Goal: Task Accomplishment & Management: Manage account settings

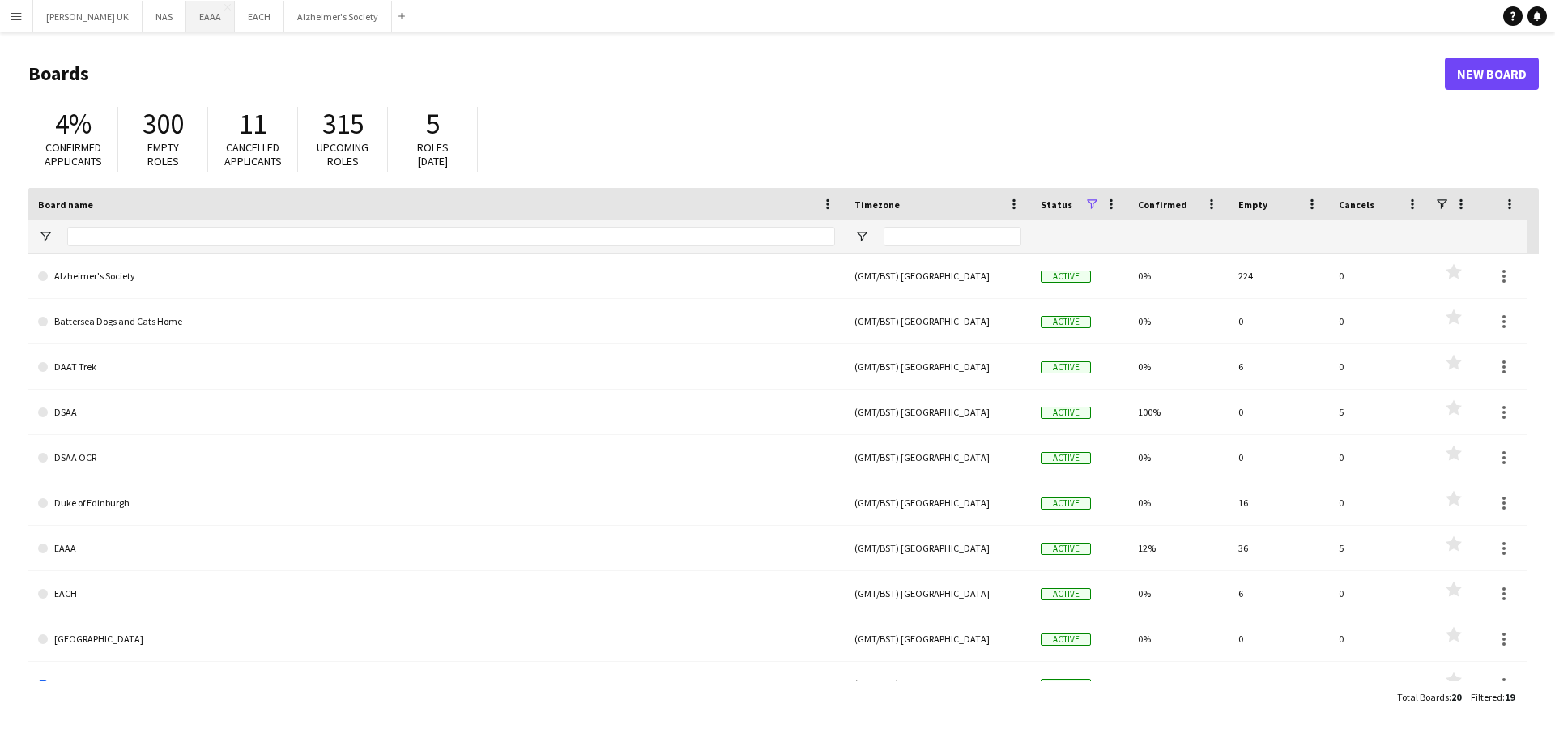
click at [189, 15] on button "EAAA Close" at bounding box center [210, 17] width 49 height 32
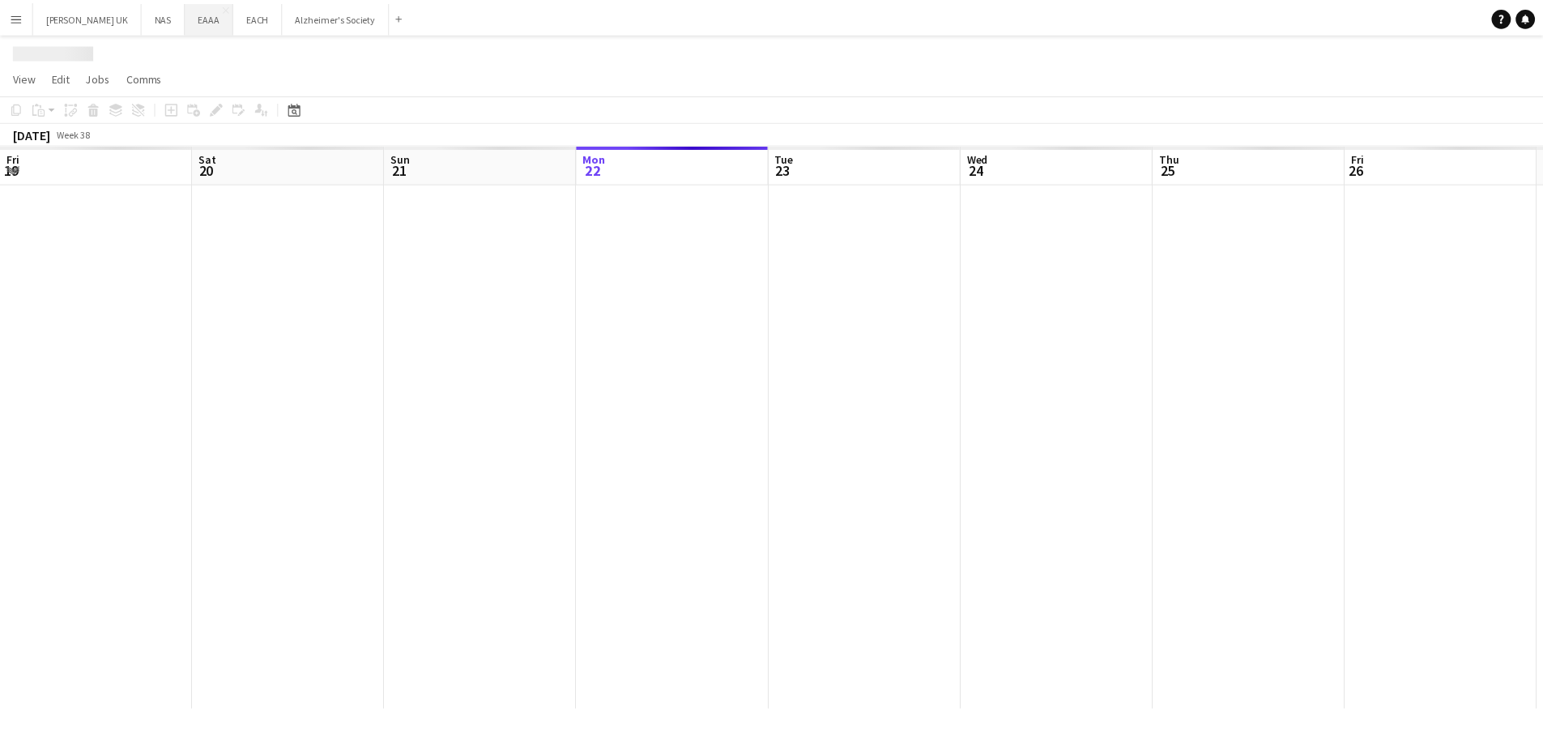
scroll to position [0, 387]
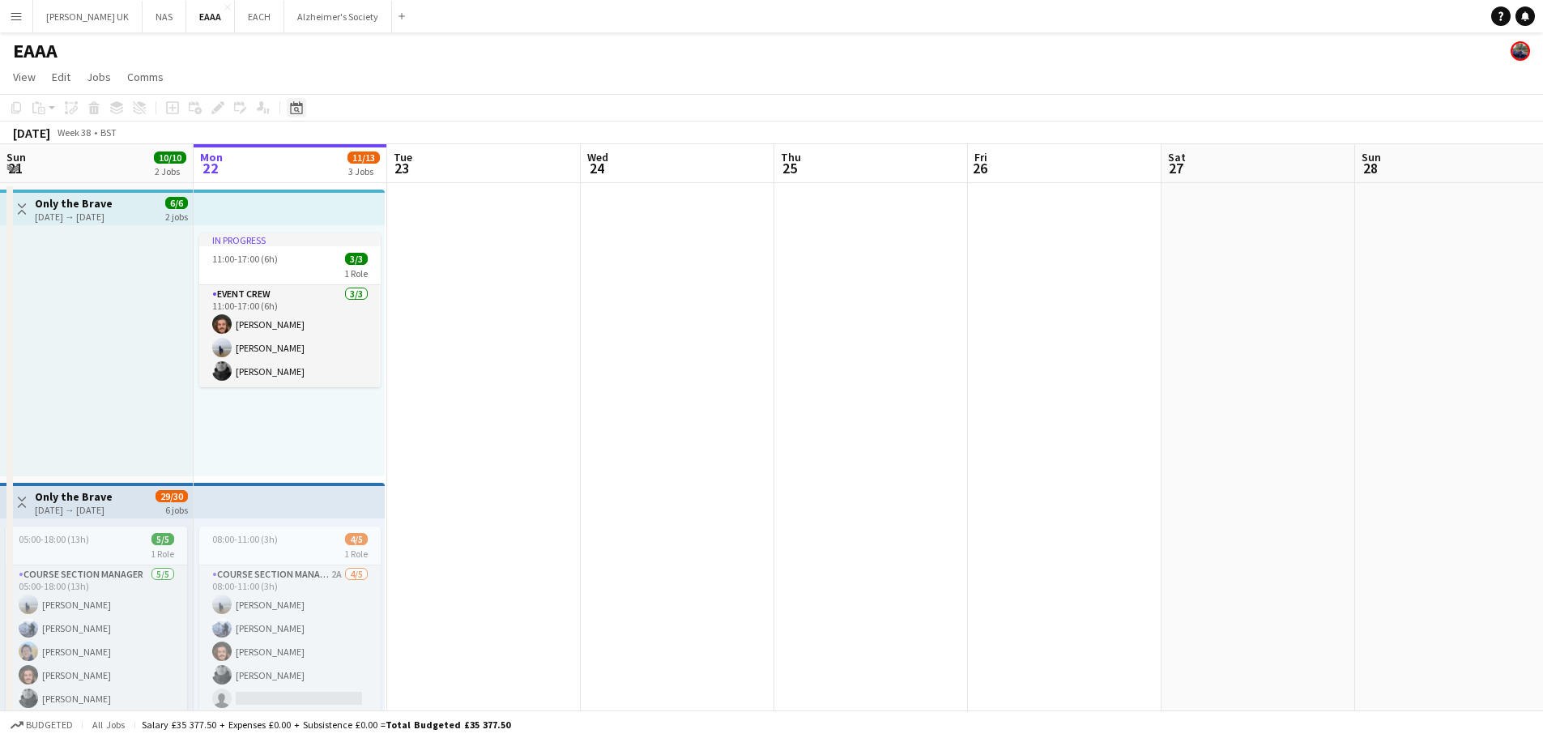
click at [293, 106] on icon at bounding box center [296, 107] width 12 height 13
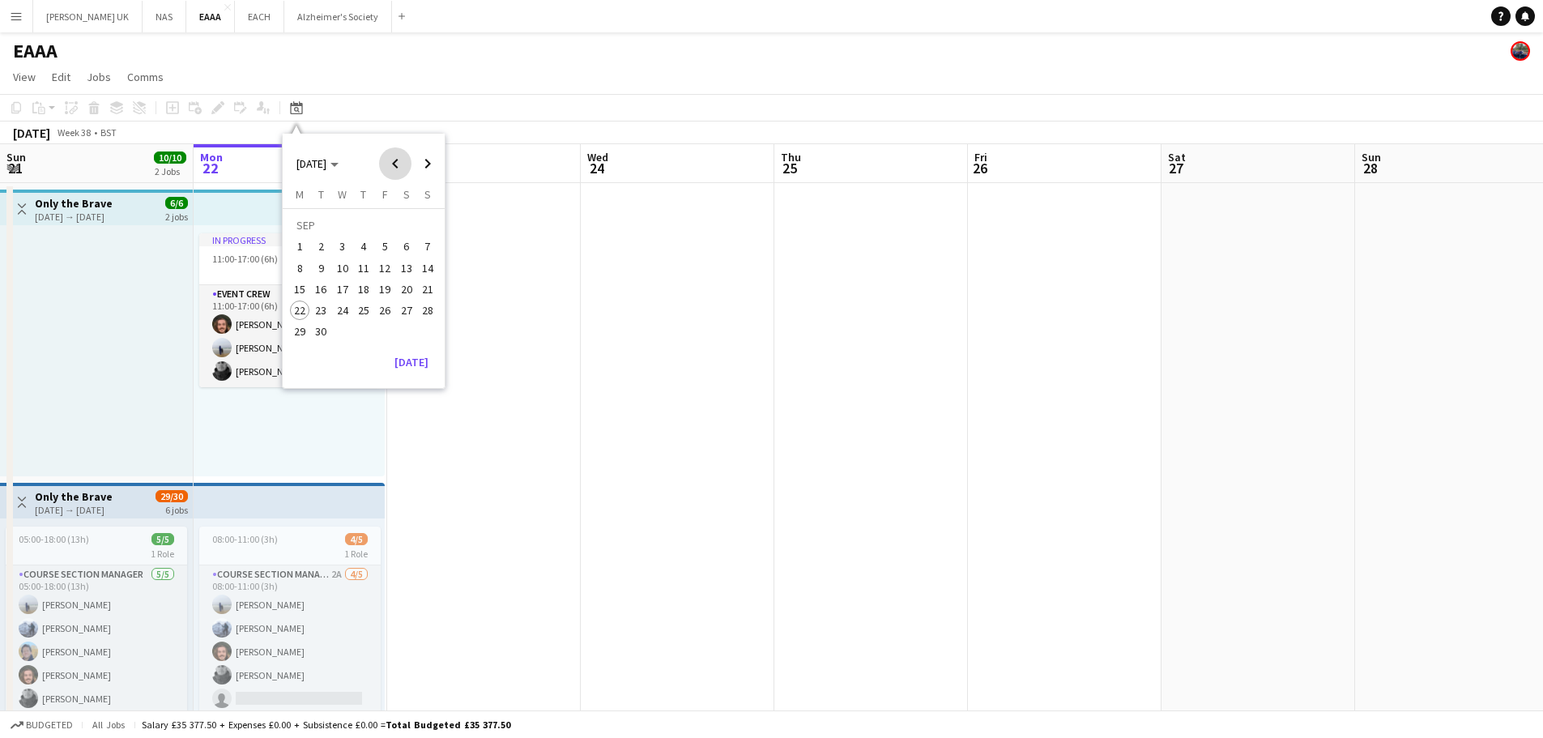
click at [395, 154] on span "Previous month" at bounding box center [395, 163] width 32 height 32
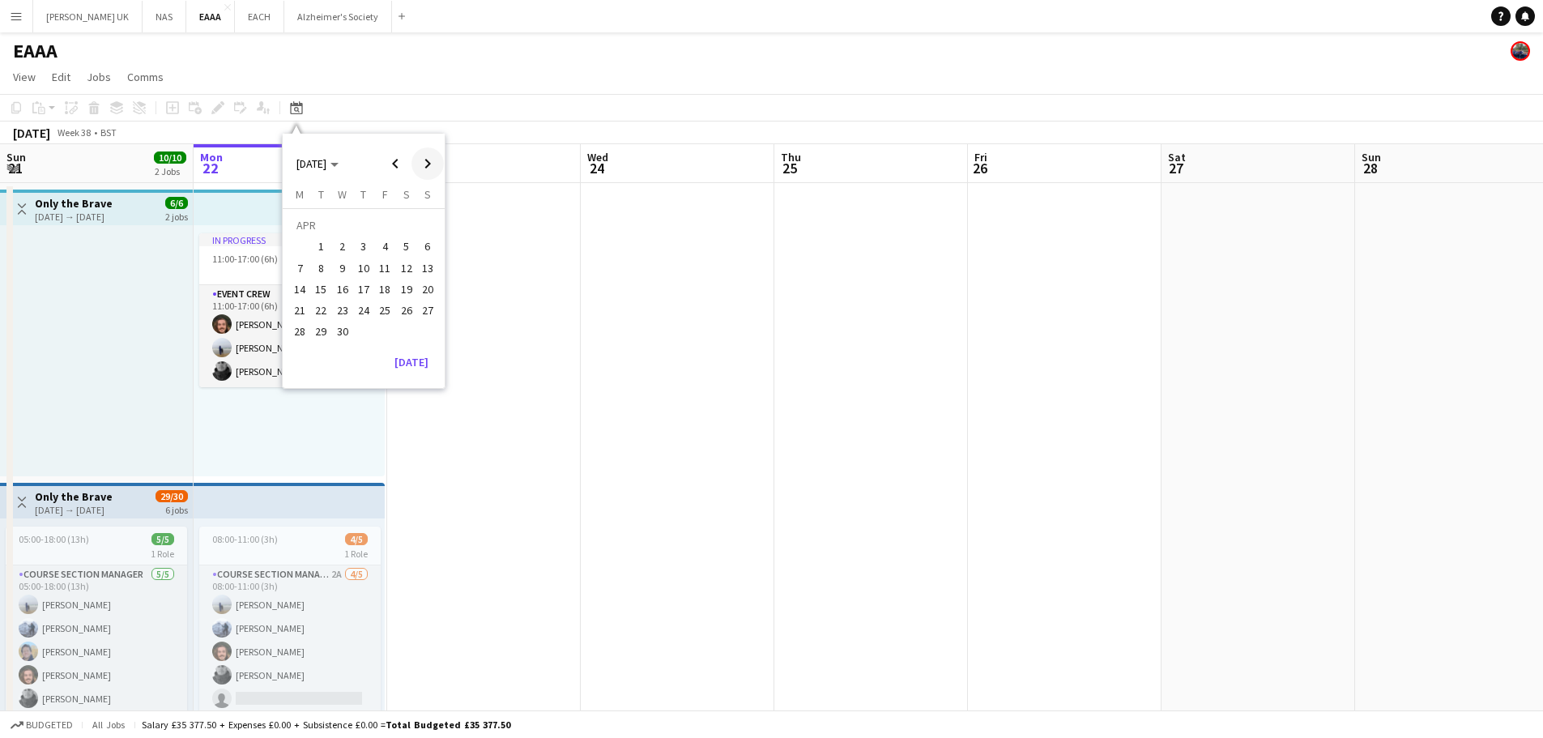
click at [413, 162] on span "Next month" at bounding box center [427, 163] width 32 height 32
click at [424, 174] on span "Next month" at bounding box center [427, 163] width 32 height 32
click at [408, 278] on span "14" at bounding box center [406, 271] width 19 height 19
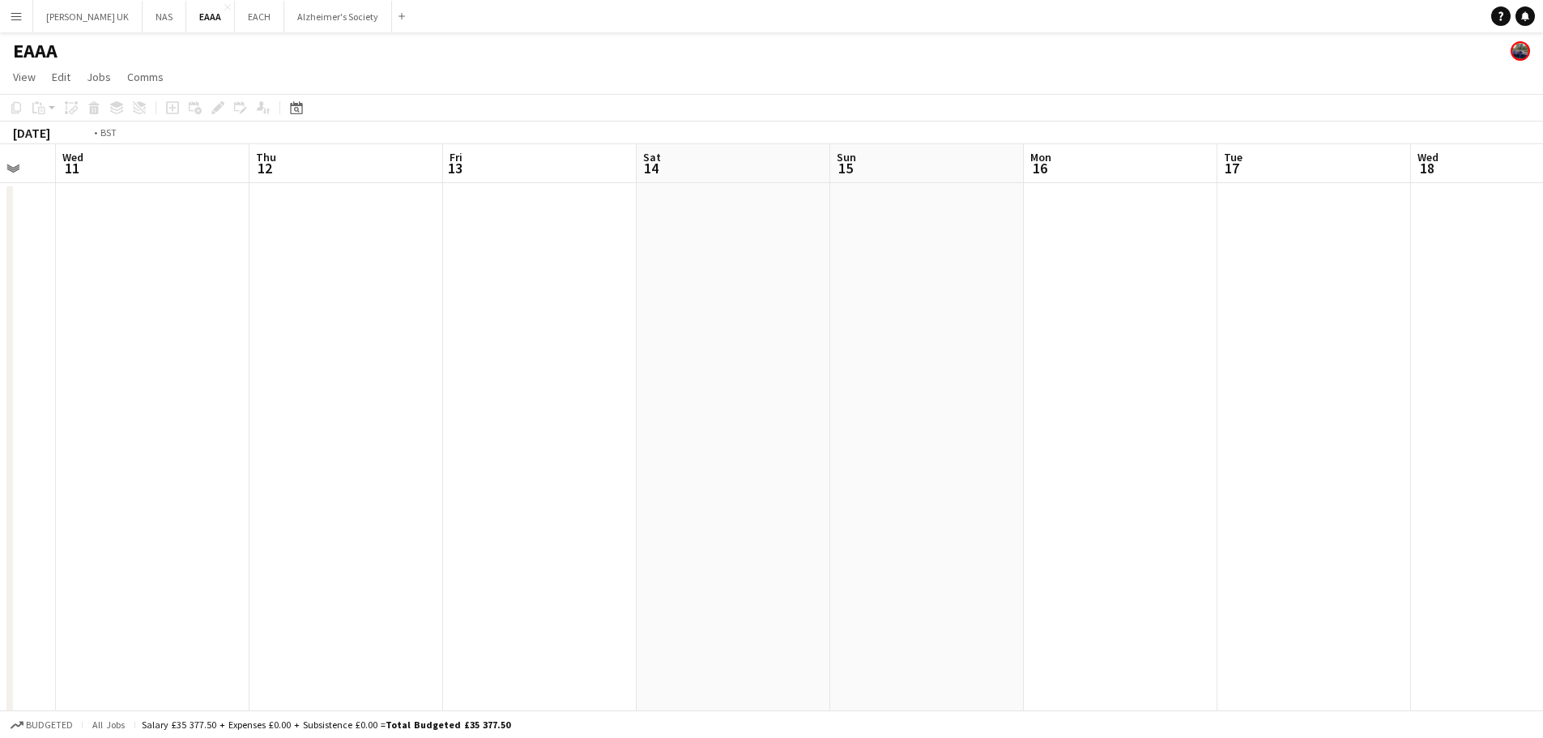
drag, startPoint x: 405, startPoint y: 322, endPoint x: 1229, endPoint y: 343, distance: 824.0
click at [1379, 339] on app-calendar-viewport "Mon 9 Tue 10 Wed 11 Thu 12 Fri 13 Sat 14 Sun 15 Mon 16 Tue 17 Wed 18 Thu 19 Fri…" at bounding box center [771, 606] width 1543 height 925
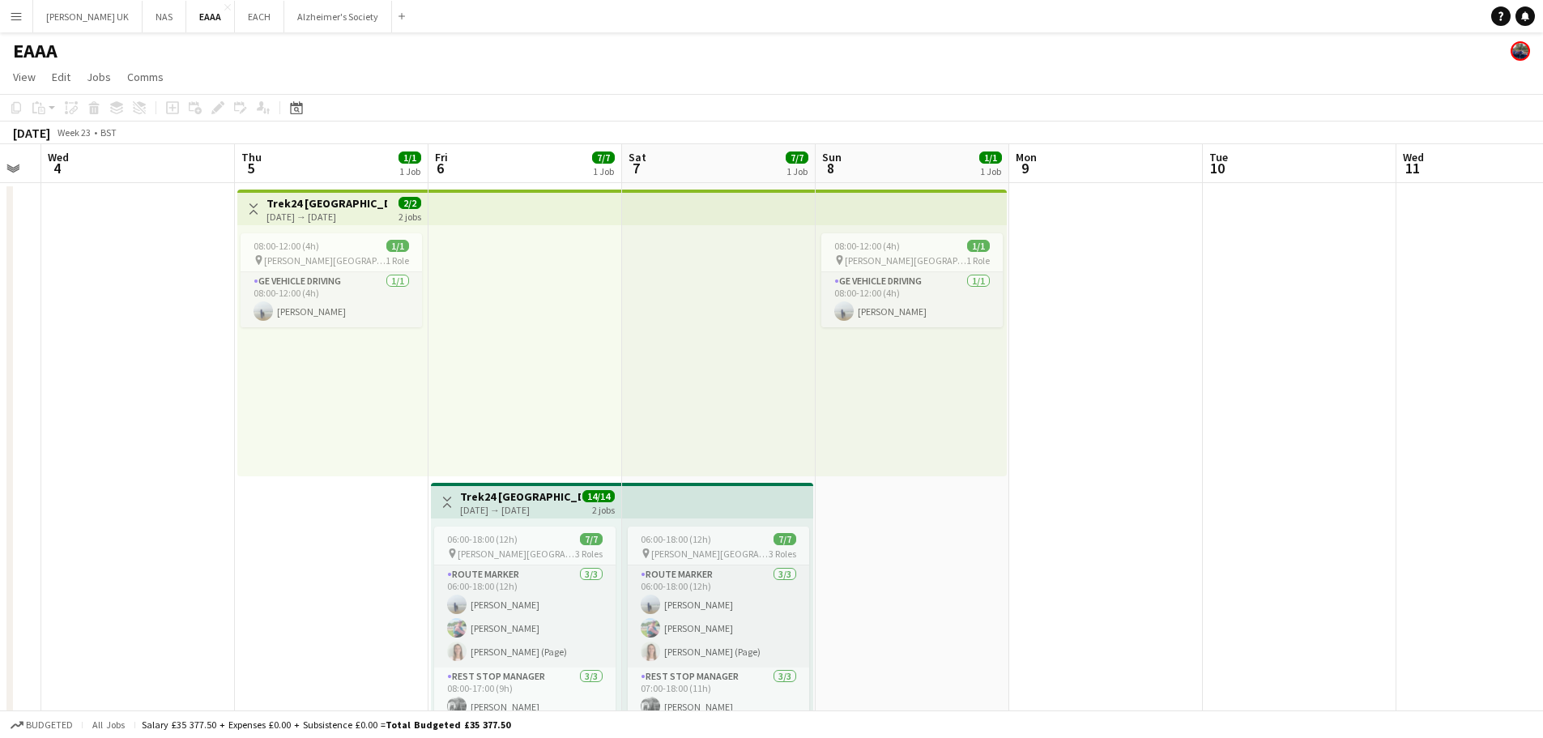
drag, startPoint x: 1086, startPoint y: 390, endPoint x: 1268, endPoint y: 373, distance: 182.3
click at [1276, 373] on app-calendar-viewport "Mon 2 Tue 3 Wed 4 Thu 5 1/1 1 Job Fri 6 7/7 1 Job Sat 7 7/7 1 Job Sun 8 1/1 1 J…" at bounding box center [771, 606] width 1543 height 925
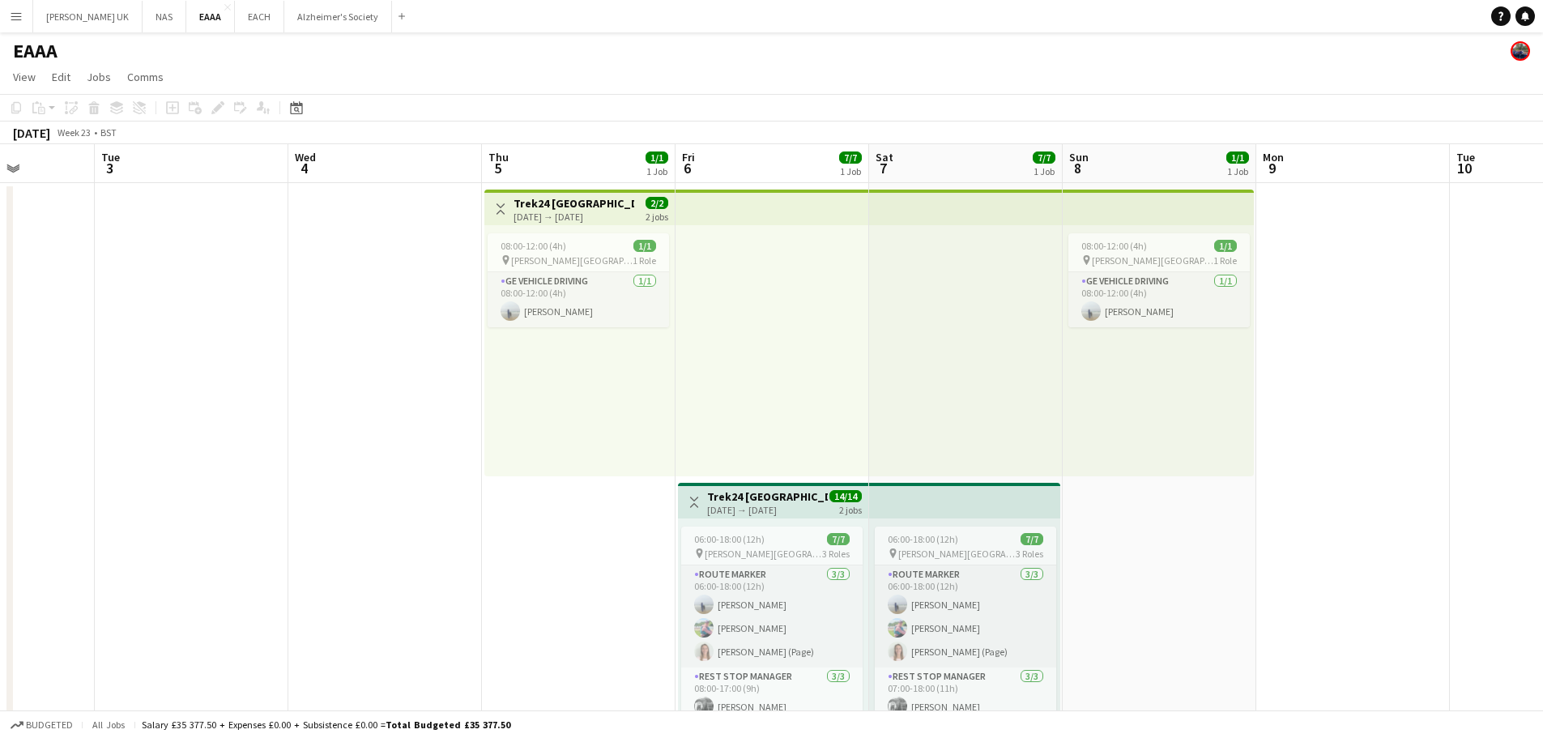
drag, startPoint x: 1271, startPoint y: 433, endPoint x: 1090, endPoint y: 433, distance: 180.6
click at [1093, 433] on app-calendar-viewport "Sat 31 Sun 1 Mon 2 Tue 3 Wed 4 Thu 5 1/1 1 Job Fri 6 7/7 1 Job Sat 7 7/7 1 Job …" at bounding box center [771, 606] width 1543 height 925
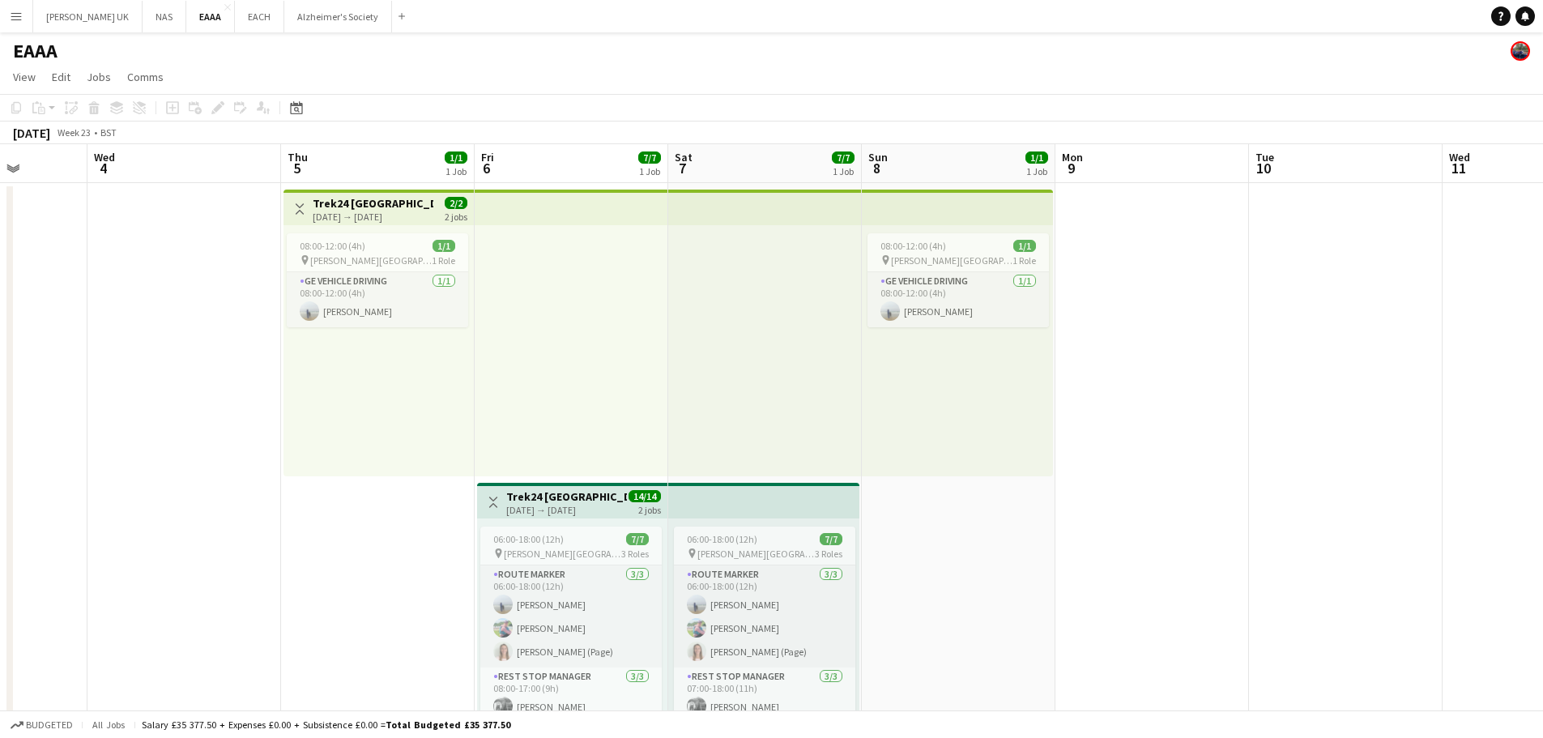
drag, startPoint x: 1034, startPoint y: 610, endPoint x: 1029, endPoint y: 388, distance: 222.0
click at [1029, 386] on app-calendar-viewport "Sun 1 Mon 2 Tue 3 Wed 4 Thu 5 1/1 1 Job Fri 6 7/7 1 Job Sat 7 7/7 1 Job Sun 8 1…" at bounding box center [771, 606] width 1543 height 925
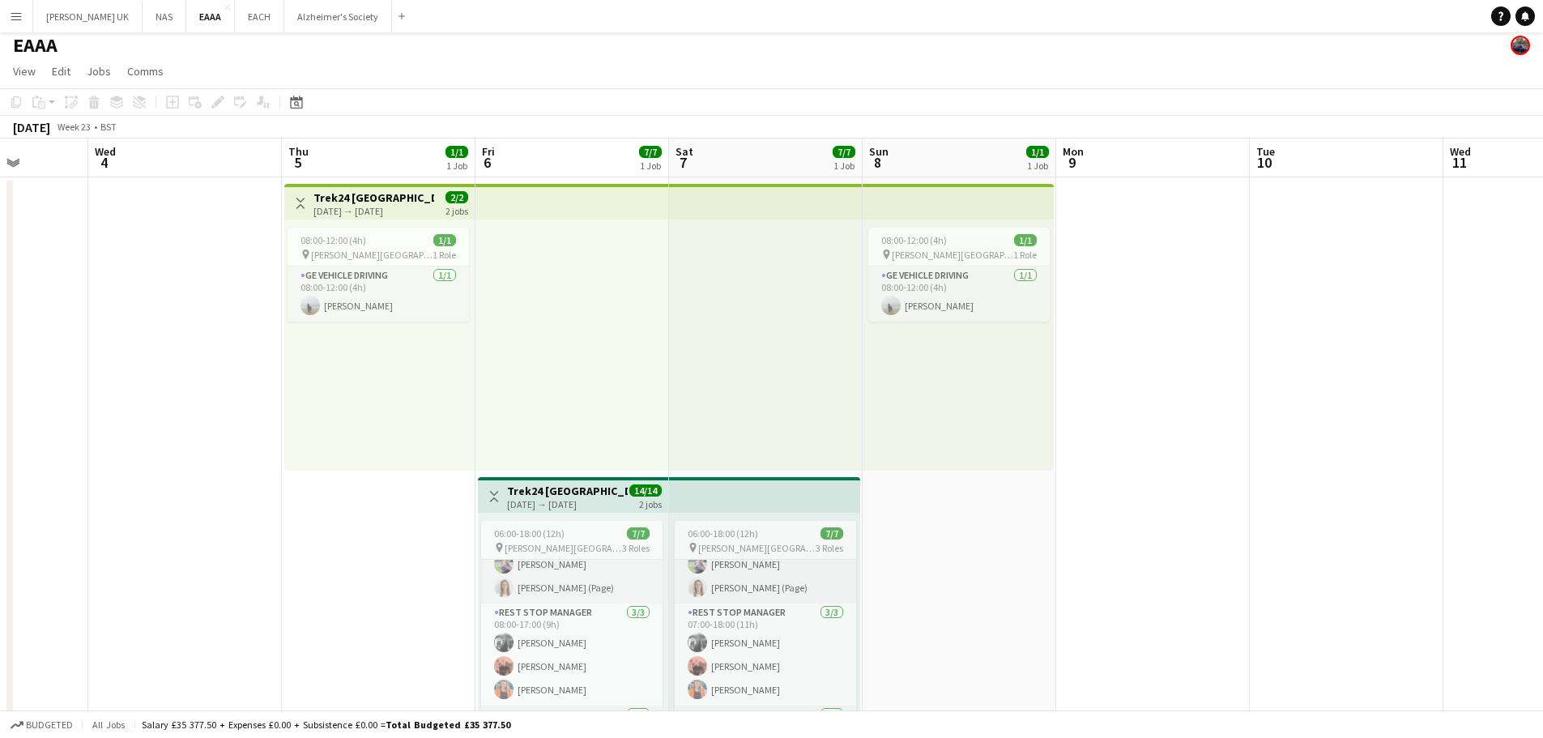
scroll to position [0, 0]
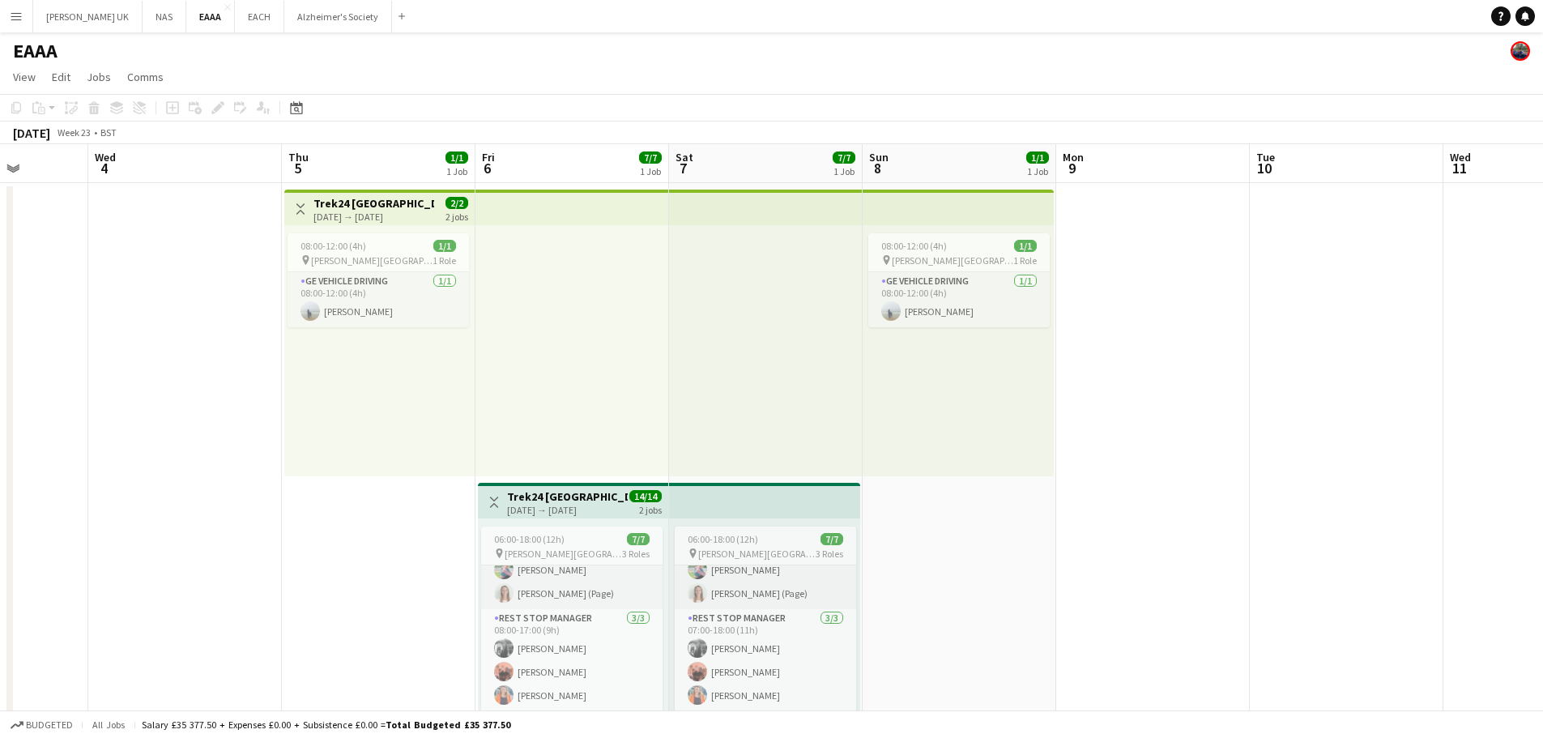
drag, startPoint x: 1330, startPoint y: 366, endPoint x: 285, endPoint y: 457, distance: 1048.8
click at [285, 457] on app-calendar-viewport "Sun 1 Mon 2 Tue 3 Wed 4 Thu 5 1/1 1 Job Fri 6 7/7 1 Job Sat 7 7/7 1 Job Sun 8 1…" at bounding box center [771, 606] width 1543 height 925
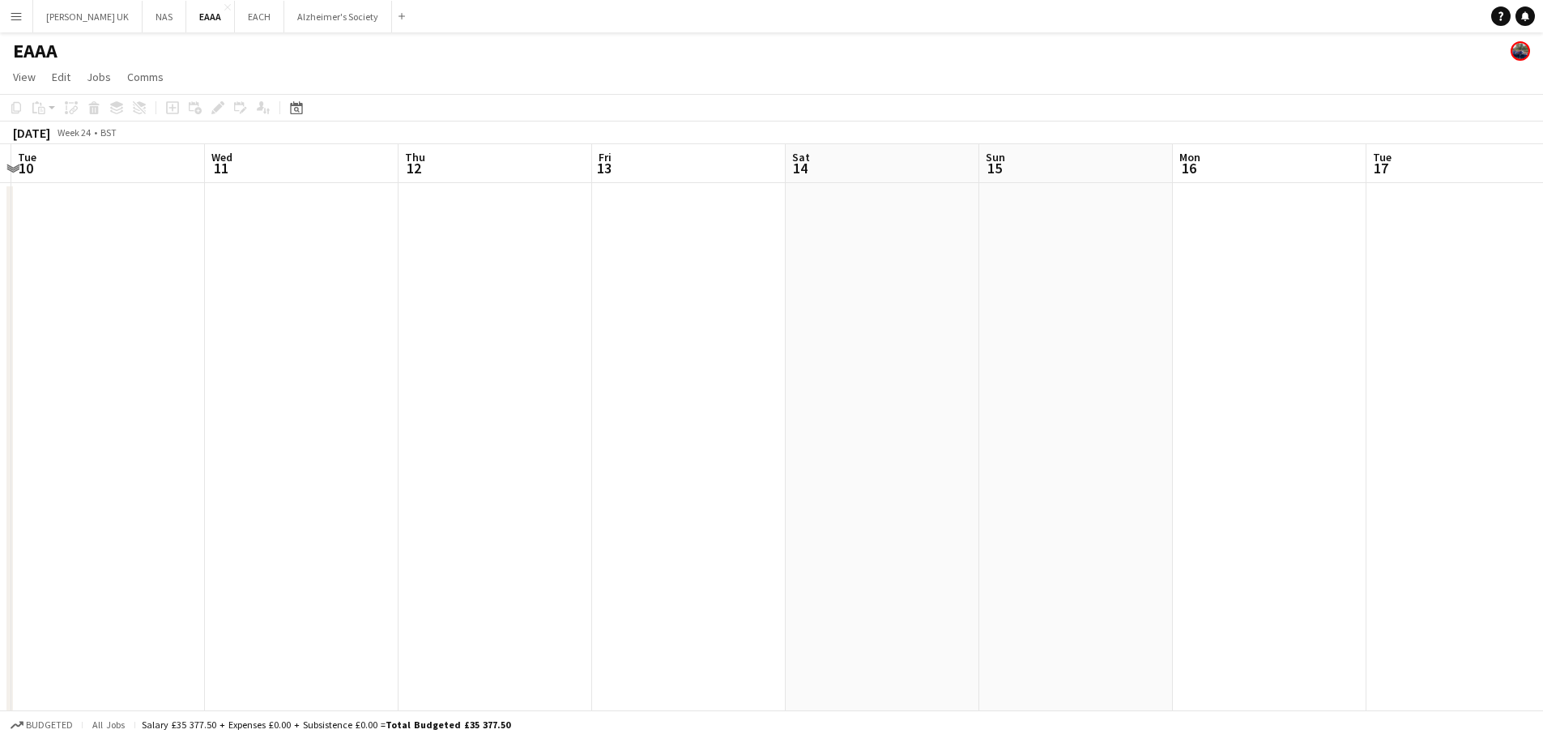
drag, startPoint x: 441, startPoint y: 411, endPoint x: 0, endPoint y: 469, distance: 445.1
click at [0, 469] on app-calendar-viewport "Sat 7 7/7 1 Job Sun 8 1/1 1 Job Mon 9 Tue 10 Wed 11 Thu 12 Fri 13 Sat 14 Sun 15…" at bounding box center [771, 606] width 1543 height 925
drag, startPoint x: 790, startPoint y: 372, endPoint x: 181, endPoint y: 441, distance: 613.0
click at [130, 449] on app-calendar-viewport "Mon 16 Tue 17 Wed 18 Thu 19 Fri 20 Sat 21 Sun 22 Mon 23 Tue 24 Wed 25 Thu 26 Fr…" at bounding box center [771, 606] width 1543 height 925
drag, startPoint x: 1277, startPoint y: 332, endPoint x: 294, endPoint y: 435, distance: 988.6
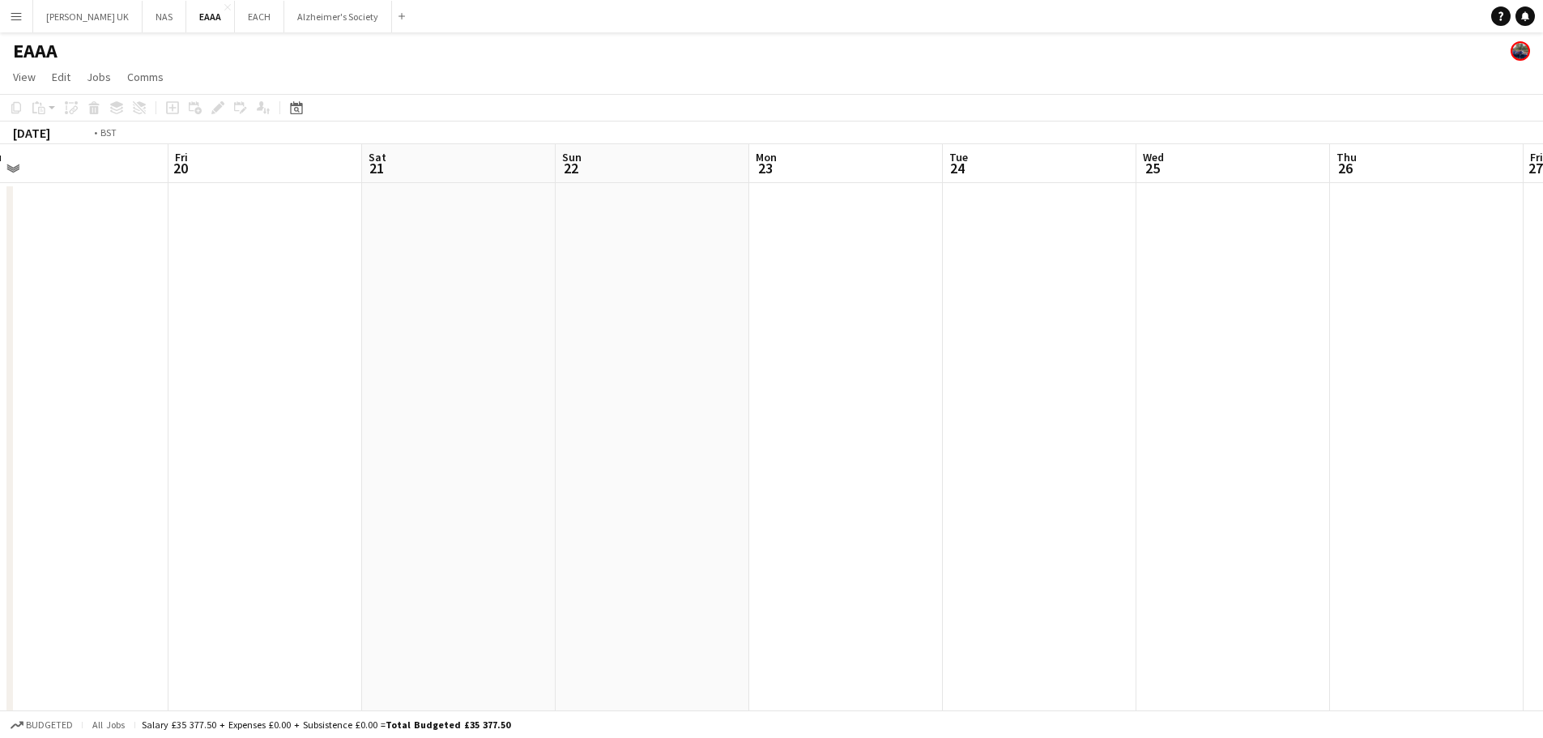
click at [294, 435] on app-calendar-viewport "Mon 16 Tue 17 Wed 18 Thu 19 Fri 20 Sat 21 Sun 22 Mon 23 Tue 24 Wed 25 Thu 26 Fr…" at bounding box center [771, 606] width 1543 height 925
drag, startPoint x: 607, startPoint y: 437, endPoint x: 854, endPoint y: 445, distance: 247.2
click at [502, 451] on app-calendar-viewport "Thu 26 Fri 27 Sat 28 Sun 29 Mon 30 Tue 1 Wed 2 Thu 3 Fri 4 Sat 5 Sun 6 Mon 7 Tu…" at bounding box center [771, 606] width 1543 height 925
drag, startPoint x: 1334, startPoint y: 417, endPoint x: 479, endPoint y: 502, distance: 859.5
click at [479, 502] on app-calendar-viewport "Thu 26 Fri 27 Sat 28 Sun 29 Mon 30 Tue 1 Wed 2 Thu 3 Fri 4 Sat 5 Sun 6 Mon 7 Tu…" at bounding box center [771, 606] width 1543 height 925
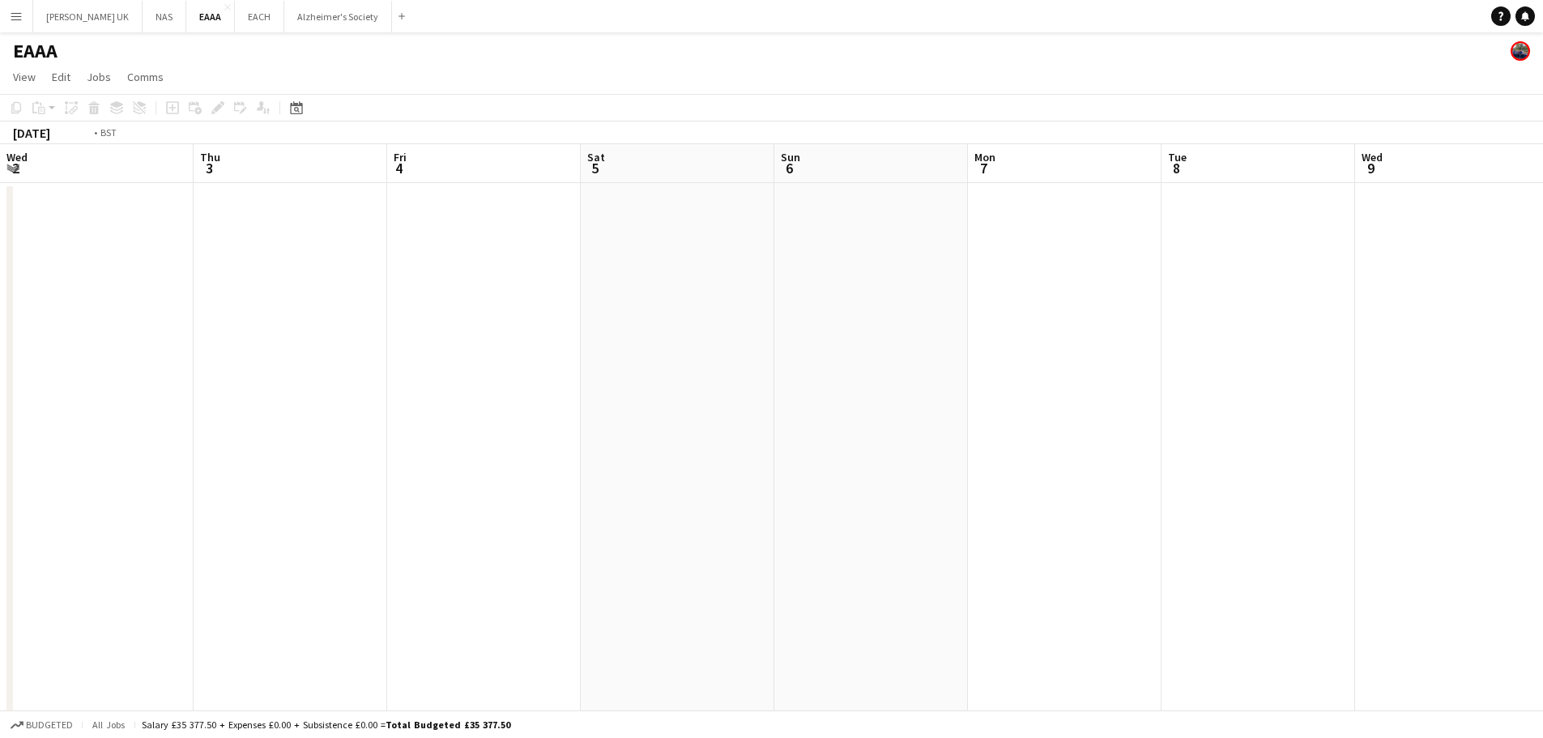
drag, startPoint x: 447, startPoint y: 483, endPoint x: 893, endPoint y: 461, distance: 446.8
click at [1362, 454] on app-calendar-viewport "Mon 30 Tue 1 Wed 2 Thu 3 Fri 4 Sat 5 Sun 6 Mon 7 Tue 8 Wed 9 Thu 10 Fri 11 Sat …" at bounding box center [771, 606] width 1543 height 925
drag, startPoint x: 710, startPoint y: 490, endPoint x: 1252, endPoint y: 473, distance: 542.1
click at [1234, 475] on app-calendar-viewport "Wed 25 Thu 26 Fri 27 Sat 28 Sun 29 Mon 30 Tue 1 Wed 2 Thu 3 Fri 4 Sat 5 Sun 6 M…" at bounding box center [771, 606] width 1543 height 925
drag, startPoint x: 354, startPoint y: 486, endPoint x: 938, endPoint y: 472, distance: 584.1
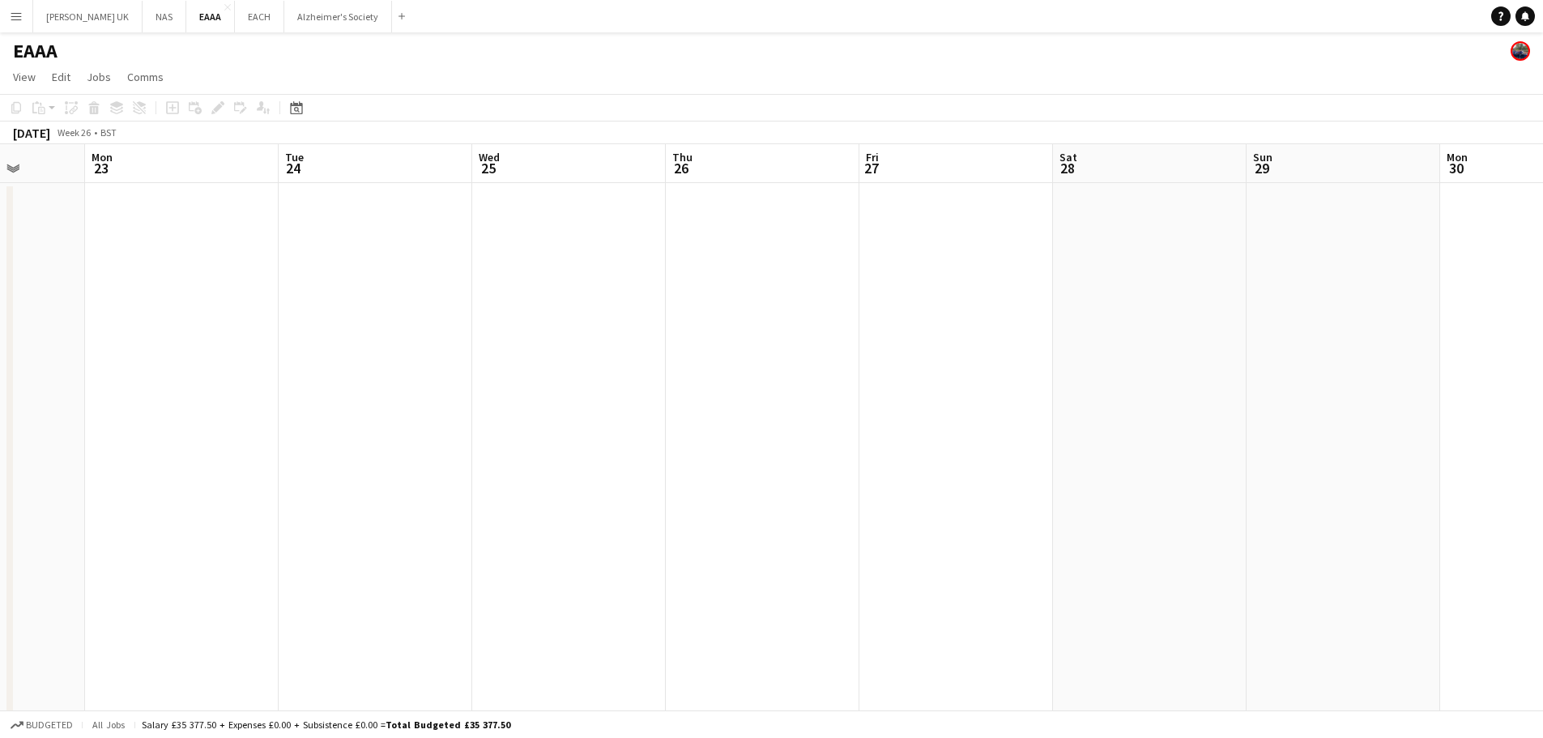
click at [895, 483] on app-calendar-viewport "Sat 21 Sun 22 Mon 23 Tue 24 Wed 25 Thu 26 Fri 27 Sat 28 Sun 29 Mon 30 Tue 1 Wed…" at bounding box center [771, 606] width 1543 height 925
drag, startPoint x: 568, startPoint y: 491, endPoint x: 879, endPoint y: 467, distance: 311.9
click at [879, 467] on app-calendar-viewport "Wed 18 Thu 19 Fri 20 Sat 21 Sun 22 Mon 23 Tue 24 Wed 25 Thu 26 Fri 27 Sat 28 Su…" at bounding box center [771, 606] width 1543 height 925
drag, startPoint x: 643, startPoint y: 484, endPoint x: 931, endPoint y: 491, distance: 288.4
click at [931, 492] on app-calendar-viewport "Fri 13 Sat 14 Sun 15 Mon 16 Tue 17 Wed 18 Thu 19 Fri 20 Sat 21 Sun 22 Mon 23 Tu…" at bounding box center [771, 606] width 1543 height 925
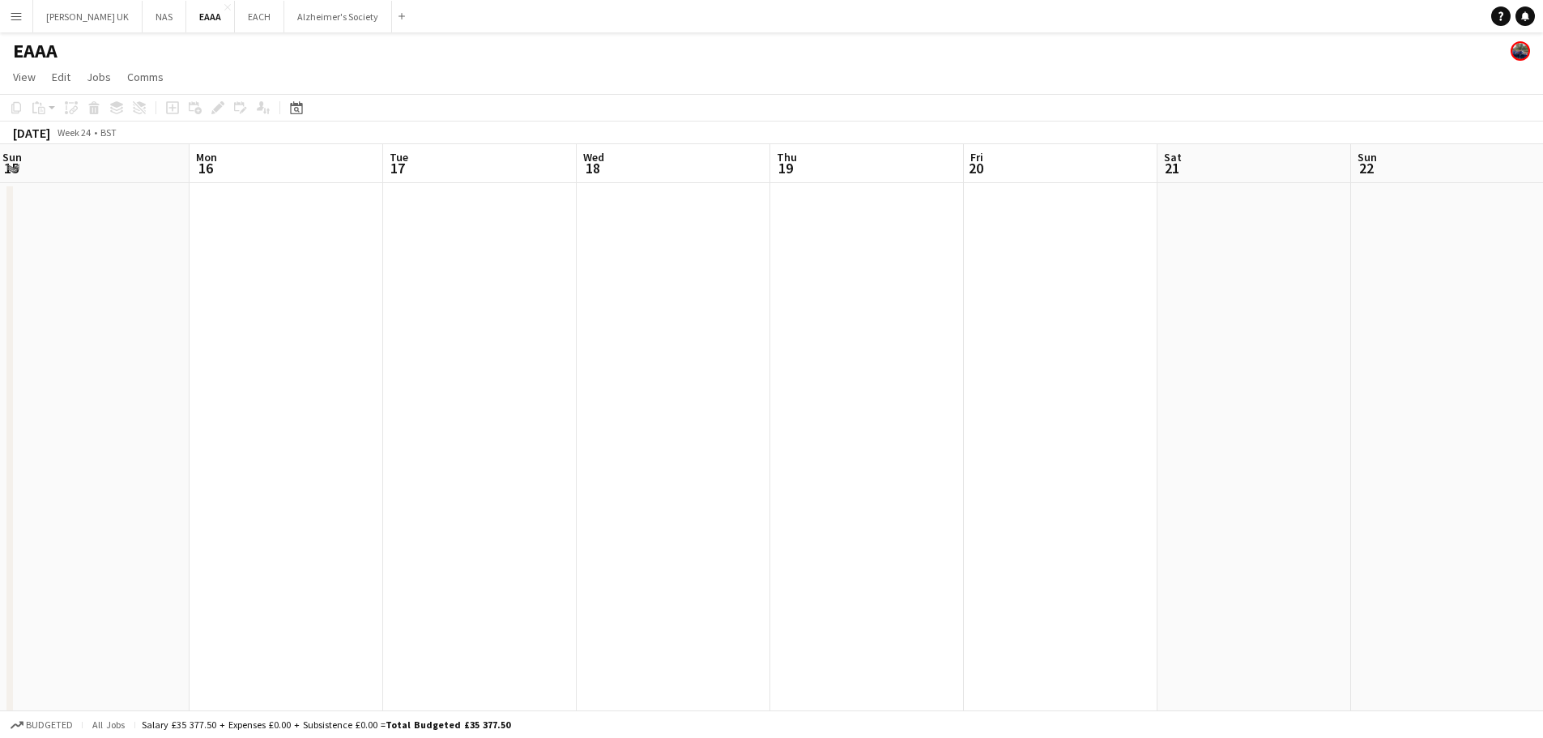
drag, startPoint x: 282, startPoint y: 497, endPoint x: 955, endPoint y: 462, distance: 674.0
click at [955, 462] on app-calendar-viewport "Fri 13 Sat 14 Sun 15 Mon 16 Tue 17 Wed 18 Thu 19 Fri 20 Sat 21 Sun 22 Mon 23 Tu…" at bounding box center [771, 606] width 1543 height 925
drag, startPoint x: 411, startPoint y: 469, endPoint x: 1238, endPoint y: 383, distance: 832.2
click at [1242, 386] on app-calendar-viewport "Sun 8 1/1 1 Job Mon 9 Tue 10 Wed 11 Thu 12 Fri 13 Sat 14 Sun 15 Mon 16 Tue 17 W…" at bounding box center [771, 606] width 1543 height 925
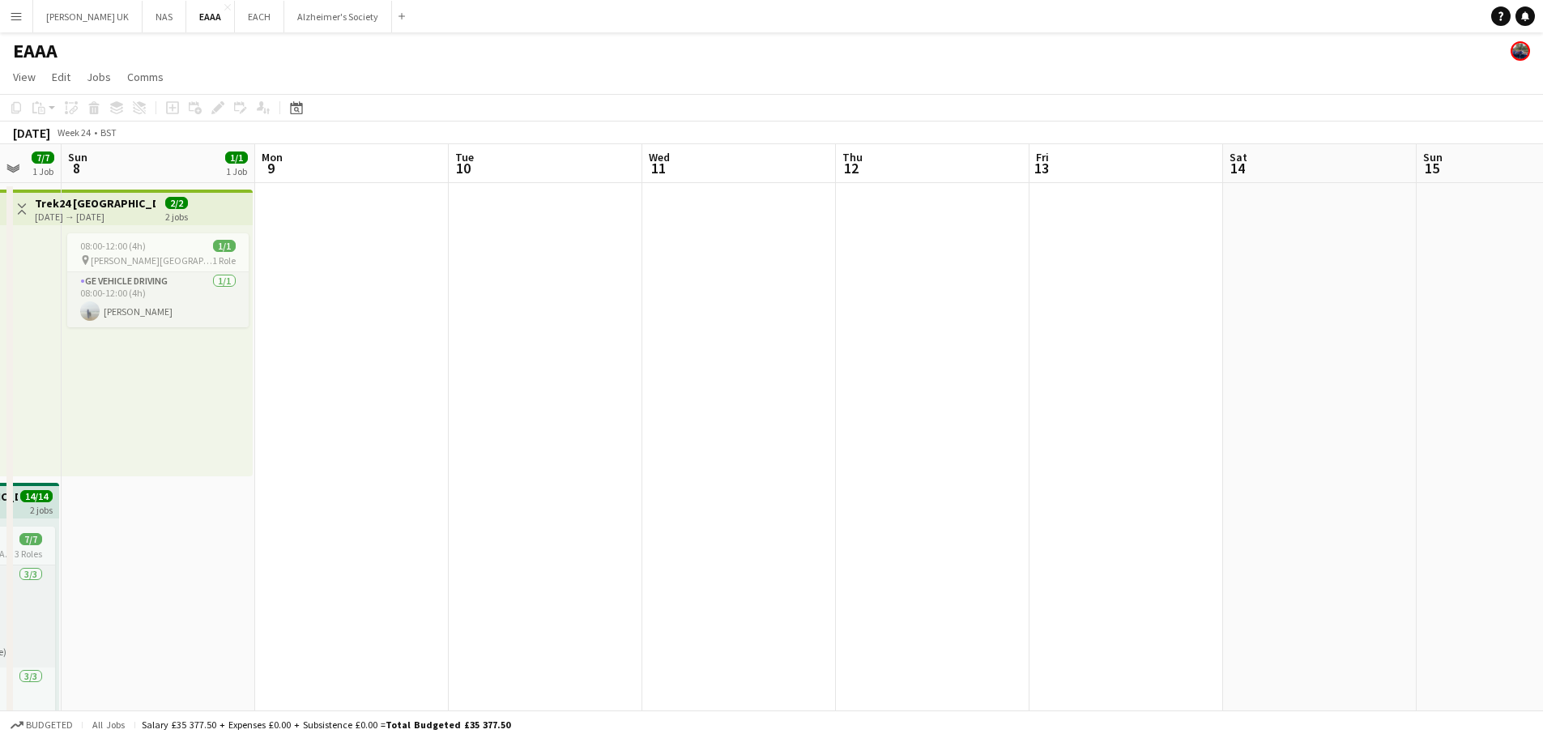
scroll to position [58, 0]
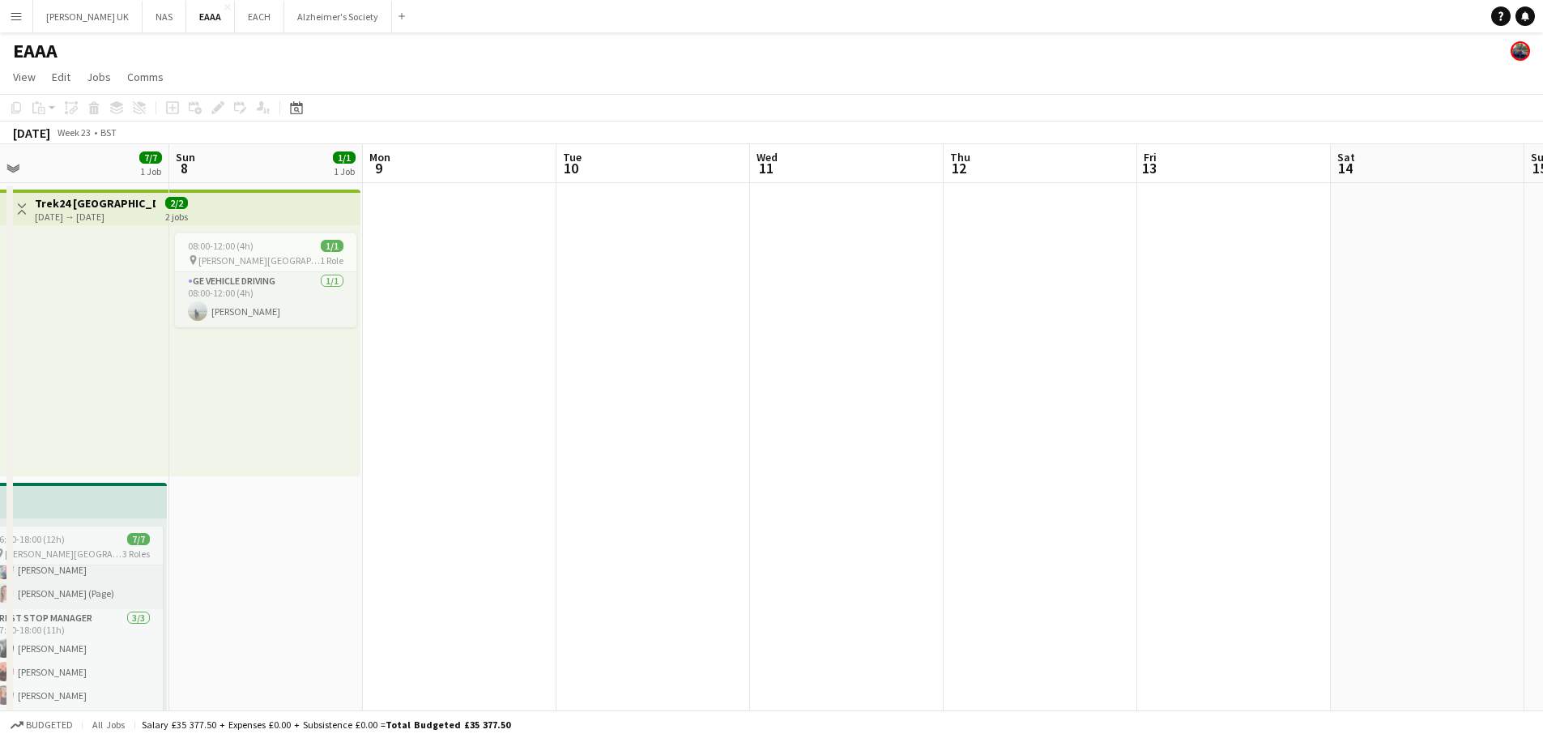
drag, startPoint x: 480, startPoint y: 467, endPoint x: 1352, endPoint y: 387, distance: 875.1
click at [1352, 387] on app-calendar-viewport "Thu 5 1/1 1 Job Fri 6 7/7 1 Job Sat 7 7/7 1 Job Sun 8 1/1 1 Job Mon 9 Tue 10 We…" at bounding box center [771, 606] width 1543 height 925
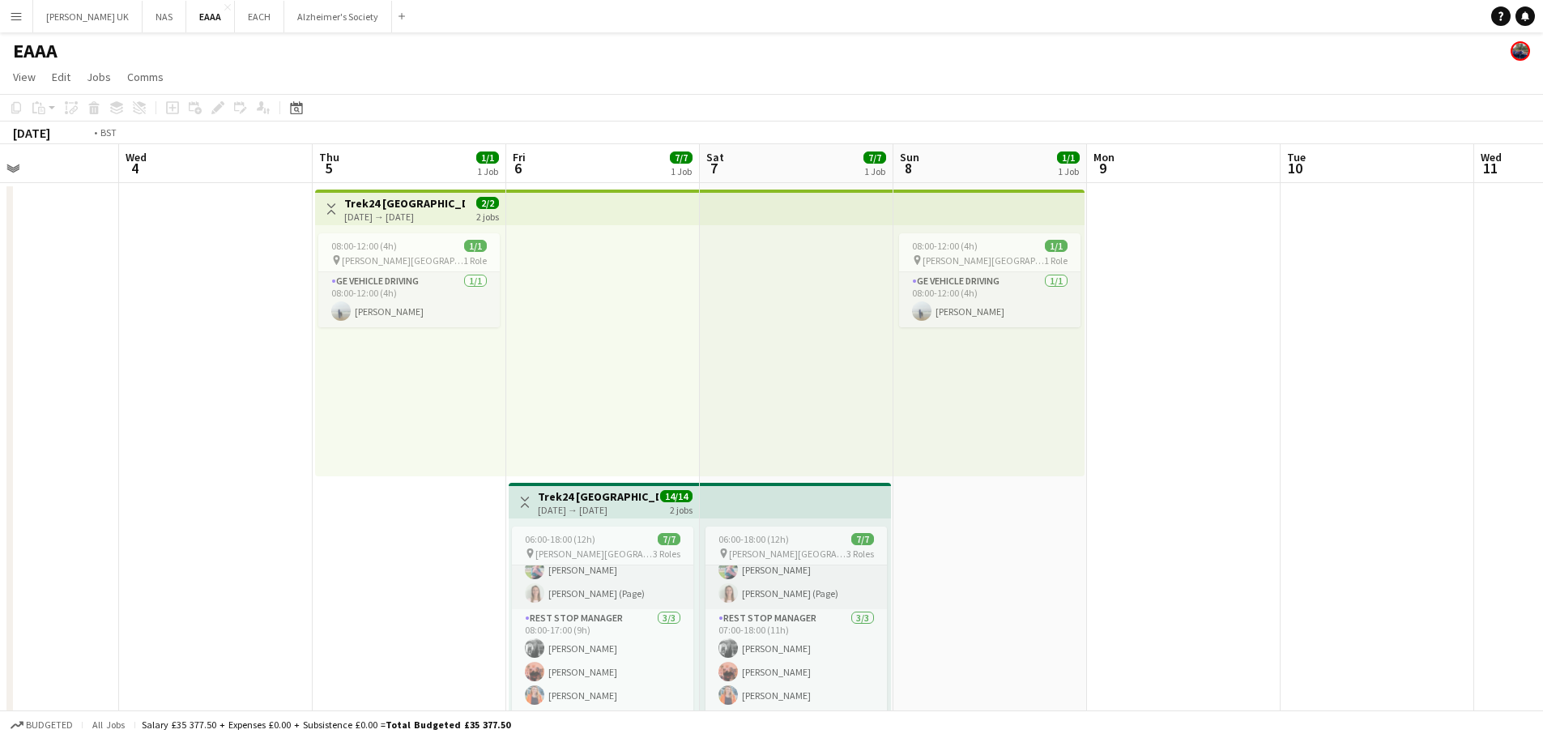
drag, startPoint x: 408, startPoint y: 462, endPoint x: 1324, endPoint y: 388, distance: 919.1
click at [1324, 391] on app-calendar-viewport "Sun 1 Mon 2 Tue 3 Wed 4 Thu 5 1/1 1 Job Fri 6 7/7 1 Job Sat 7 7/7 1 Job Sun 8 1…" at bounding box center [771, 606] width 1543 height 925
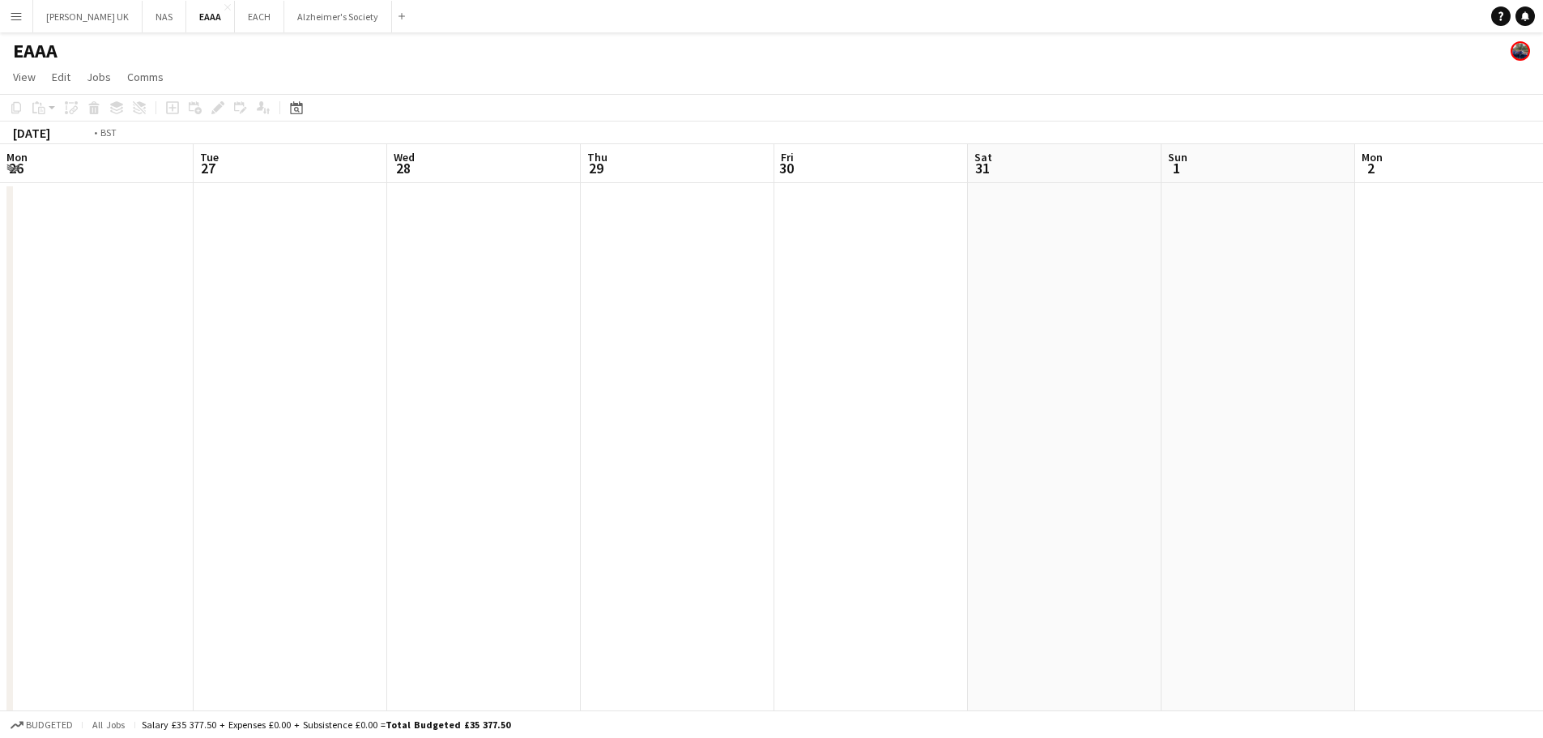
drag, startPoint x: 594, startPoint y: 450, endPoint x: 1231, endPoint y: 425, distance: 637.1
click at [1231, 426] on app-calendar-viewport "Sat 24 Sun 25 Mon 26 Tue 27 Wed 28 Thu 29 Fri 30 Sat 31 Sun 1 Mon 2 Tue 3 Wed 4…" at bounding box center [771, 606] width 1543 height 925
drag, startPoint x: 709, startPoint y: 432, endPoint x: 1424, endPoint y: 404, distance: 715.7
click at [1424, 404] on app-calendar-viewport "Sat 24 Sun 25 Mon 26 Tue 27 Wed 28 Thu 29 Fri 30 Sat 31 Sun 1 Mon 2 Tue 3 Wed 4…" at bounding box center [771, 606] width 1543 height 925
drag, startPoint x: 463, startPoint y: 407, endPoint x: 1308, endPoint y: 370, distance: 845.6
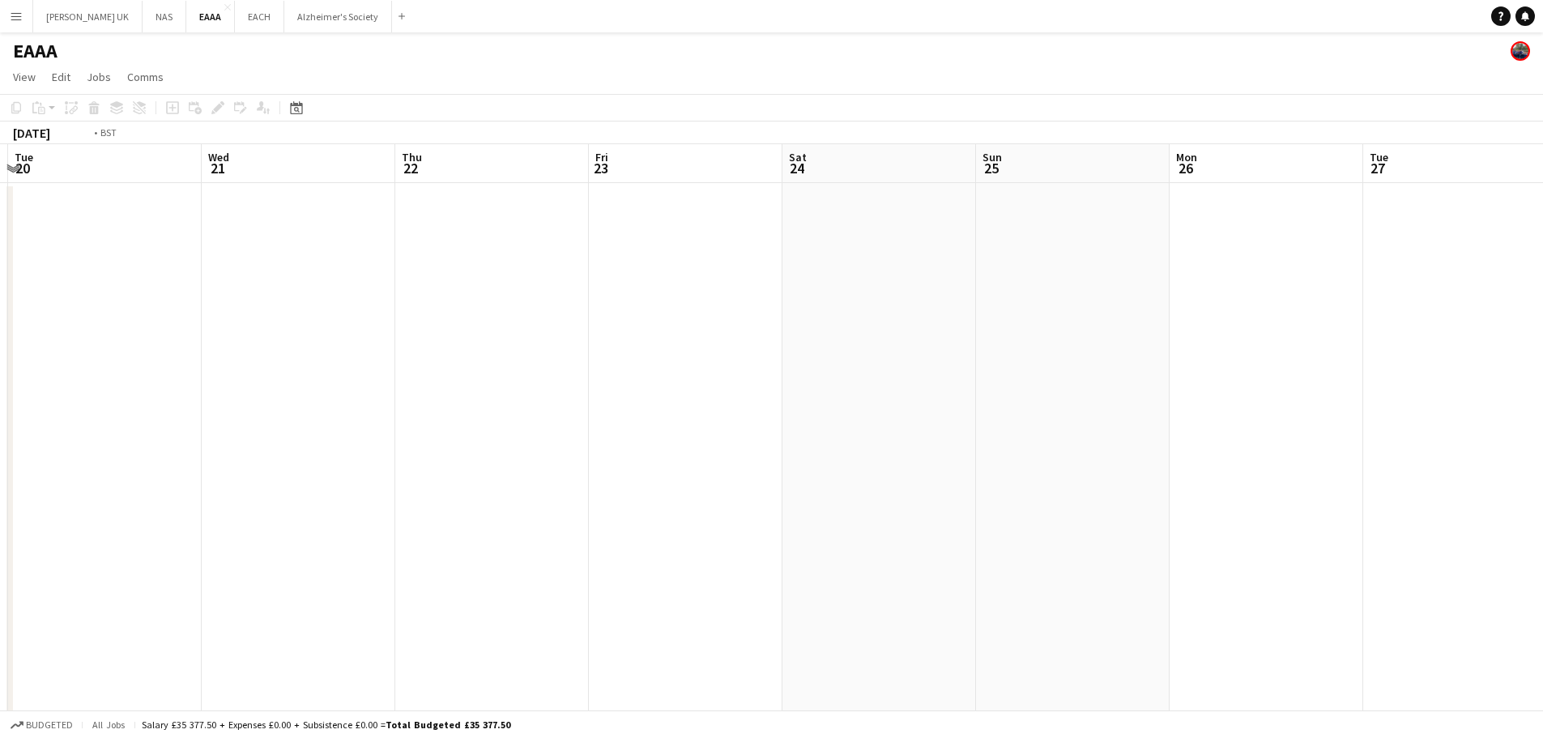
click at [1308, 370] on app-calendar-viewport "Sun 18 Mon 19 Tue 20 Wed 21 Thu 22 Fri 23 Sat 24 Sun 25 Mon 26 Tue 27 Wed 28 Th…" at bounding box center [771, 606] width 1543 height 925
drag, startPoint x: 790, startPoint y: 409, endPoint x: 1202, endPoint y: 390, distance: 412.7
click at [1267, 394] on app-calendar-viewport "Sat 10 Sun 11 Mon 12 Tue 13 Wed 14 Thu 15 Fri 16 Sat 17 Sun 18 Mon 19 Tue 20 We…" at bounding box center [771, 606] width 1543 height 925
drag, startPoint x: 1143, startPoint y: 408, endPoint x: 1155, endPoint y: 405, distance: 12.6
click at [1152, 407] on app-calendar-viewport "Sat 10 5/5 1 Job Sun 11 Mon 12 Tue 13 Wed 14 Thu 15 Fri 16 Sat 17 Sun 18 Mon 19…" at bounding box center [771, 606] width 1543 height 925
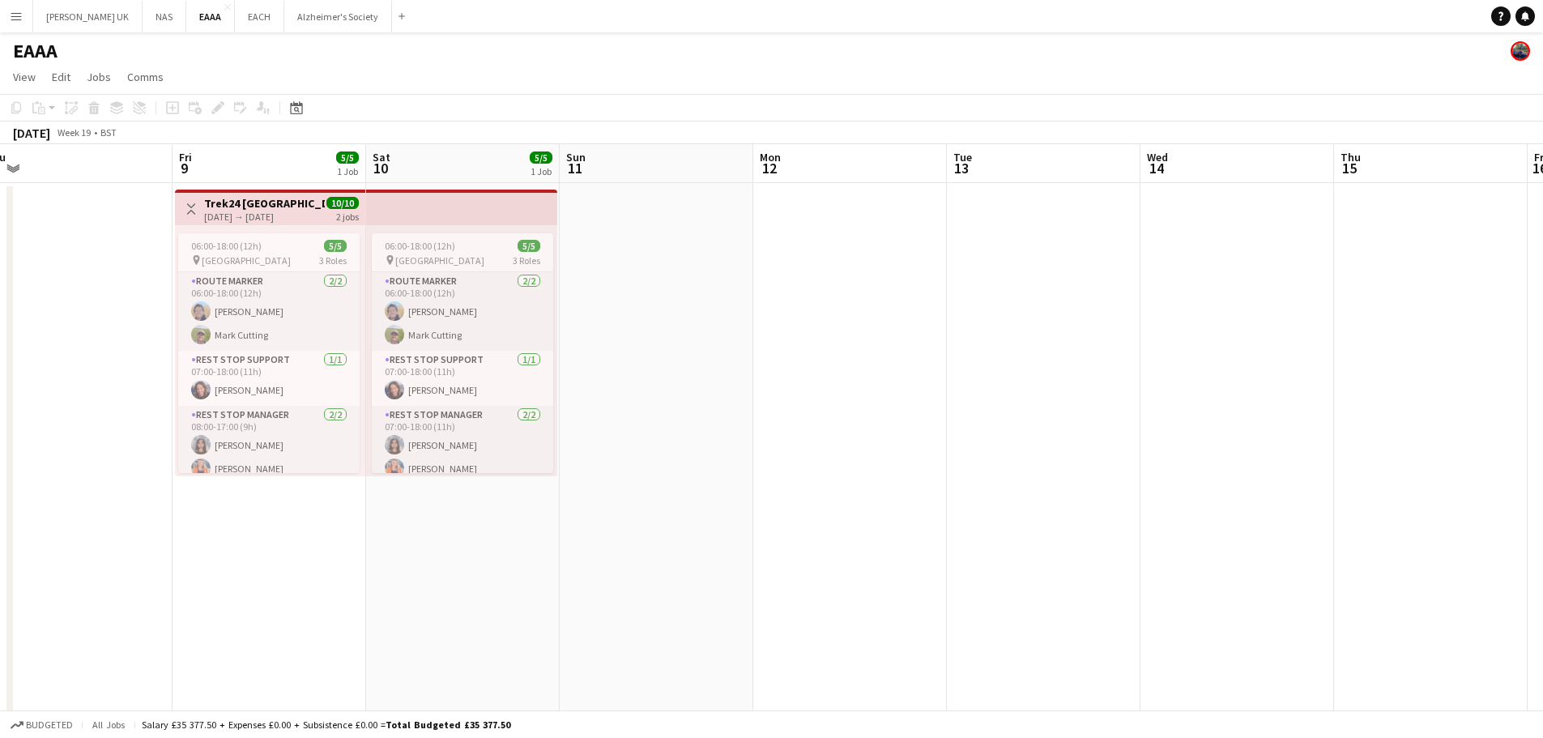
scroll to position [0, 383]
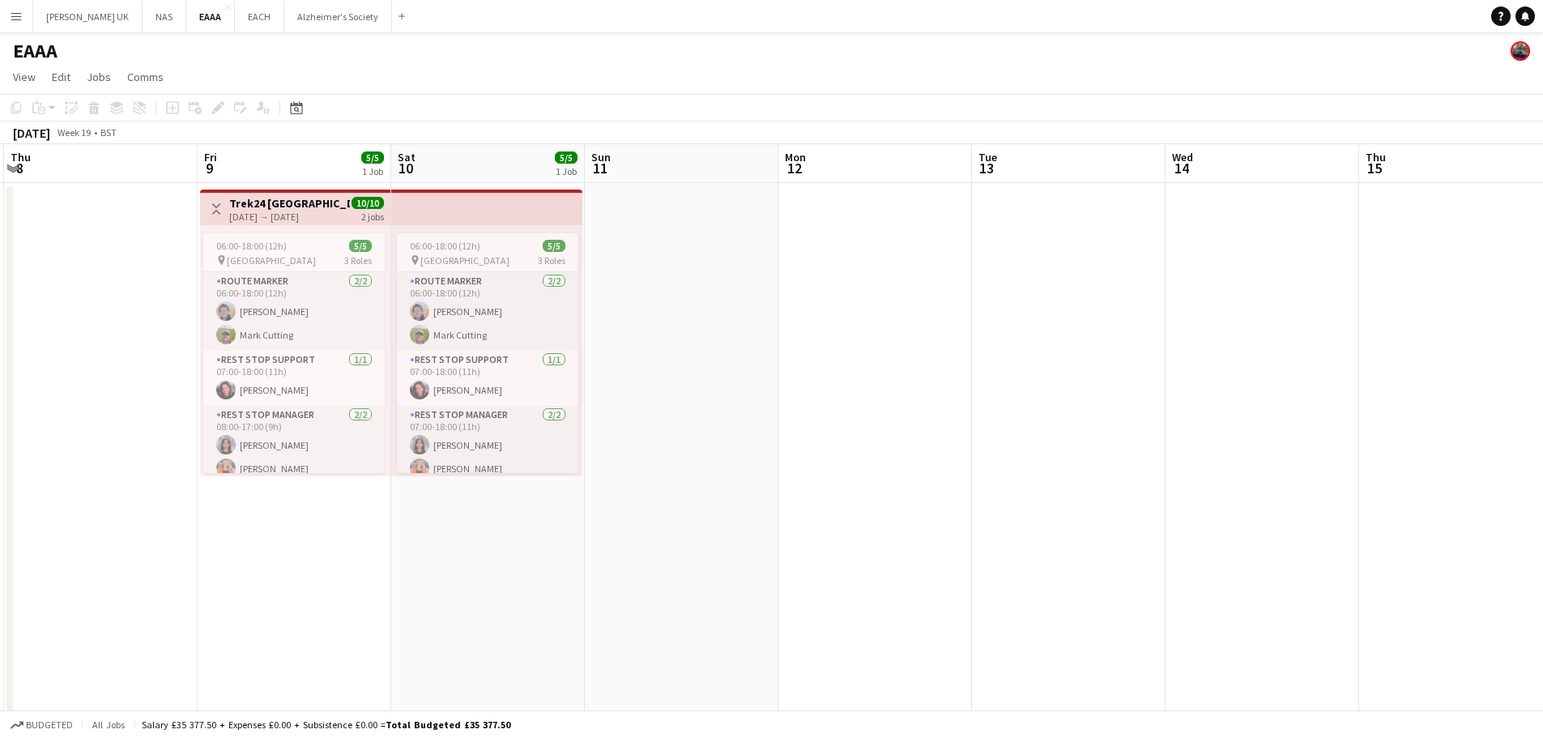
drag, startPoint x: 335, startPoint y: 534, endPoint x: 470, endPoint y: 539, distance: 134.5
click at [470, 539] on app-calendar-viewport "Tue 6 Wed 7 Thu 8 Fri 9 5/5 1 Job Sat 10 5/5 1 Job Sun 11 Mon 12 Tue 13 Wed 14 …" at bounding box center [771, 606] width 1543 height 925
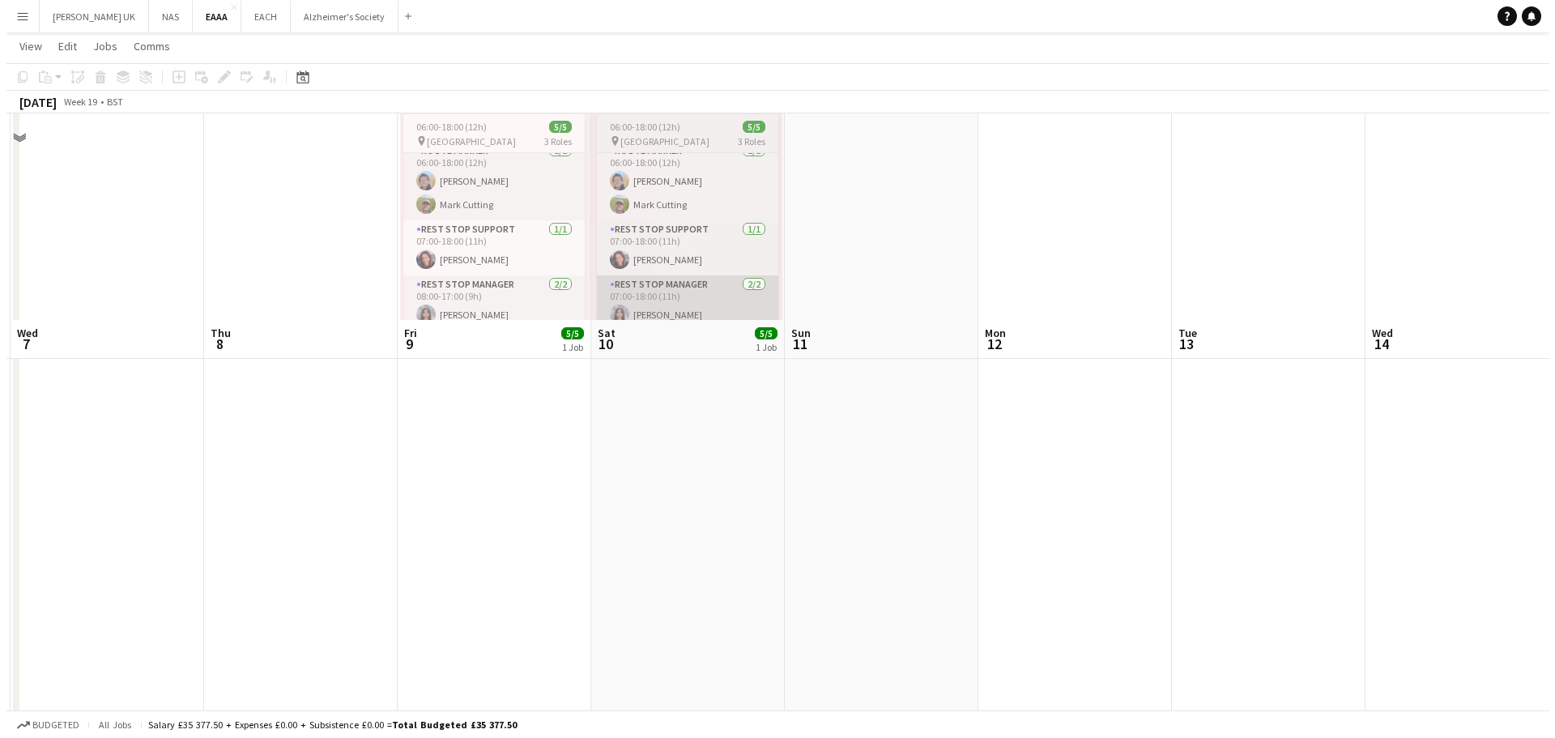
scroll to position [0, 0]
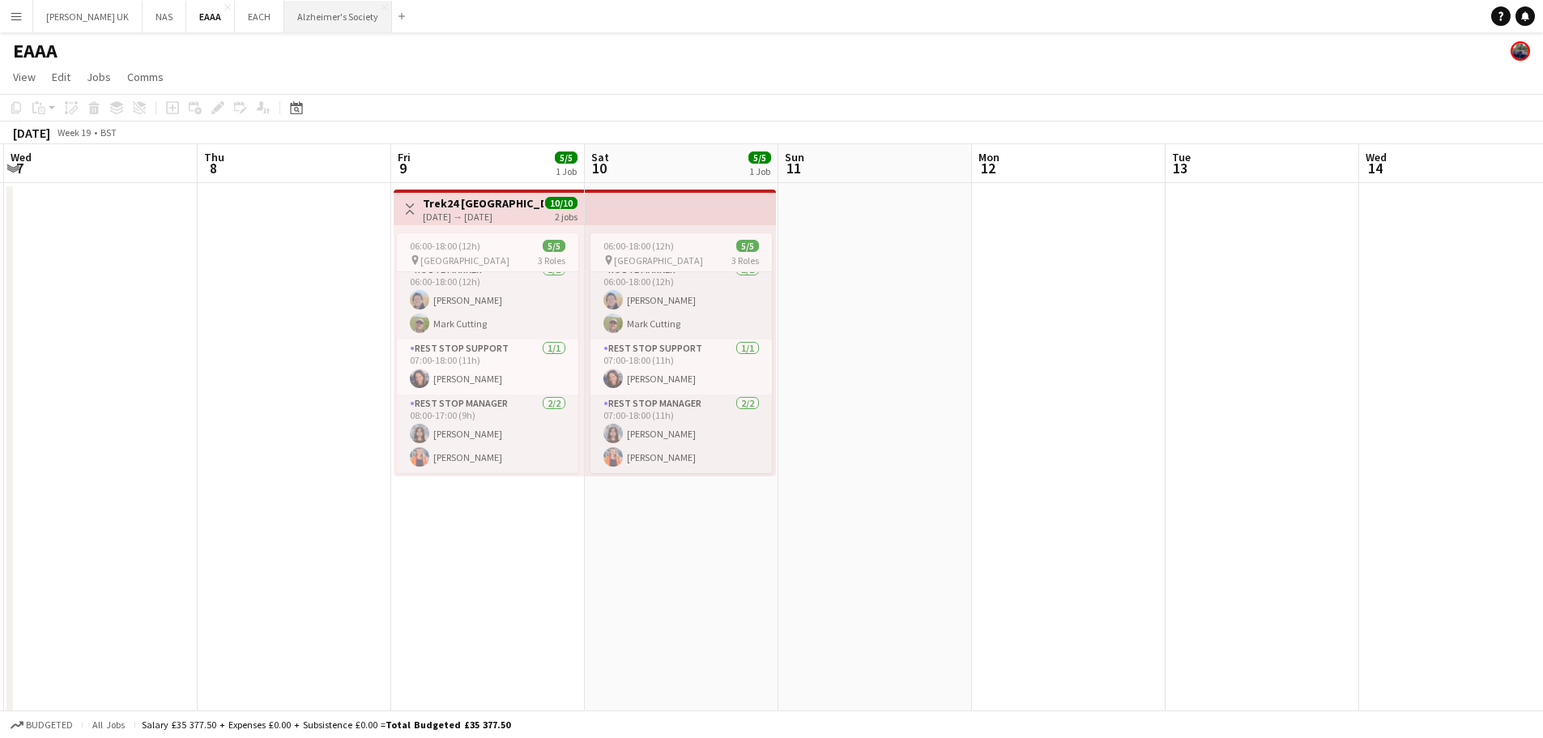
click at [305, 20] on button "Alzheimer's Society Close" at bounding box center [338, 17] width 108 height 32
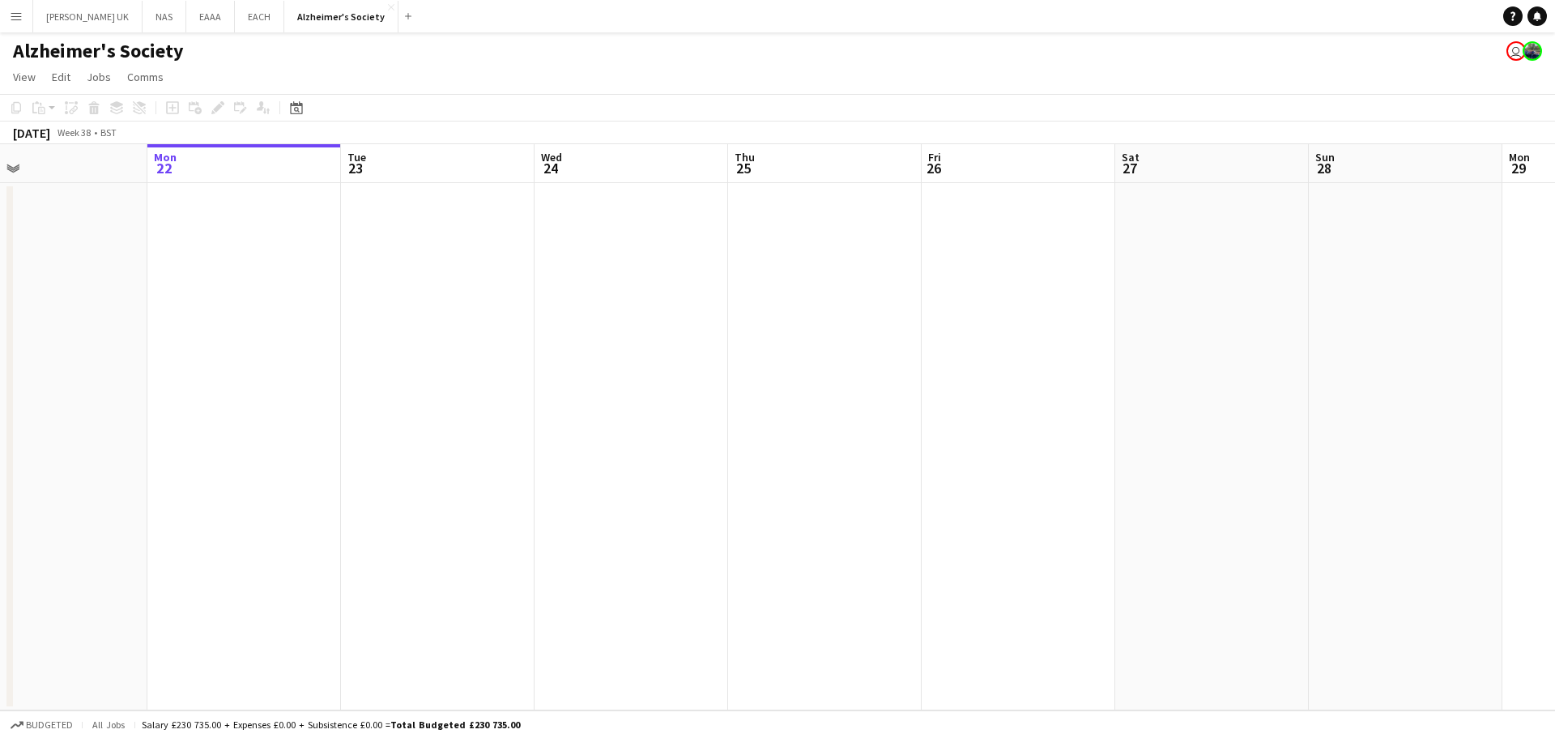
drag, startPoint x: 246, startPoint y: 413, endPoint x: 1171, endPoint y: 390, distance: 925.2
click at [1162, 393] on app-calendar-viewport "Fri 19 Sat 20 Sun 21 Mon 22 Tue 23 Wed 24 Thu 25 Fri 26 Sat 27 Sun 28 Mon 29 Tu…" at bounding box center [777, 427] width 1555 height 566
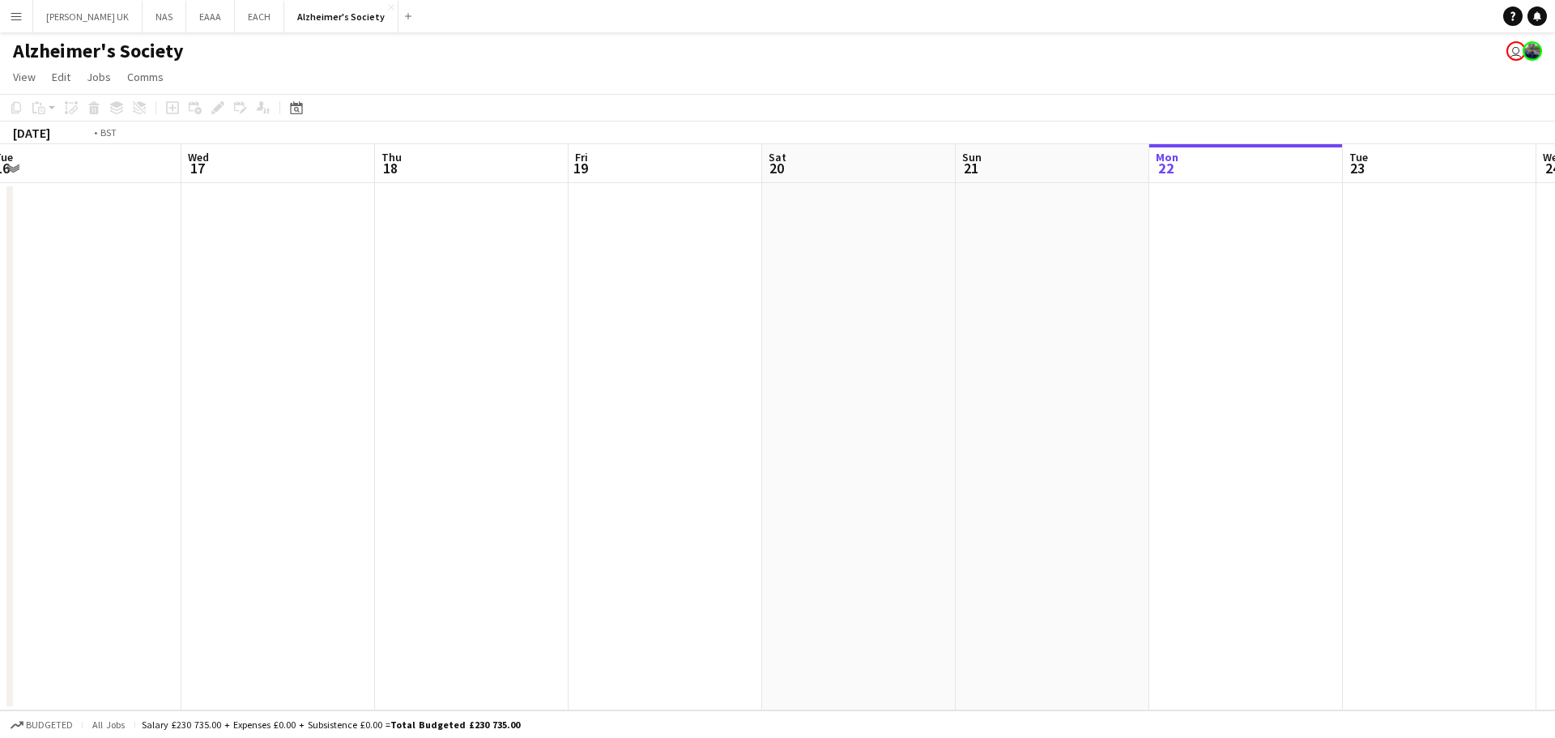
drag, startPoint x: 329, startPoint y: 484, endPoint x: 1060, endPoint y: 391, distance: 737.2
click at [1264, 377] on app-calendar-viewport "Sun 14 Mon 15 Tue 16 Wed 17 Thu 18 Fri 19 Sat 20 Sun 21 Mon 22 Tue 23 Wed 24 Th…" at bounding box center [777, 427] width 1555 height 566
drag, startPoint x: 417, startPoint y: 432, endPoint x: 1213, endPoint y: 347, distance: 800.7
click at [1213, 347] on app-calendar-viewport "Tue 9 Wed 10 Thu 11 Fri 12 Sat 13 Sun 14 Mon 15 Tue 16 Wed 17 Thu 18 Fri 19 Sat…" at bounding box center [777, 427] width 1555 height 566
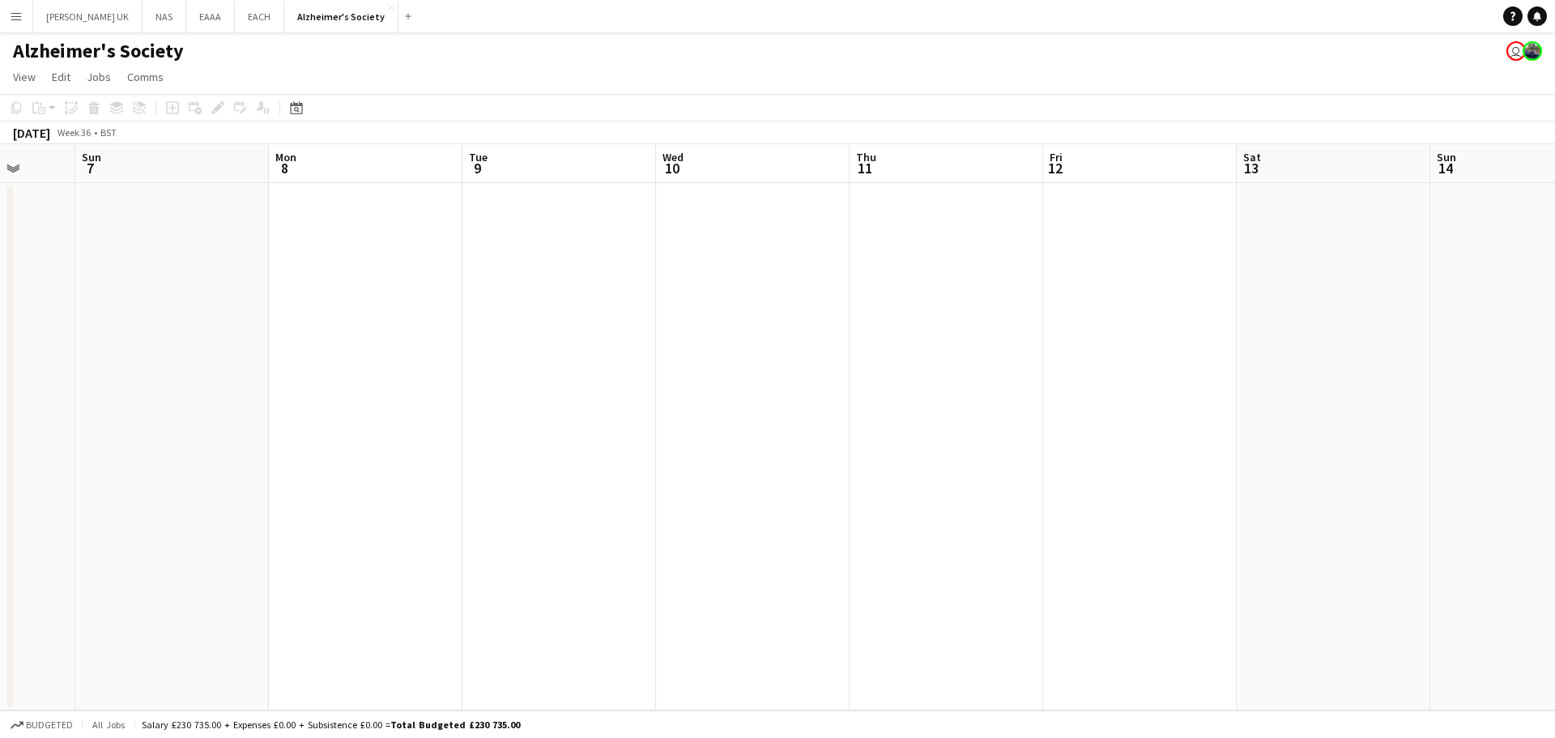
drag, startPoint x: 199, startPoint y: 496, endPoint x: 1058, endPoint y: 409, distance: 863.0
click at [1329, 398] on app-calendar-viewport "Thu 4 Fri 5 Sat 6 Sun 7 Mon 8 Tue 9 Wed 10 Thu 11 Fri 12 Sat 13 Sun 14 Mon 15 T…" at bounding box center [777, 427] width 1555 height 566
drag, startPoint x: 362, startPoint y: 498, endPoint x: 1212, endPoint y: 366, distance: 859.8
click at [1221, 367] on app-calendar-viewport "Mon 25 Tue 26 Wed 27 Thu 28 Fri 29 Sat 30 Sun 31 Mon 1 Tue 2 Wed 3 Thu 4 Fri 5 …" at bounding box center [777, 427] width 1555 height 566
drag, startPoint x: 295, startPoint y: 488, endPoint x: 1186, endPoint y: 356, distance: 900.5
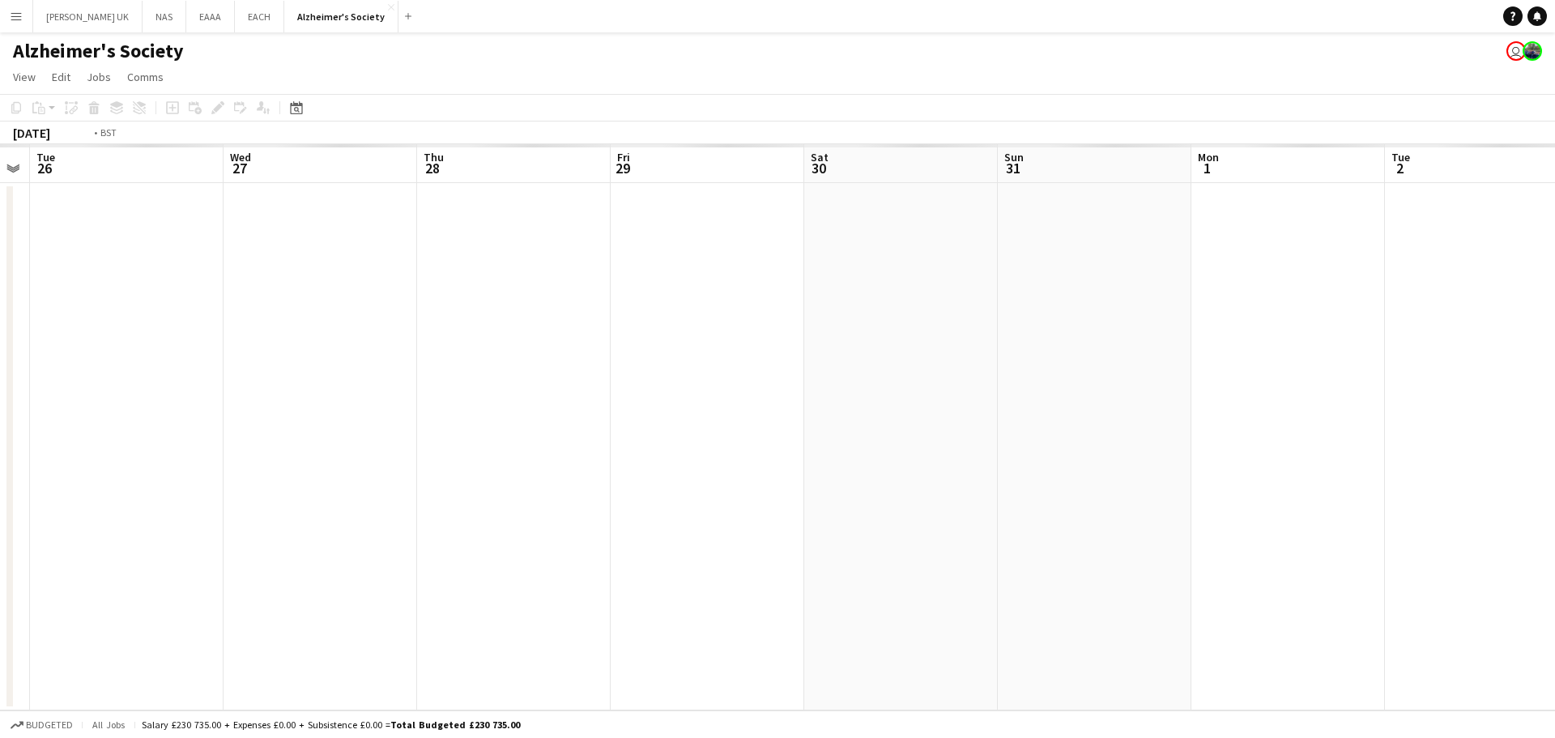
click at [1352, 353] on app-calendar-viewport "Sun 24 Mon 25 Tue 26 Wed 27 Thu 28 Fri 29 Sat 30 Sun 31 Mon 1 Tue 2 Wed 3 Thu 4…" at bounding box center [777, 427] width 1555 height 566
drag, startPoint x: 692, startPoint y: 452, endPoint x: 1089, endPoint y: 370, distance: 404.4
click at [1241, 372] on app-calendar-viewport "Fri 15 Sat 16 Sun 17 Mon 18 Tue 19 Wed 20 Thu 21 Fri 22 Sat 23 Sun 24 Mon 25 Tu…" at bounding box center [777, 460] width 1555 height 632
drag, startPoint x: 263, startPoint y: 480, endPoint x: 1300, endPoint y: 372, distance: 1042.4
click at [1300, 372] on app-calendar-viewport "Wed 13 Thu 14 Fri 15 Sat 16 Sun 17 Mon 18 Tue 19 Wed 20 Thu 21 Fri 22 Sat 23 Su…" at bounding box center [771, 460] width 1543 height 632
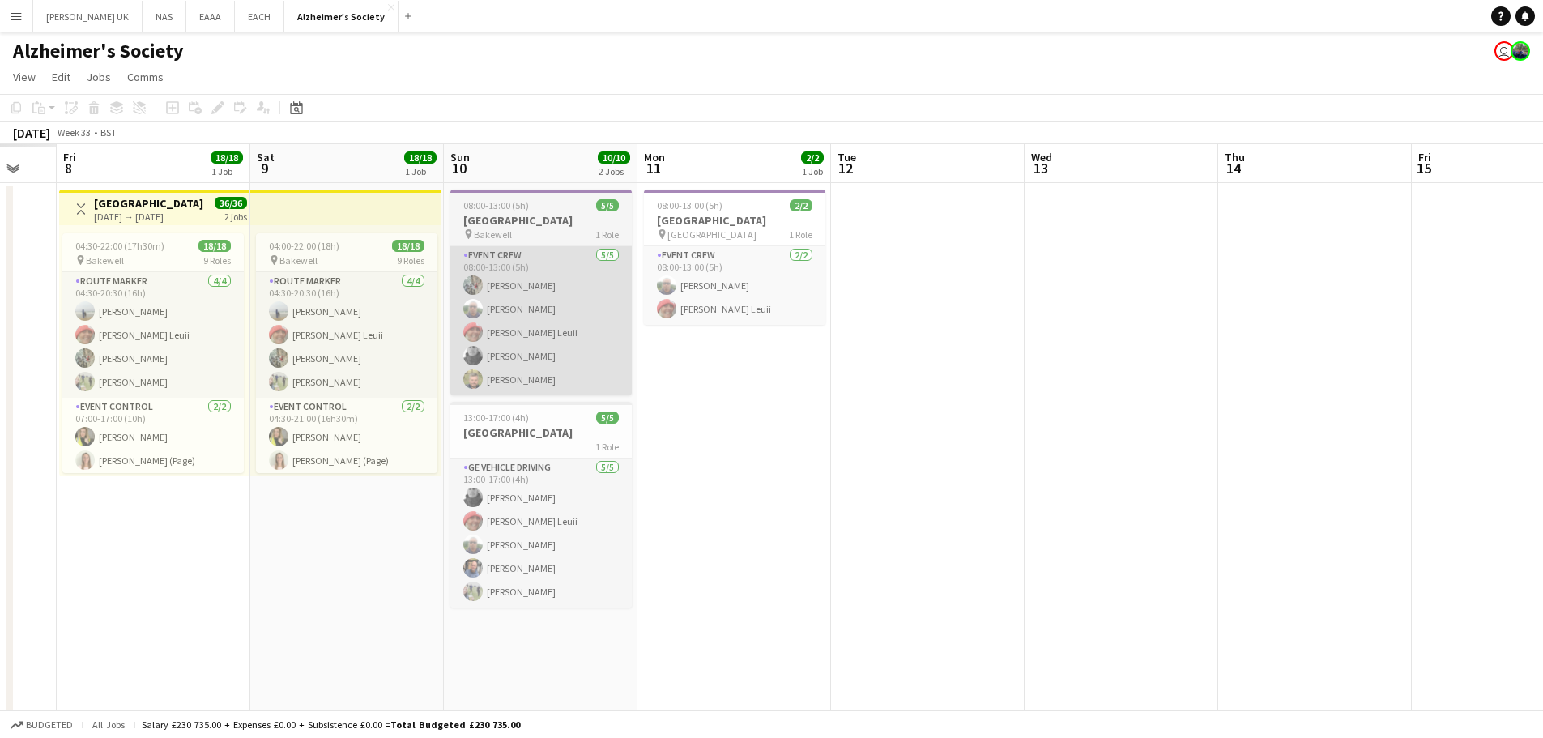
drag, startPoint x: 182, startPoint y: 497, endPoint x: 998, endPoint y: 372, distance: 825.2
click at [1162, 373] on app-calendar-viewport "Wed 6 Thu 7 Fri 8 18/18 1 Job Sat 9 18/18 1 Job Sun 10 10/10 2 Jobs Mon 11 2/2 …" at bounding box center [771, 460] width 1543 height 632
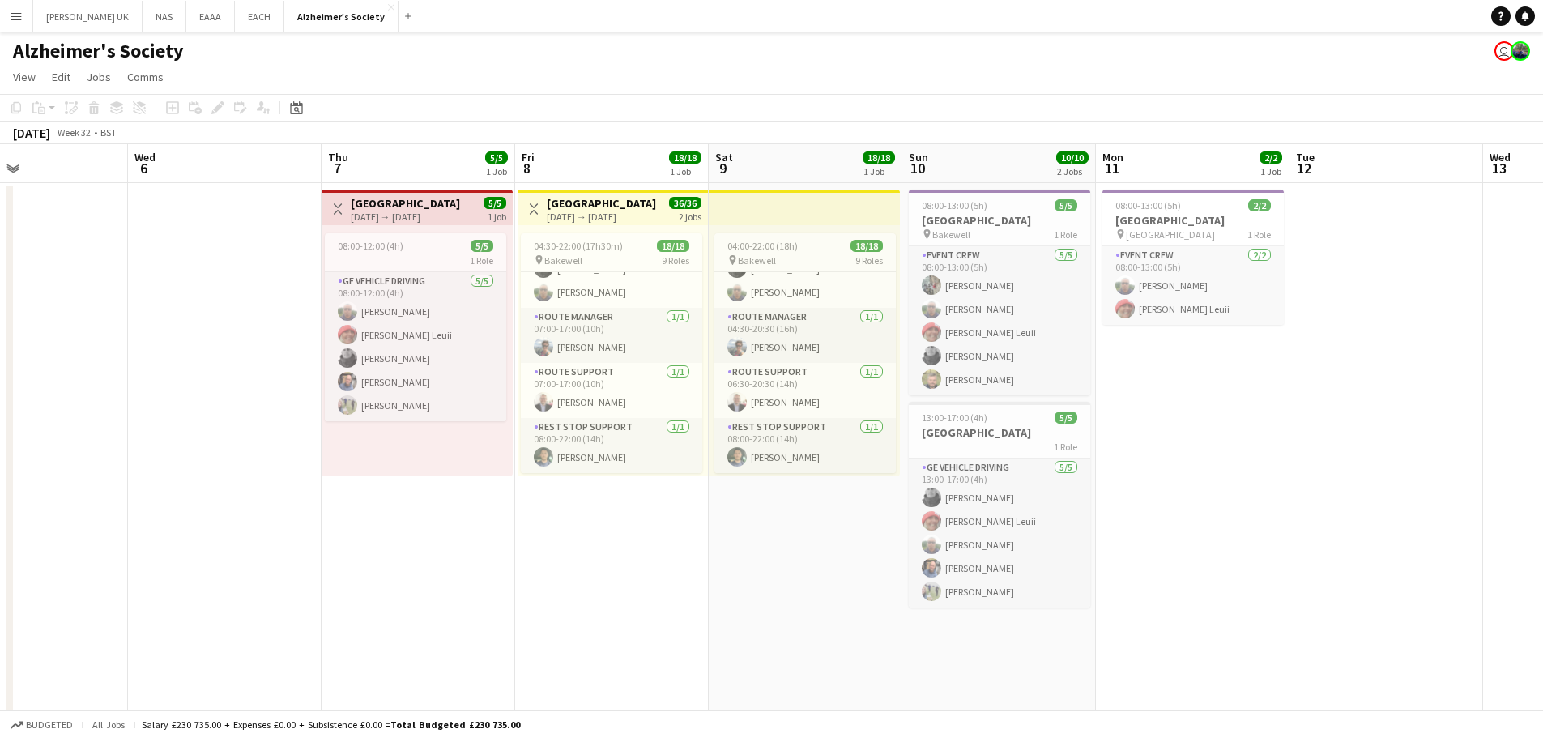
click at [413, 211] on div "[DATE] → [DATE]" at bounding box center [405, 217] width 109 height 12
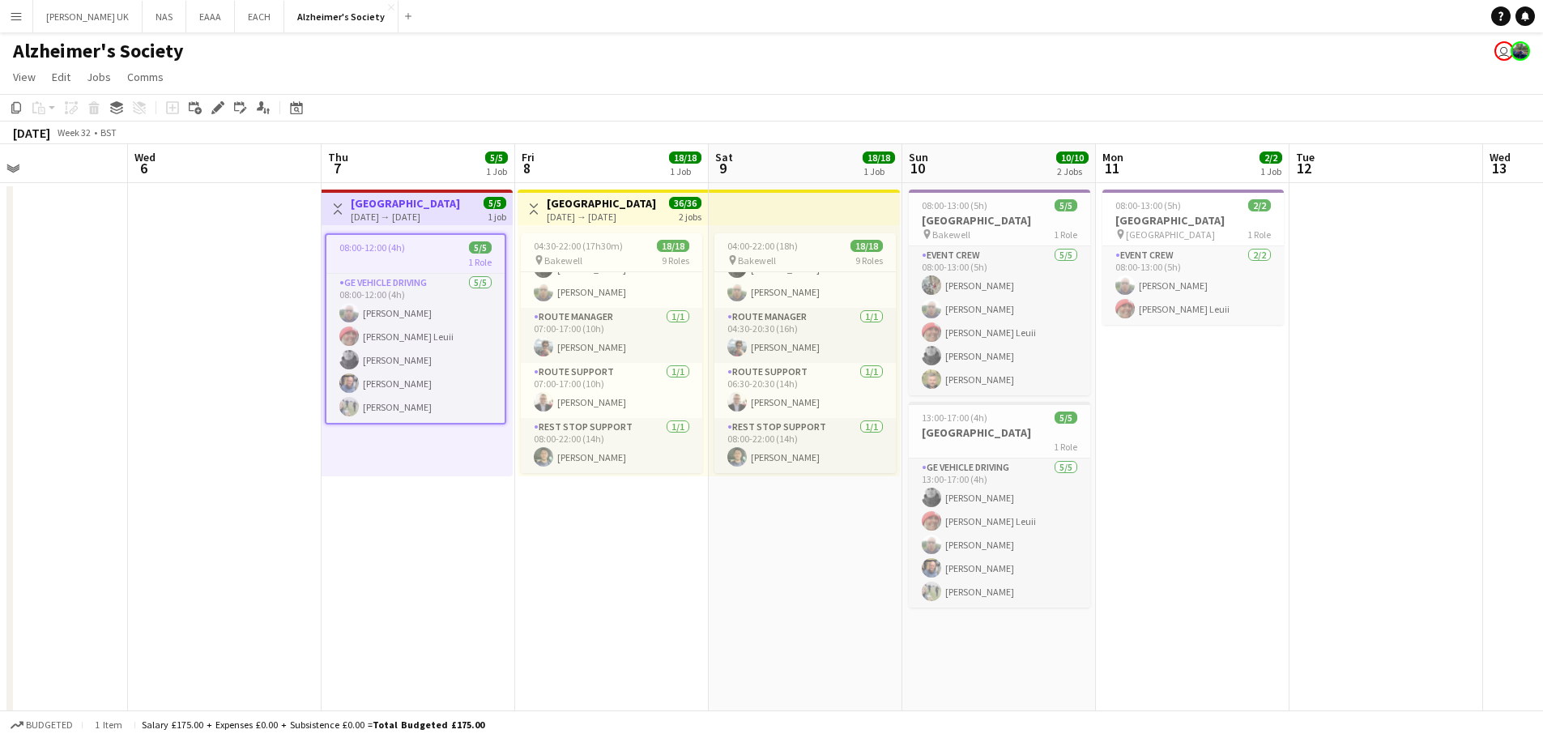
click at [215, 312] on app-date-cell at bounding box center [225, 479] width 194 height 593
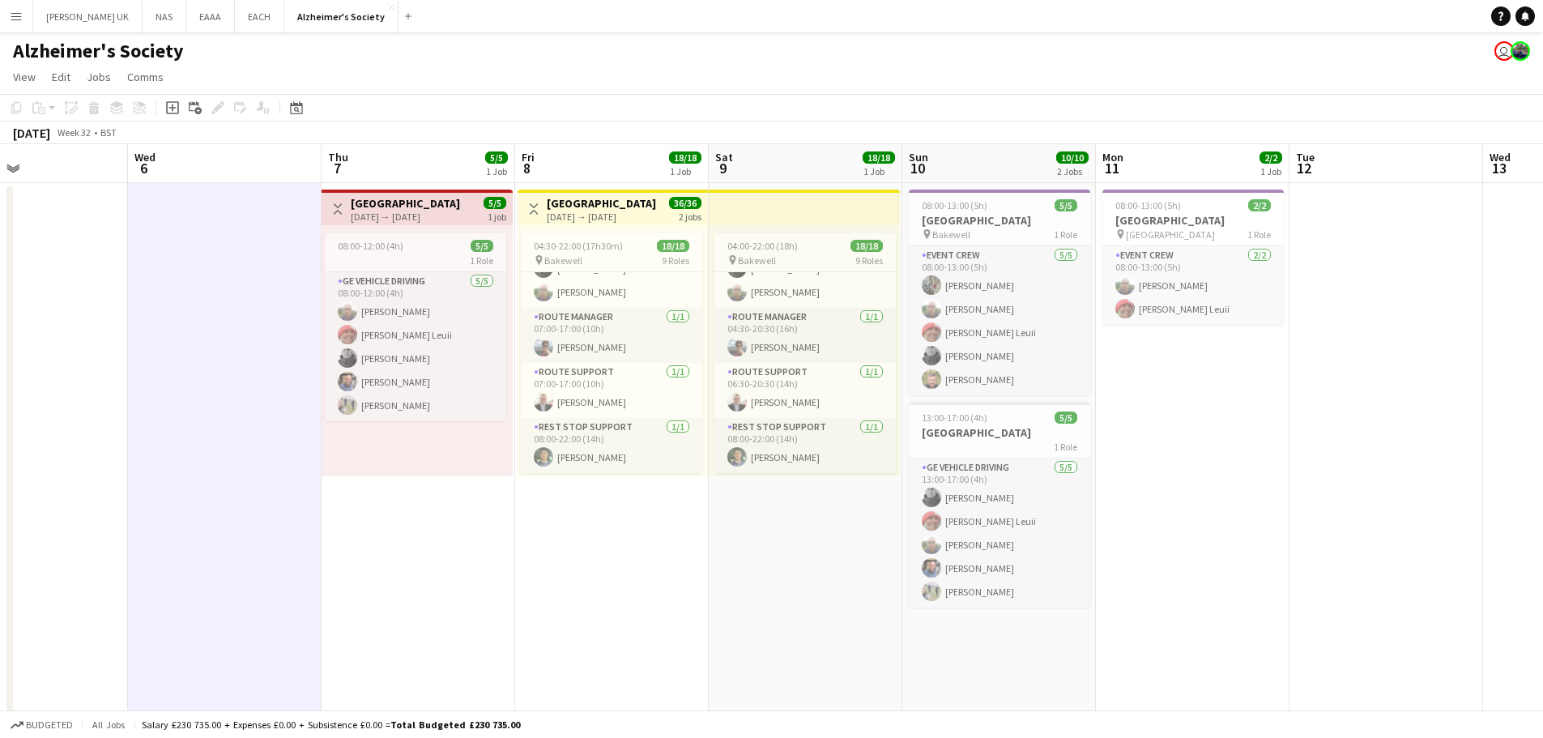
click at [605, 222] on div "[DATE] → [DATE]" at bounding box center [601, 217] width 109 height 12
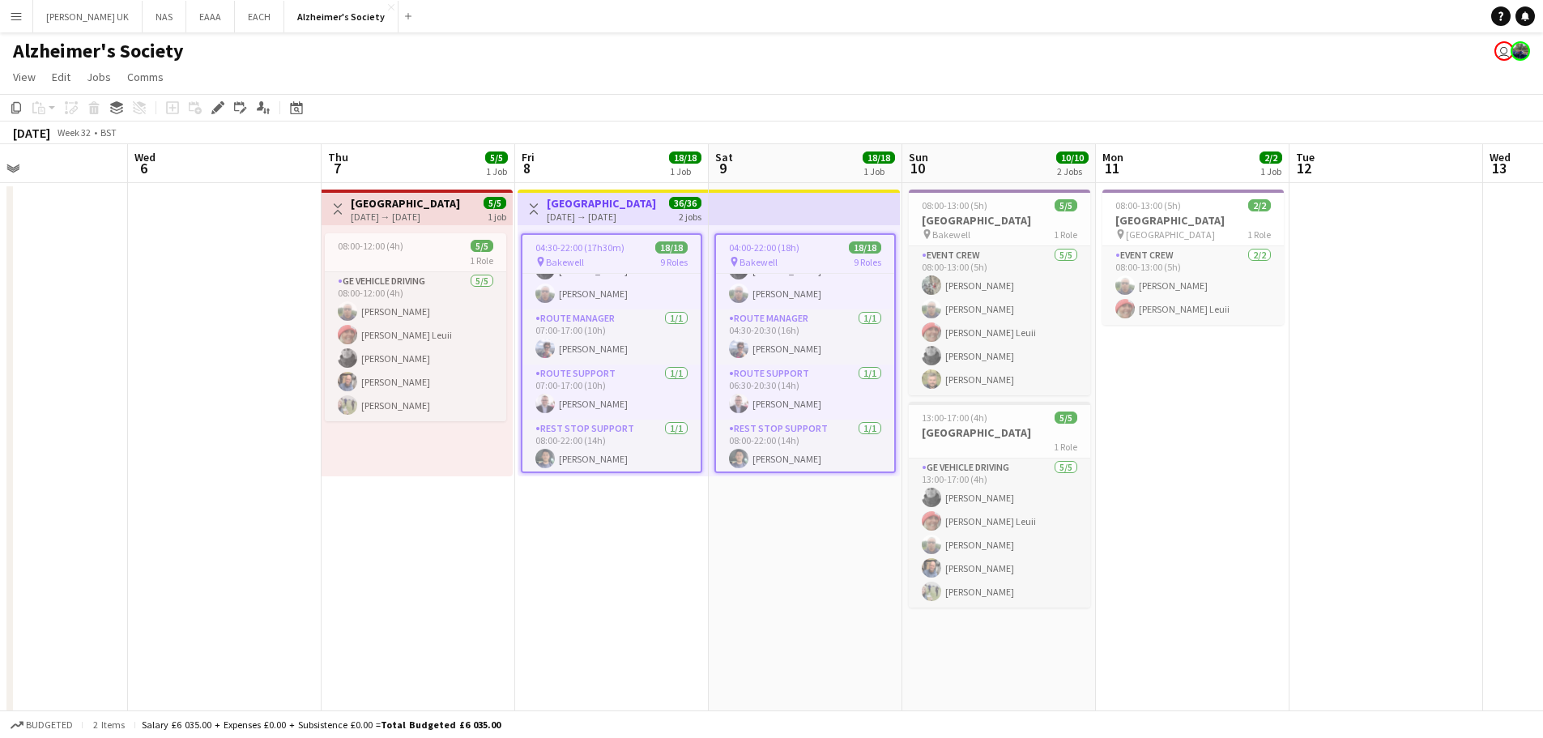
click at [705, 565] on app-date-cell "Toggle View [GEOGRAPHIC_DATA] [DATE] → [DATE] 36/36 2 jobs 04:30-22:00 (17h30m)…" at bounding box center [612, 479] width 194 height 593
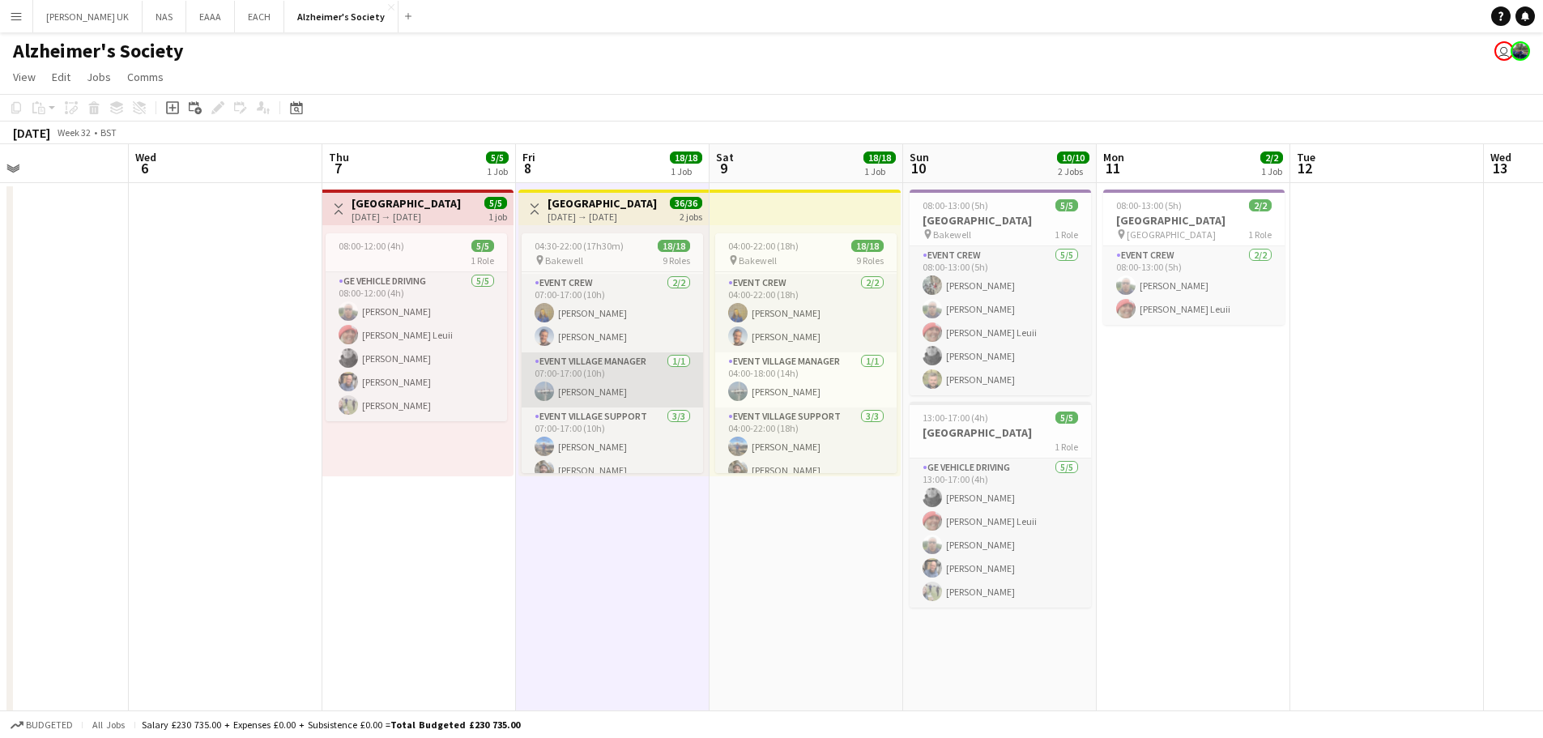
scroll to position [98, 0]
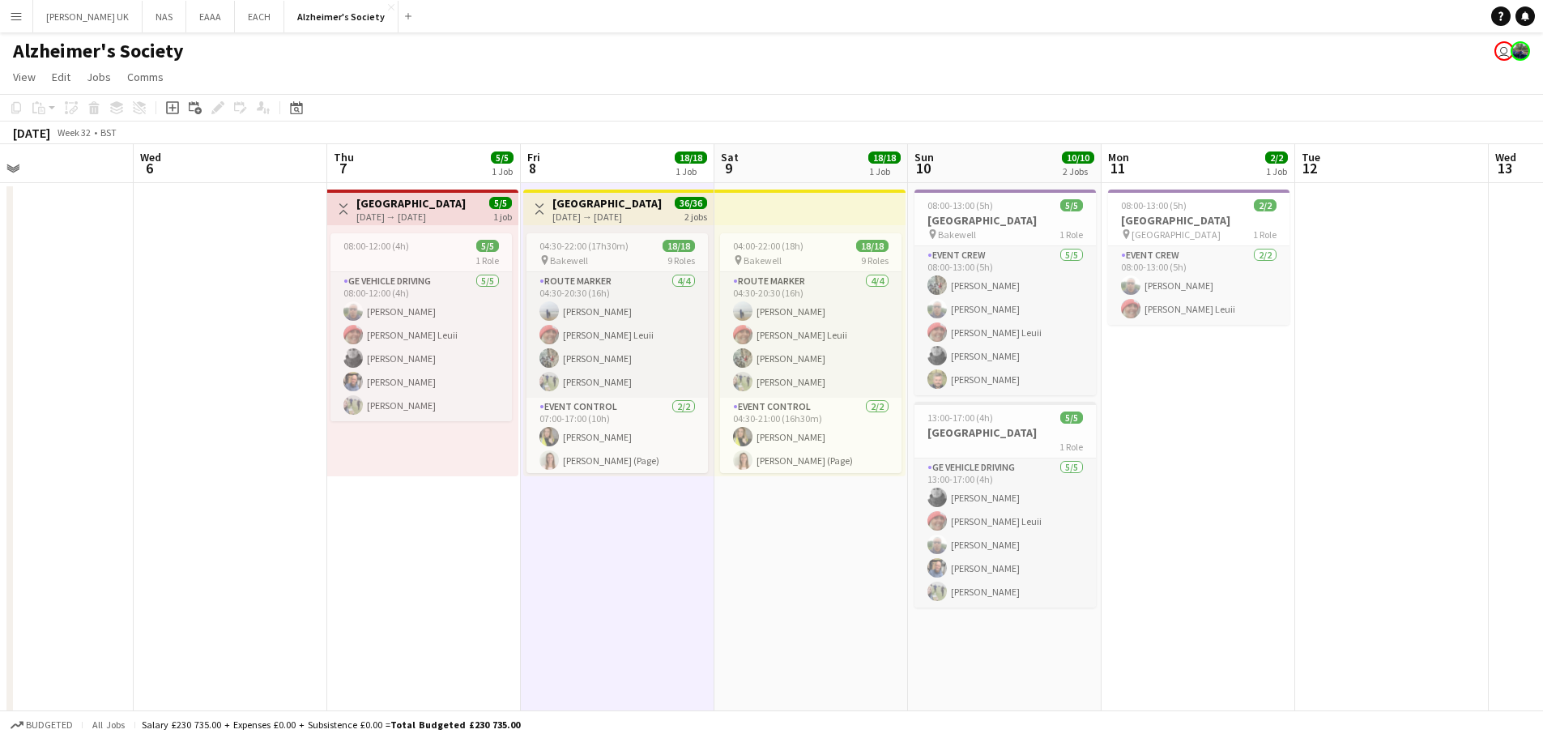
click at [244, 552] on app-calendar-viewport "Sun 3 10/10 2 Jobs Mon 4 Tue 5 Wed 6 Thu 7 5/5 1 Job Fri 8 18/18 1 Job Sat 9 18…" at bounding box center [771, 460] width 1543 height 632
click at [235, 19] on button "EACH Close" at bounding box center [259, 17] width 49 height 32
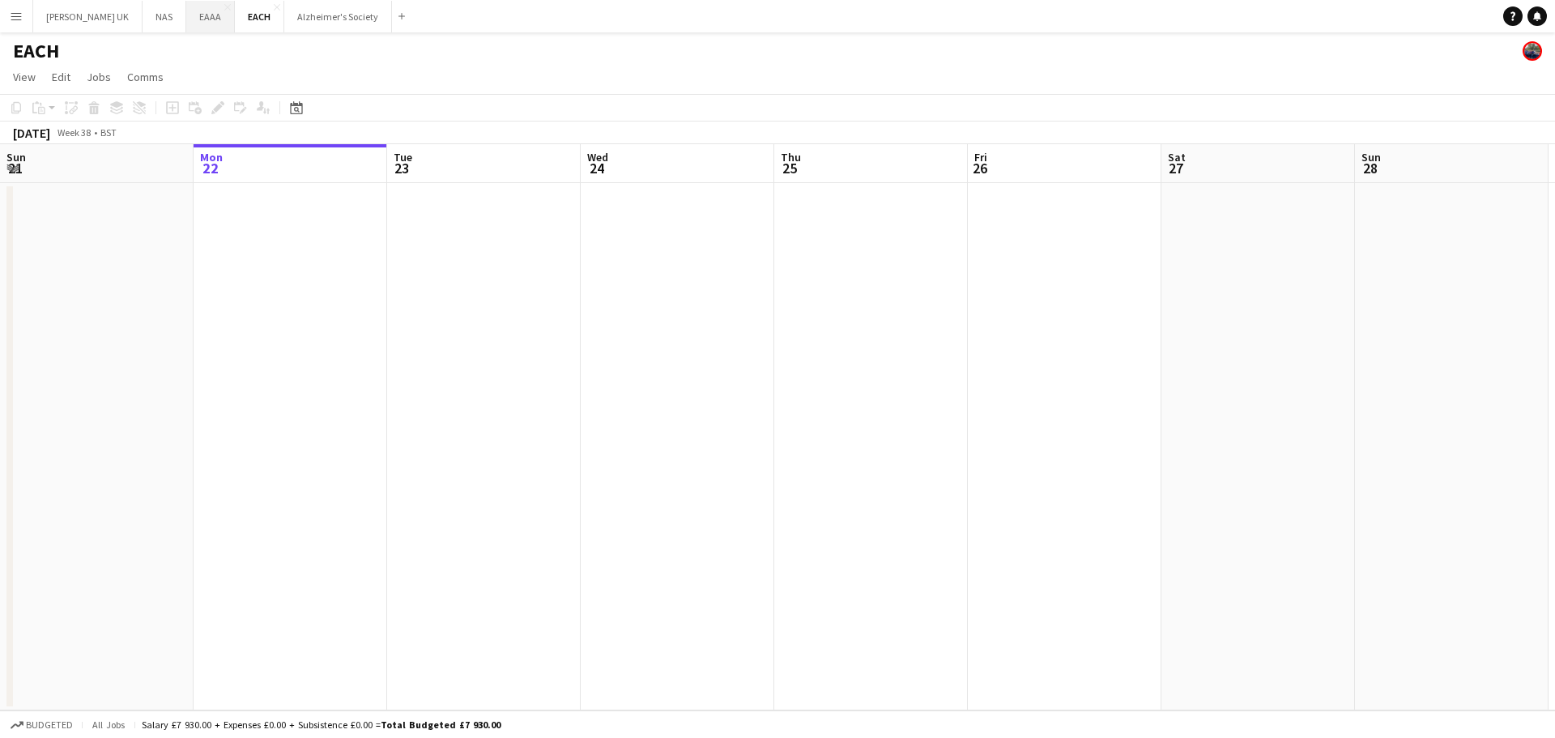
click at [186, 23] on button "EAAA Close" at bounding box center [210, 17] width 49 height 32
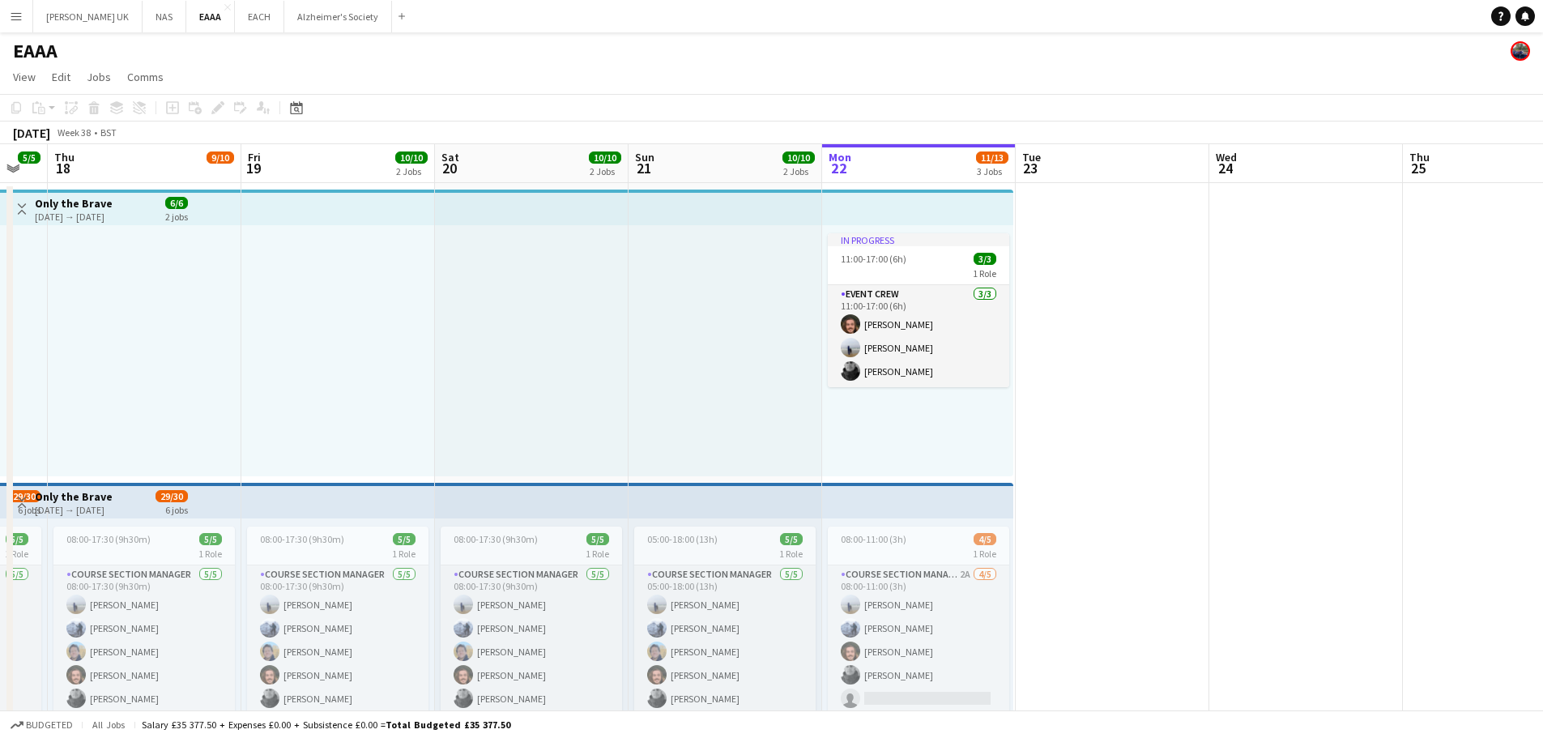
drag, startPoint x: 158, startPoint y: 332, endPoint x: 855, endPoint y: 281, distance: 699.2
click at [1048, 316] on app-calendar-viewport "Tue 16 3/3 1 Job Wed 17 5/5 1 Job Thu 18 9/10 2 Jobs Fri 19 10/10 2 Jobs Sat 20…" at bounding box center [771, 606] width 1543 height 925
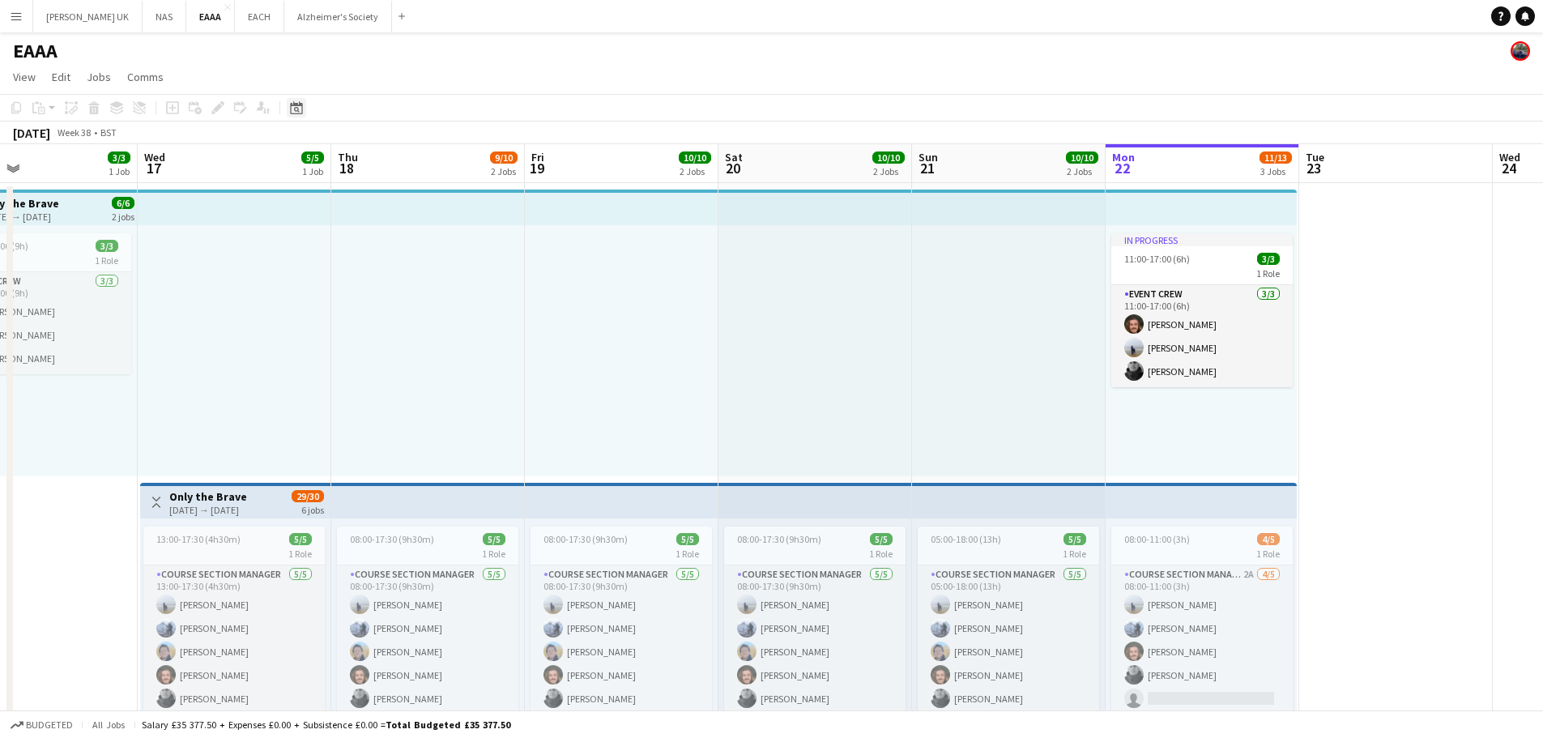
click at [300, 109] on icon "Date picker" at bounding box center [296, 107] width 13 height 13
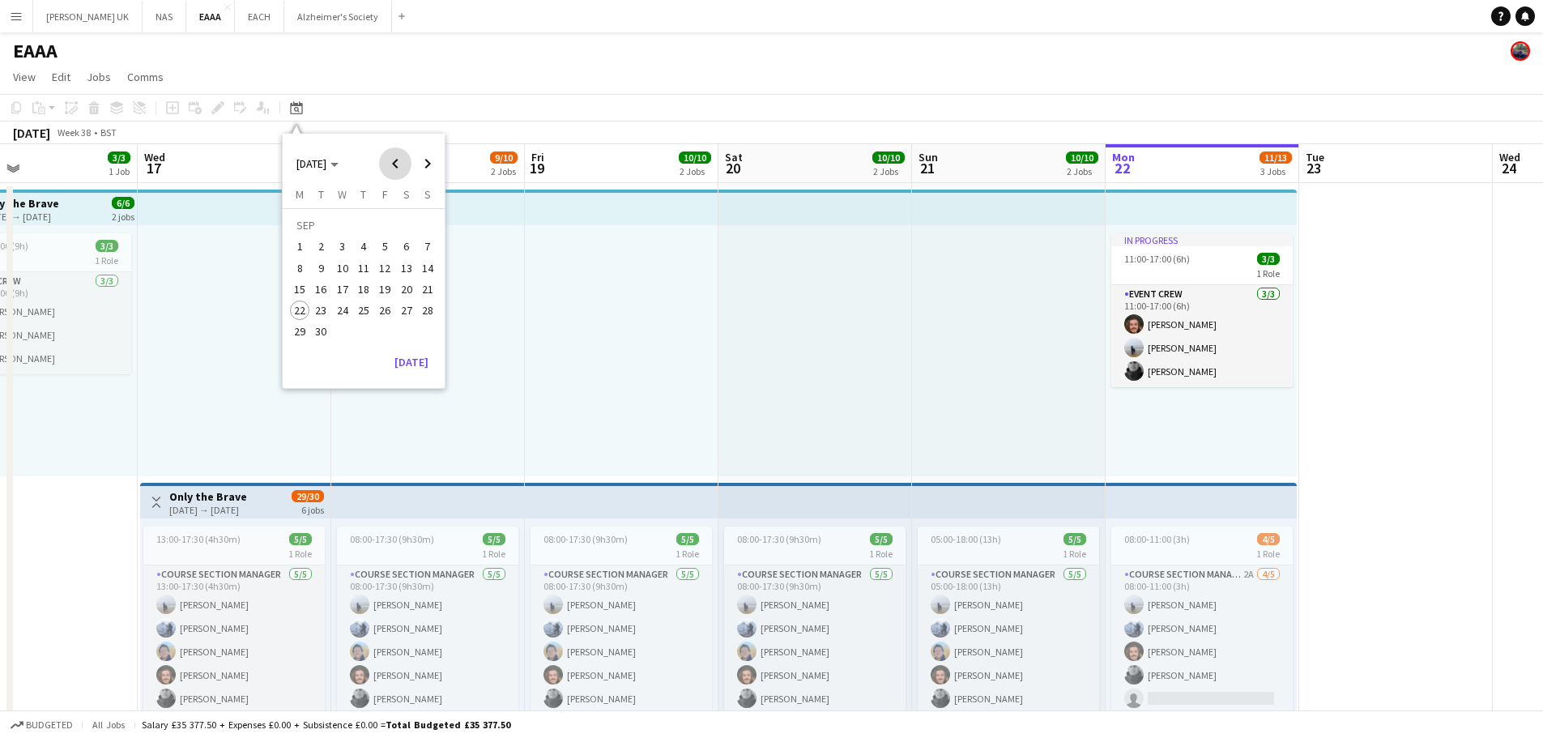
click at [386, 165] on span "Previous month" at bounding box center [395, 163] width 32 height 32
click at [420, 164] on span "Next month" at bounding box center [427, 163] width 32 height 32
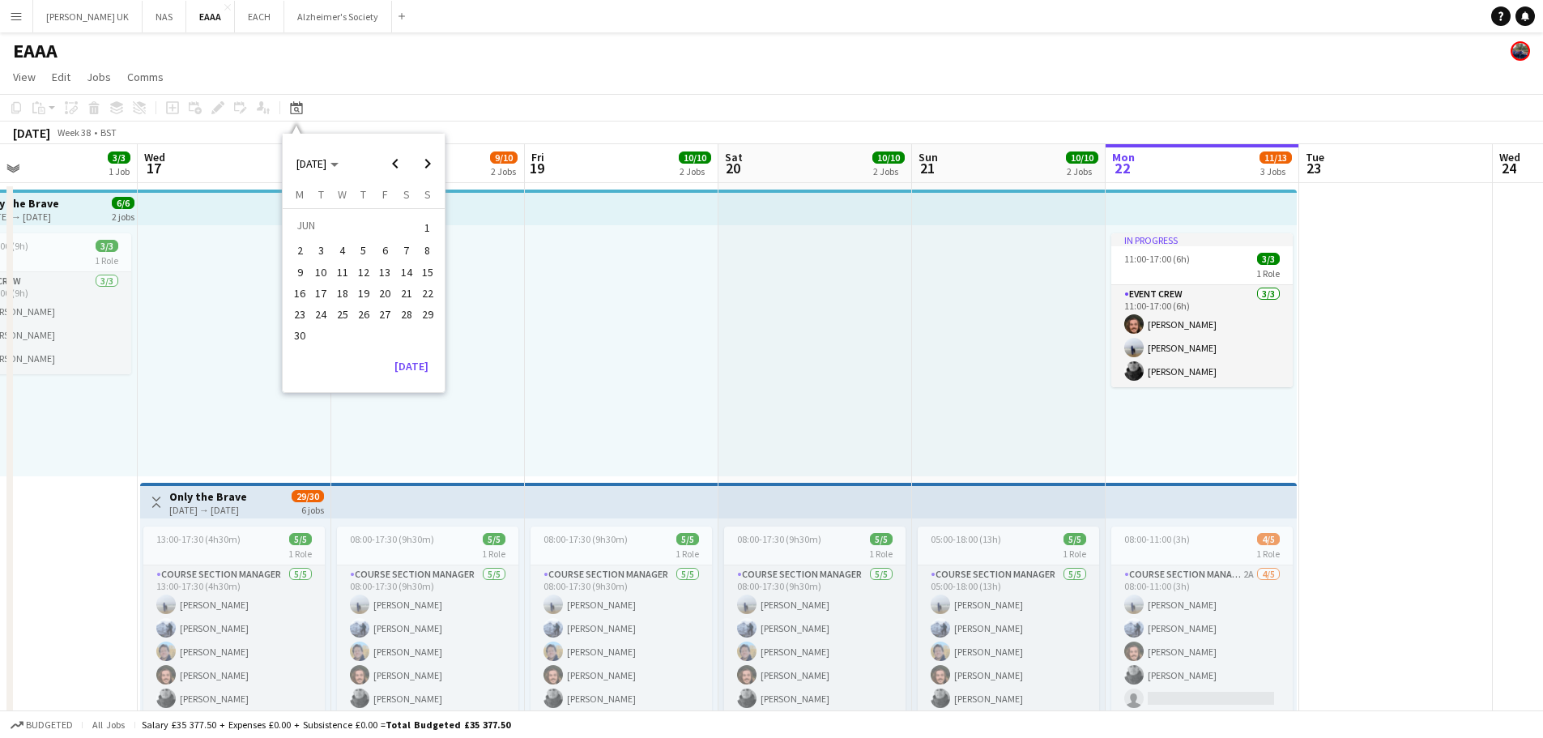
click at [394, 276] on button "13" at bounding box center [384, 272] width 21 height 21
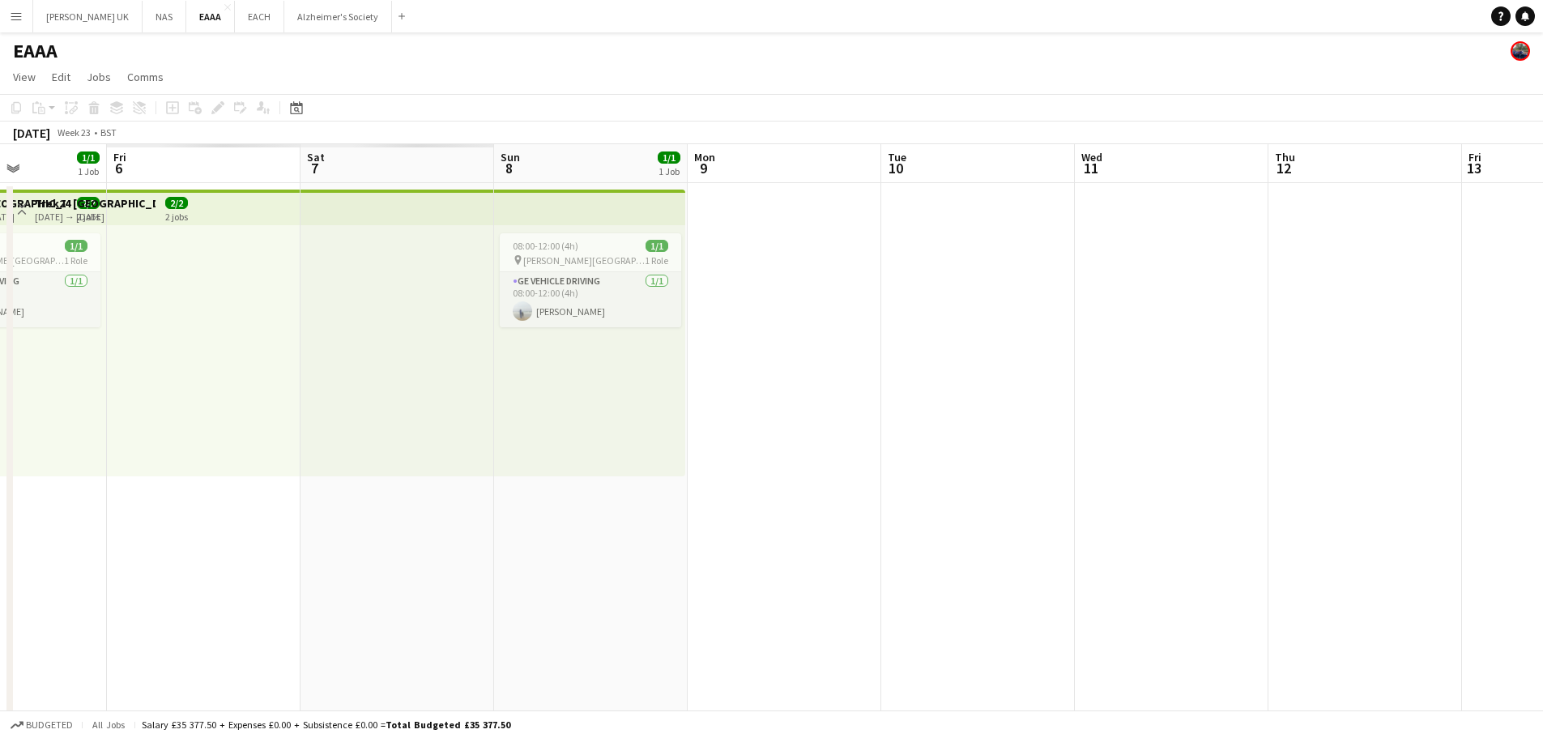
drag, startPoint x: 965, startPoint y: 309, endPoint x: 981, endPoint y: 311, distance: 16.4
click at [1417, 275] on app-calendar-viewport "Wed 4 Thu 5 1/1 1 Job Fri 6 Sat 7 Sun 8 1/1 1 Job Mon 9 Tue 10 Wed 11 Thu 12 Fr…" at bounding box center [771, 606] width 1543 height 925
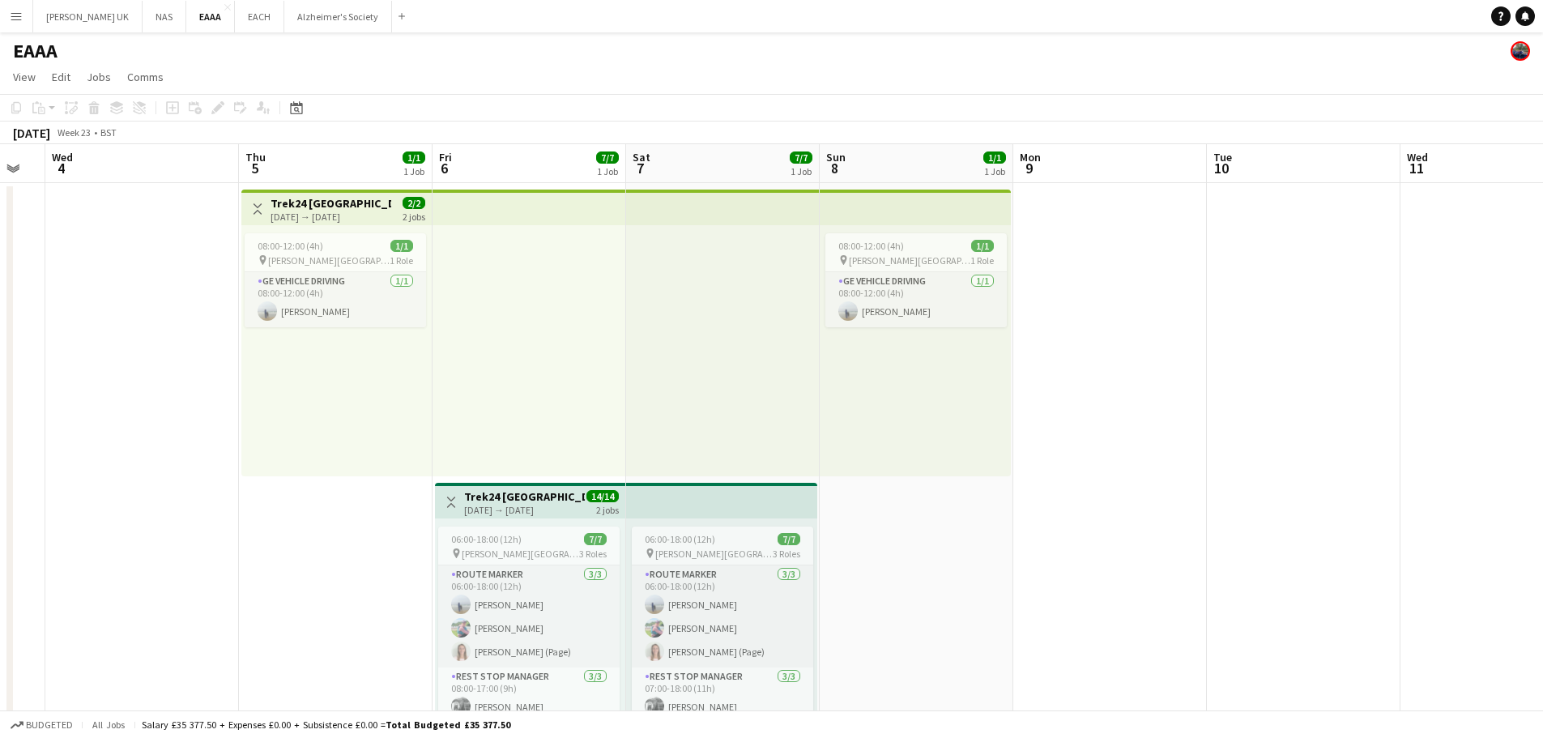
drag, startPoint x: 872, startPoint y: 569, endPoint x: 940, endPoint y: 547, distance: 71.5
click at [959, 556] on app-calendar-viewport "Mon 2 Tue 3 Wed 4 Thu 5 1/1 1 Job Fri 6 7/7 1 Job Sat 7 7/7 1 Job Sun 8 1/1 1 J…" at bounding box center [771, 606] width 1543 height 925
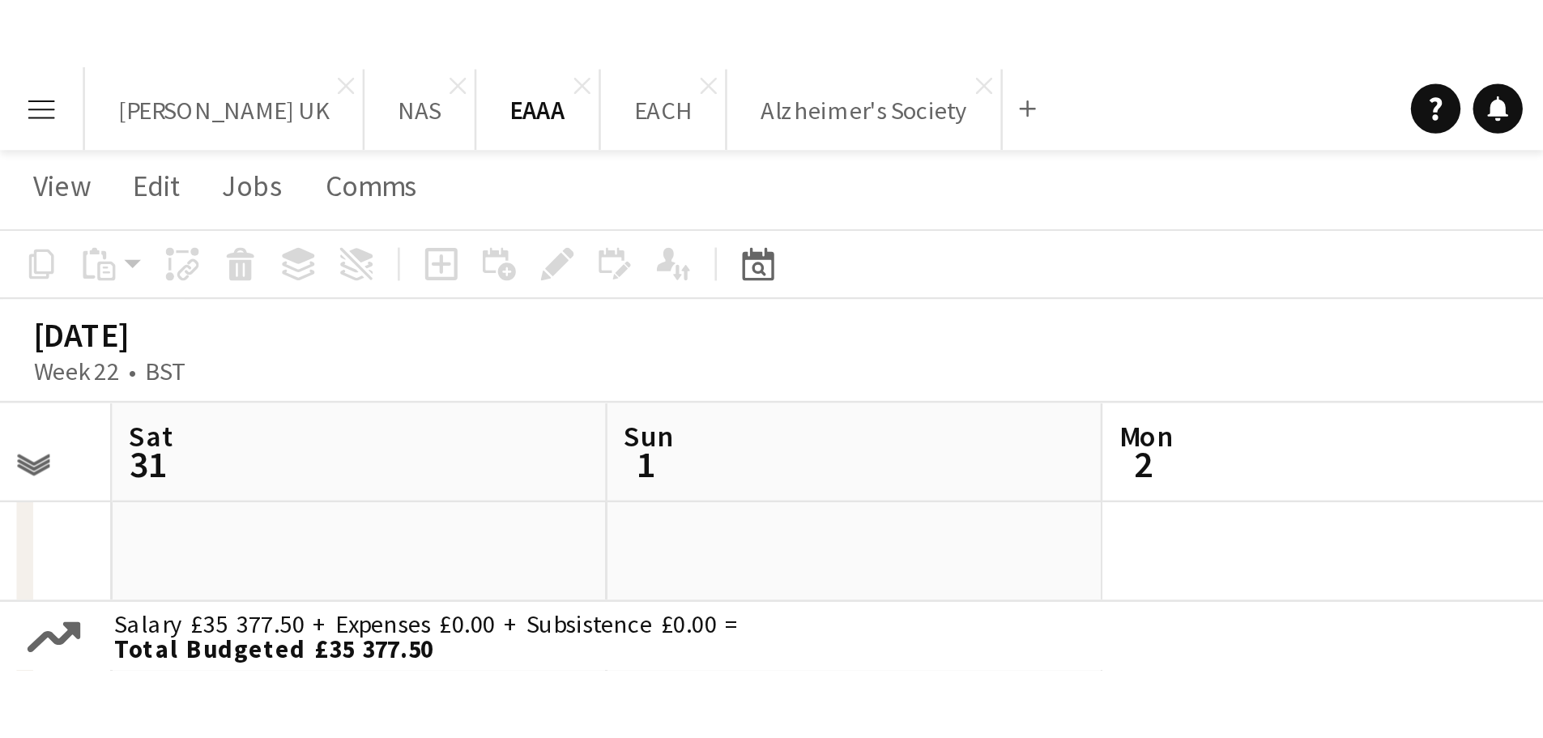
scroll to position [0, 343]
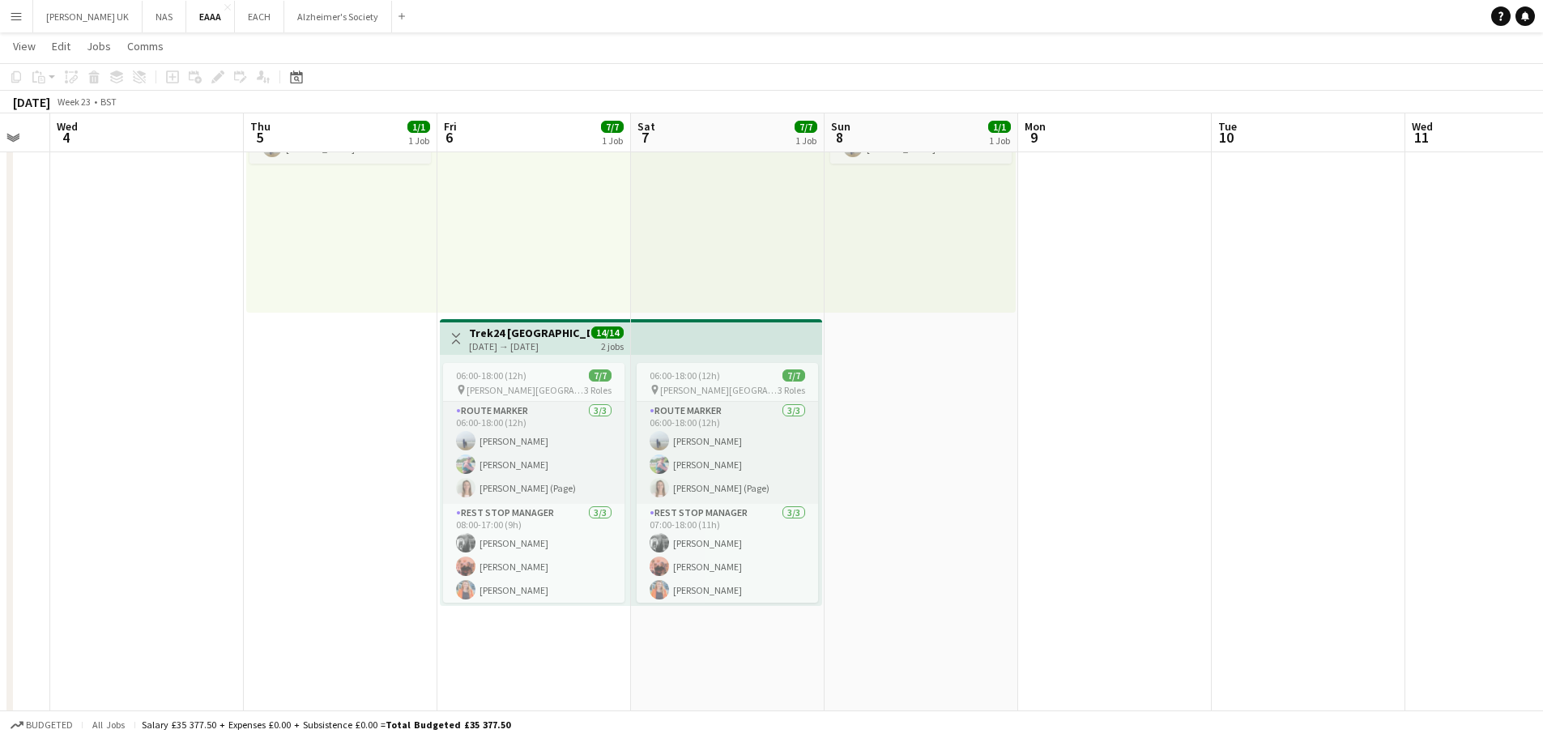
drag, startPoint x: 1153, startPoint y: 462, endPoint x: 190, endPoint y: 538, distance: 966.0
click at [191, 538] on app-calendar-viewport "Sun 1 Mon 2 Tue 3 Wed 4 Thu 5 1/1 1 Job Fri 6 7/7 1 Job Sat 7 7/7 1 Job Sun 8 1…" at bounding box center [771, 403] width 1543 height 1004
click at [306, 18] on button "Alzheimer's Society Close" at bounding box center [338, 17] width 108 height 32
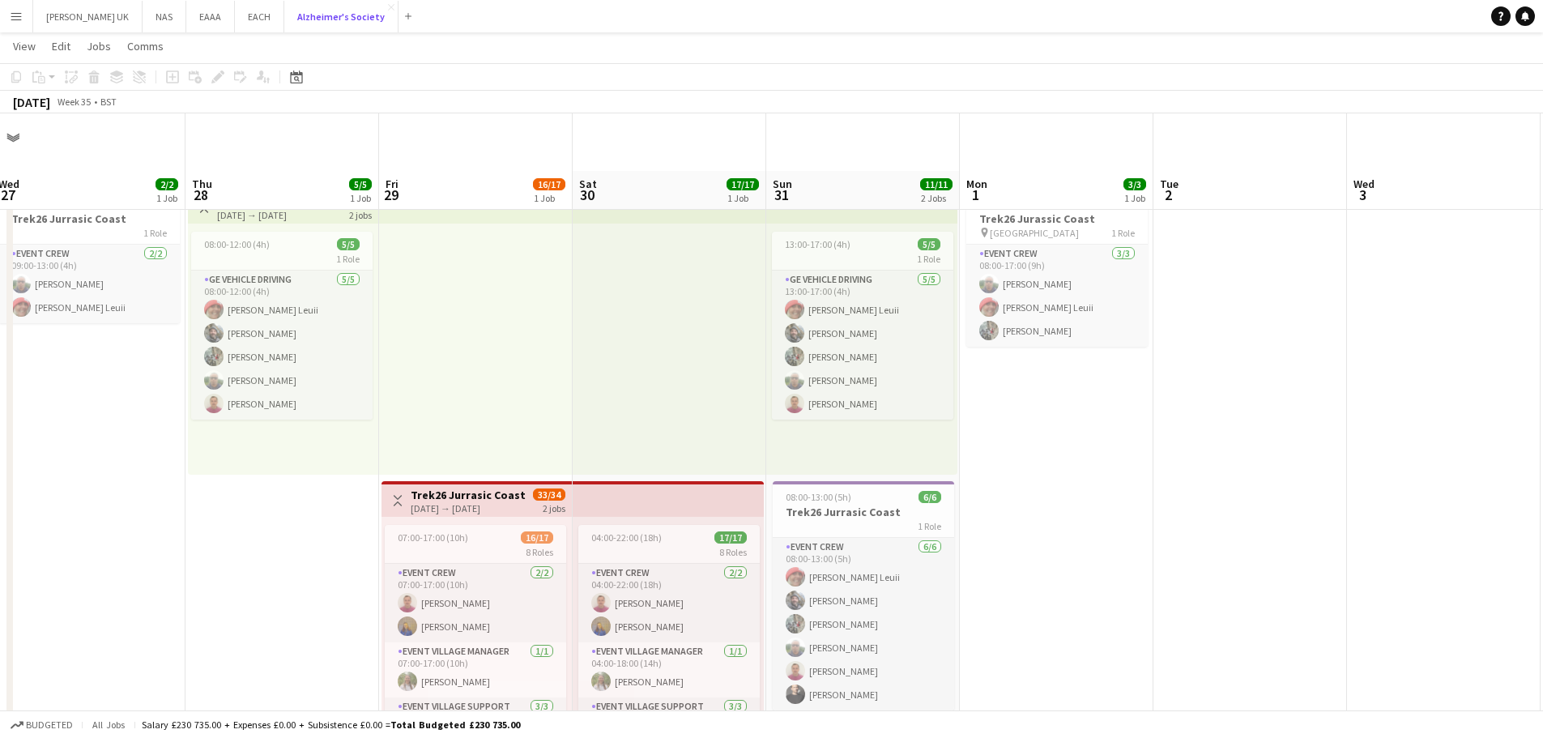
scroll to position [64, 0]
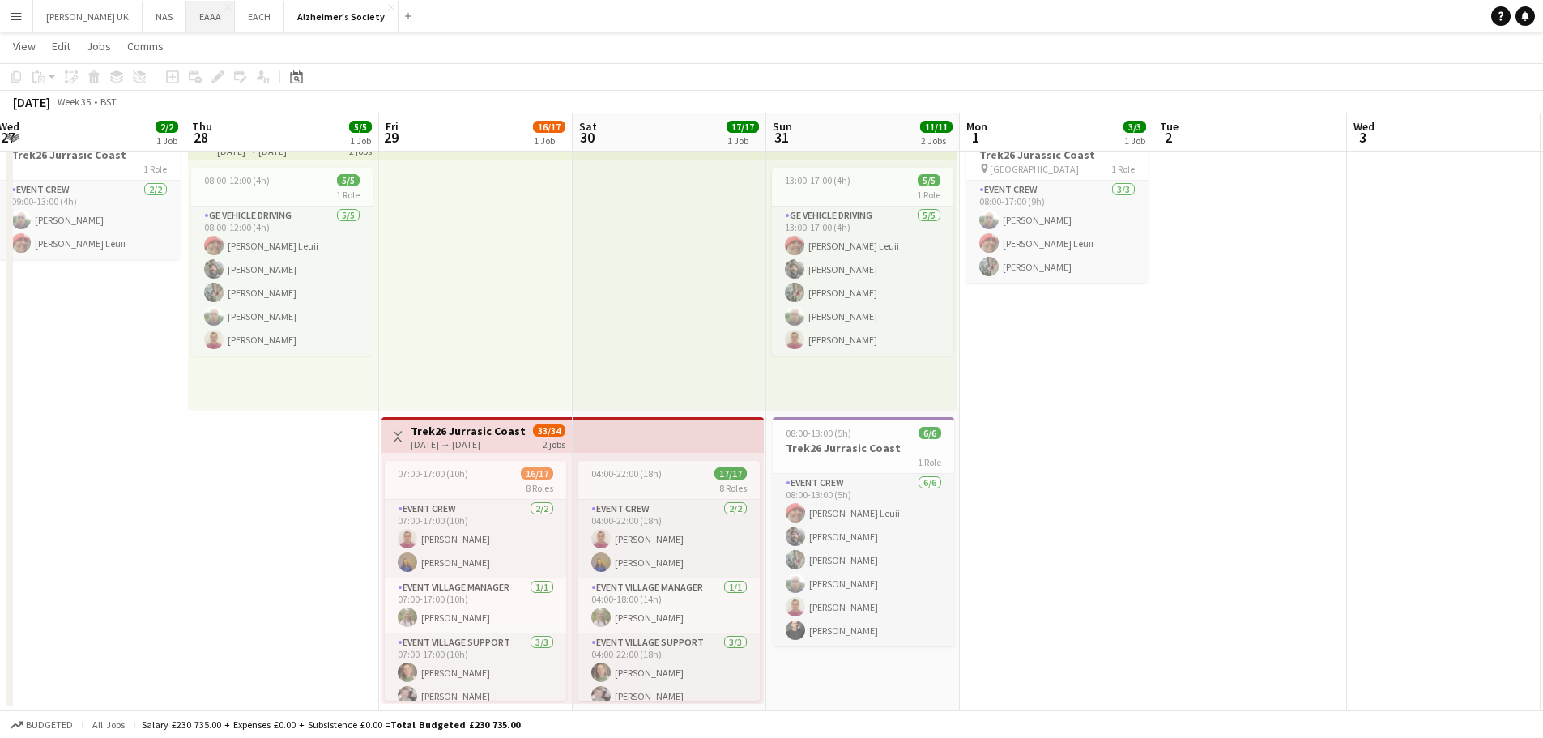
drag, startPoint x: 184, startPoint y: 23, endPoint x: 201, endPoint y: 31, distance: 18.5
click at [186, 23] on button "EAAA Close" at bounding box center [210, 17] width 49 height 32
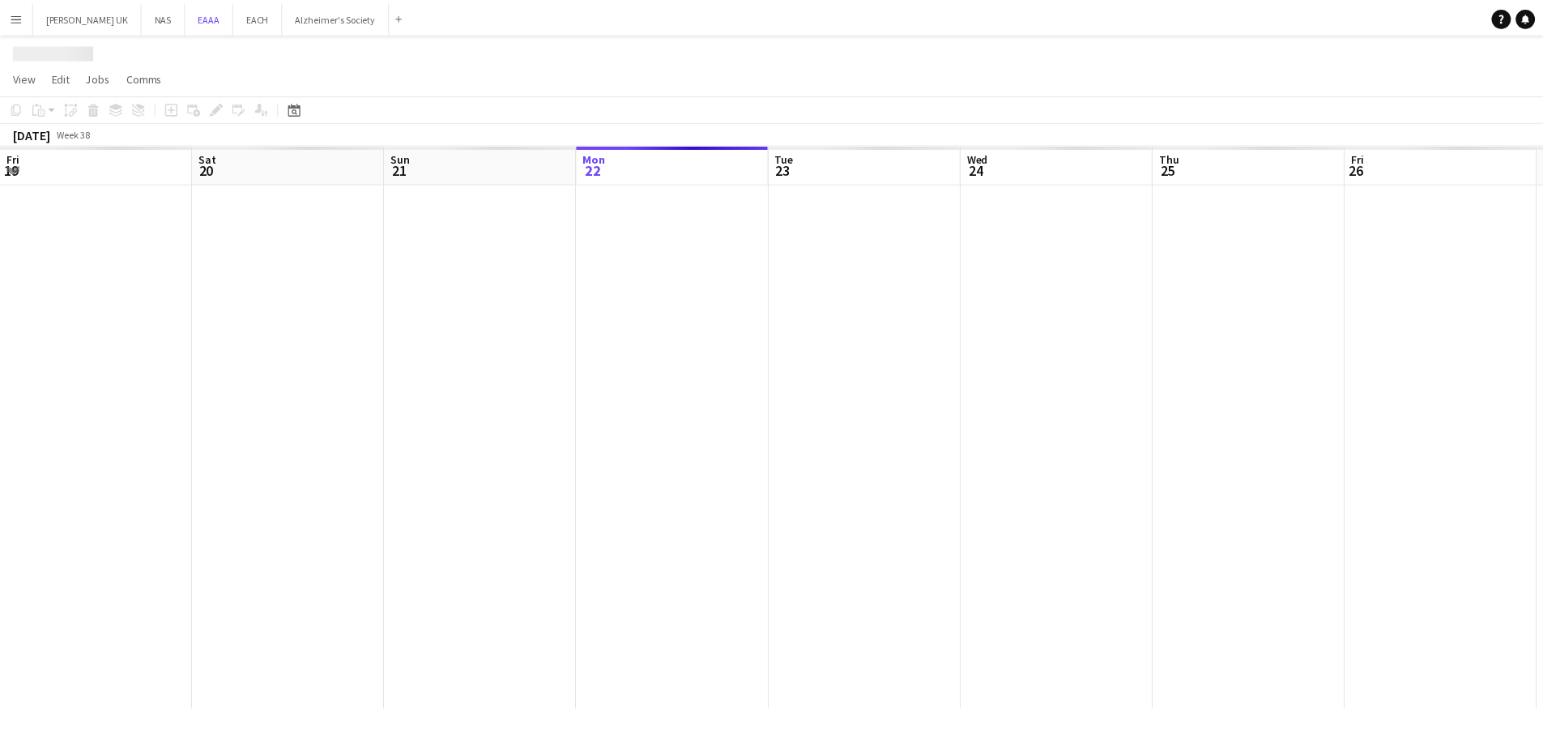
scroll to position [0, 387]
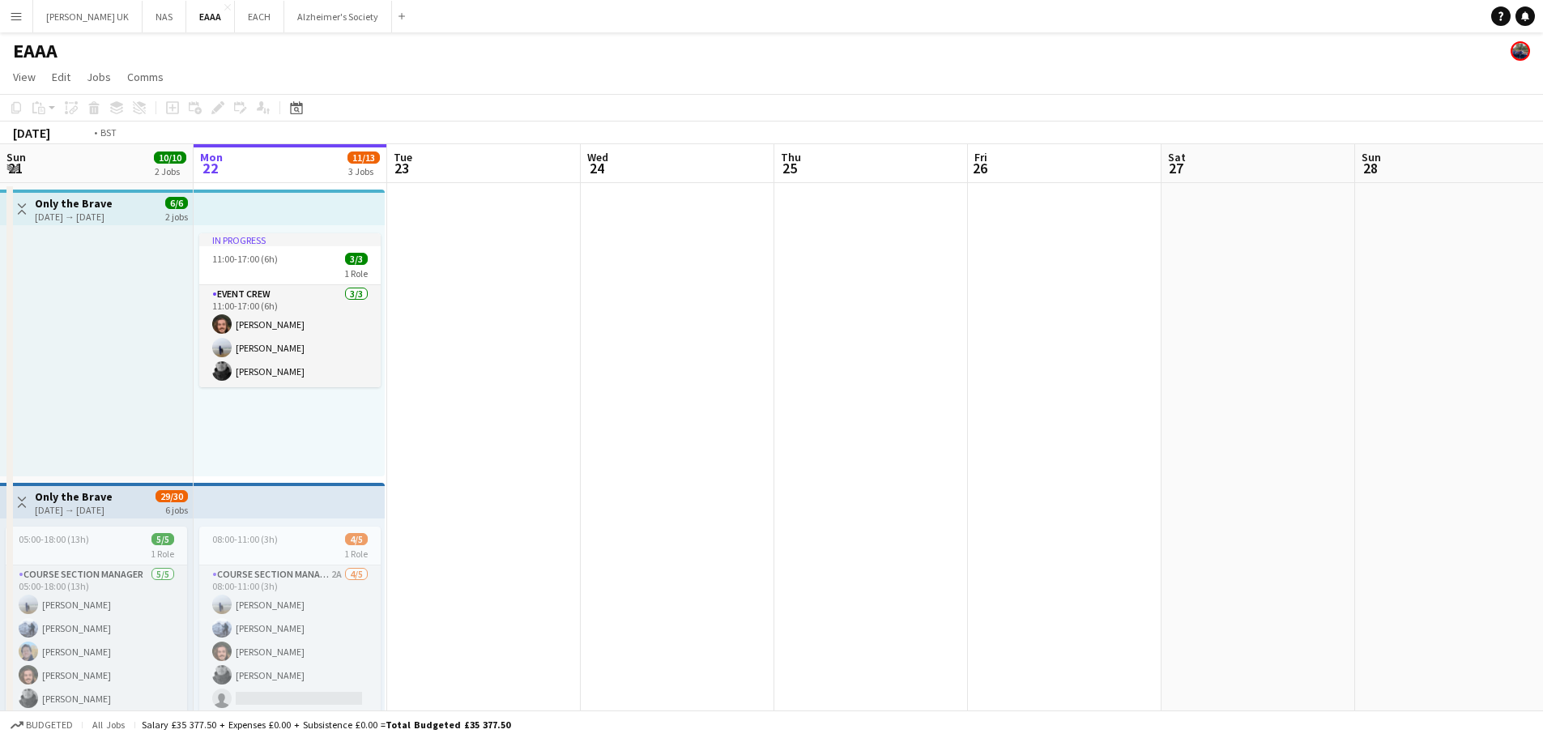
drag, startPoint x: 373, startPoint y: 469, endPoint x: 296, endPoint y: 477, distance: 77.4
click at [299, 476] on app-calendar-viewport "Fri 19 10/10 2 Jobs Sat 20 10/10 2 Jobs Sun 21 10/10 2 Jobs Mon 22 11/13 3 Jobs…" at bounding box center [771, 606] width 1543 height 925
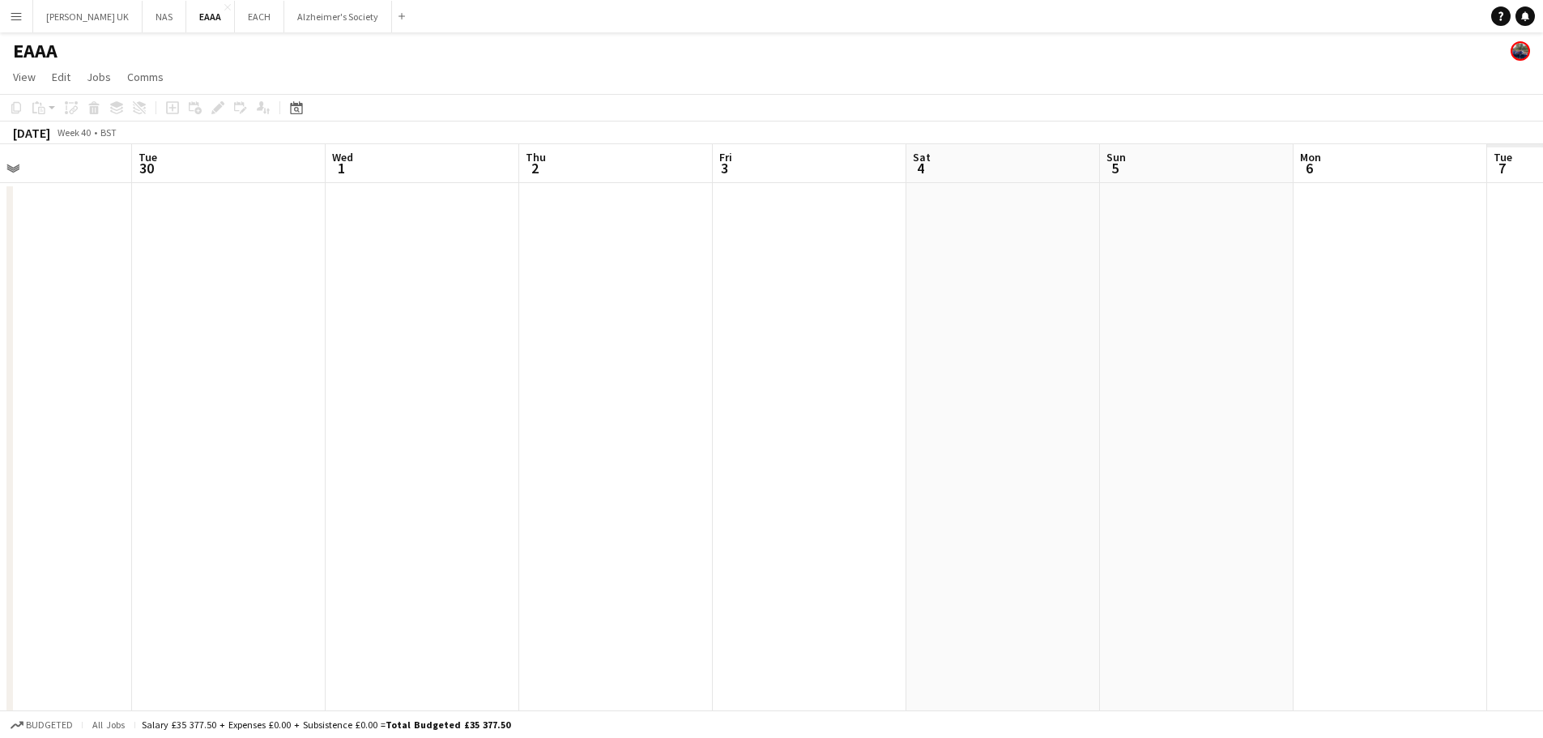
drag, startPoint x: 878, startPoint y: 371, endPoint x: 122, endPoint y: 317, distance: 757.6
click at [121, 458] on app-calendar-viewport "Sat 27 Sun 28 Mon 29 Tue 30 Wed 1 Thu 2 Fri 3 Sat 4 Sun 5 Mon 6 Tue 7 Wed 8 Thu…" at bounding box center [771, 606] width 1543 height 925
click at [297, 107] on icon "Date picker" at bounding box center [296, 107] width 13 height 13
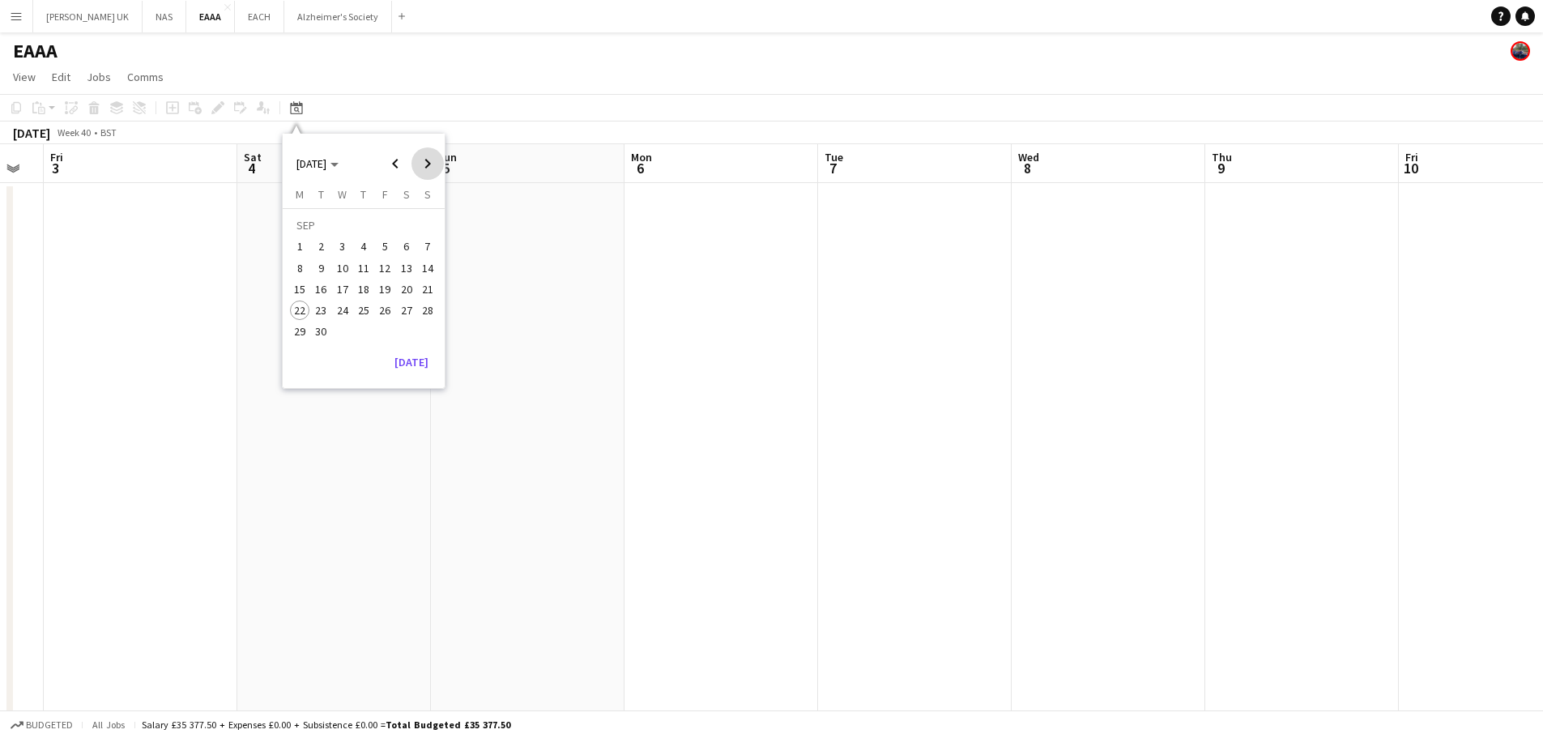
click at [431, 160] on span "Next month" at bounding box center [427, 163] width 32 height 32
click at [429, 160] on span "Next month" at bounding box center [427, 163] width 32 height 32
click at [428, 162] on span "Next month" at bounding box center [427, 163] width 32 height 32
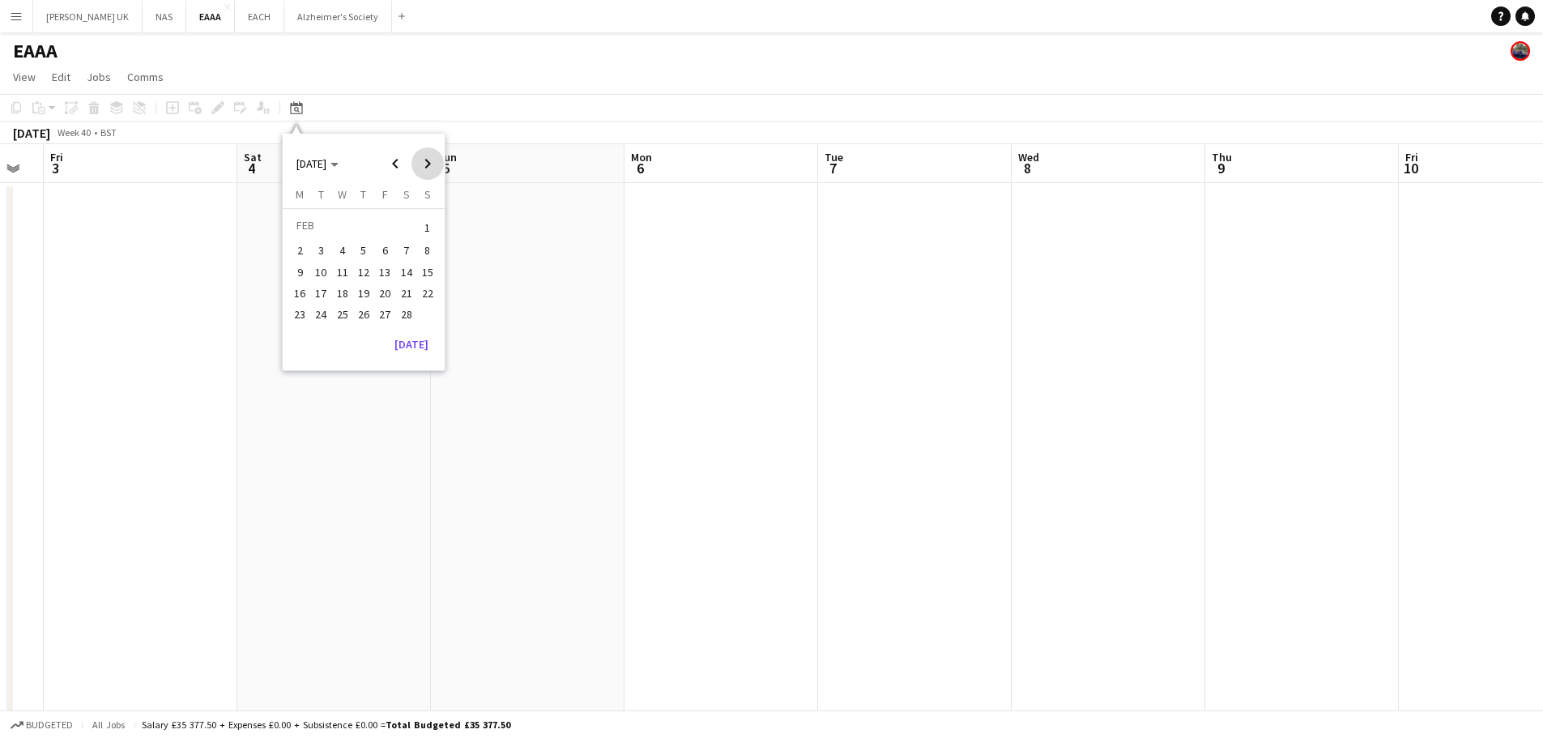
click at [428, 162] on span "Next month" at bounding box center [427, 163] width 32 height 32
click at [427, 165] on span "Next month" at bounding box center [427, 163] width 32 height 32
click at [428, 165] on span "Next month" at bounding box center [427, 163] width 32 height 32
click at [423, 285] on span "24" at bounding box center [427, 292] width 19 height 19
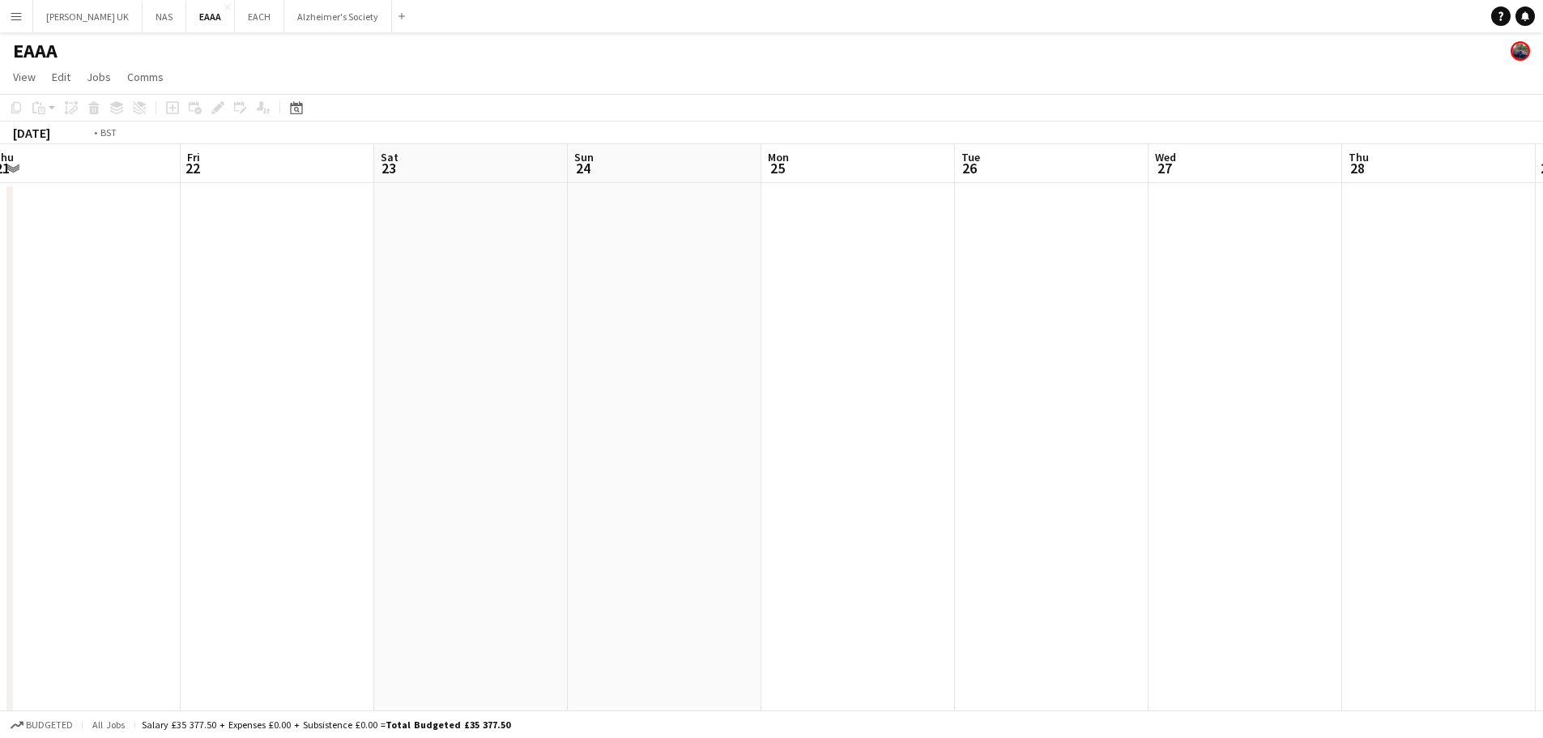
drag, startPoint x: 703, startPoint y: 326, endPoint x: 1509, endPoint y: 251, distance: 809.3
click at [1500, 254] on app-calendar-viewport "Tue 19 Wed 20 Thu 21 Fri 22 Sat 23 Sun 24 Mon 25 Tue 26 Wed 27 Thu 28 Fri 29 Sa…" at bounding box center [771, 606] width 1543 height 925
drag, startPoint x: 342, startPoint y: 386, endPoint x: 1378, endPoint y: 296, distance: 1039.7
click at [1367, 300] on app-calendar-viewport "Fri 15 Sat 16 Sun 17 Mon 18 Tue 19 Wed 20 Thu 21 Fri 22 Sat 23 Sun 24 Mon 25 Tu…" at bounding box center [771, 606] width 1543 height 925
drag, startPoint x: 128, startPoint y: 444, endPoint x: 1253, endPoint y: 361, distance: 1128.0
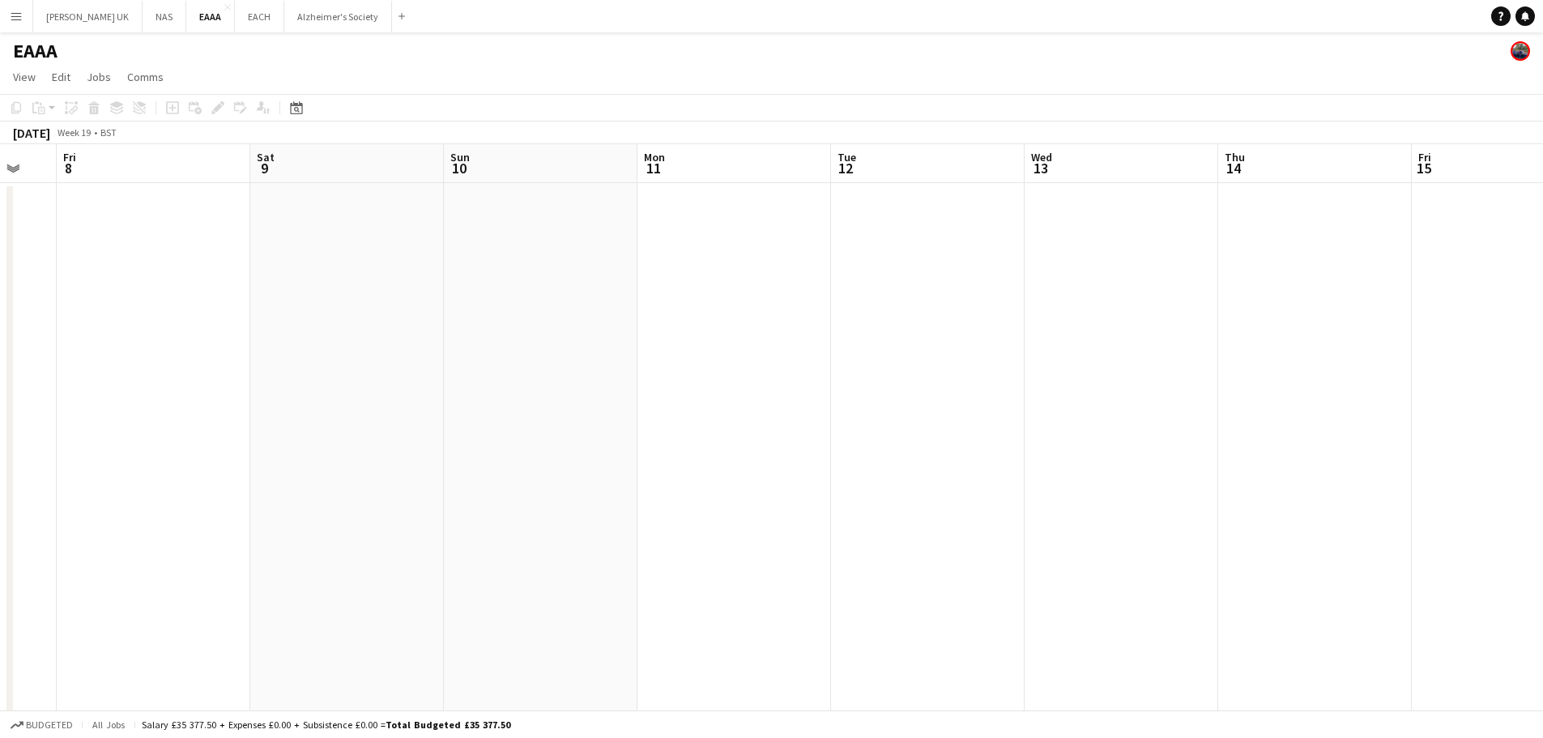
click at [1243, 364] on app-calendar-viewport "Tue 5 Wed 6 Thu 7 Fri 8 Sat 9 Sun 10 Mon 11 Tue 12 Wed 13 Thu 14 Fri 15 Sat 16 …" at bounding box center [771, 606] width 1543 height 925
drag, startPoint x: 501, startPoint y: 409, endPoint x: 1441, endPoint y: 332, distance: 943.5
click at [1277, 351] on app-calendar-viewport "Mon 4 Tue 5 Wed 6 Thu 7 Fri 8 Sat 9 Sun 10 Mon 11 Tue 12 Wed 13 Thu 14 Fri 15 S…" at bounding box center [771, 606] width 1543 height 925
click at [0, 421] on app-calendar-viewport "Thu 30 Fri 1 Sat 2 Sun 3 Mon 4 Tue 5 Wed 6 Thu 7 Fri 8 Sat 9 Sun 10 Mon 11 Tue …" at bounding box center [771, 606] width 1543 height 925
drag, startPoint x: 624, startPoint y: 373, endPoint x: 624, endPoint y: 360, distance: 13.8
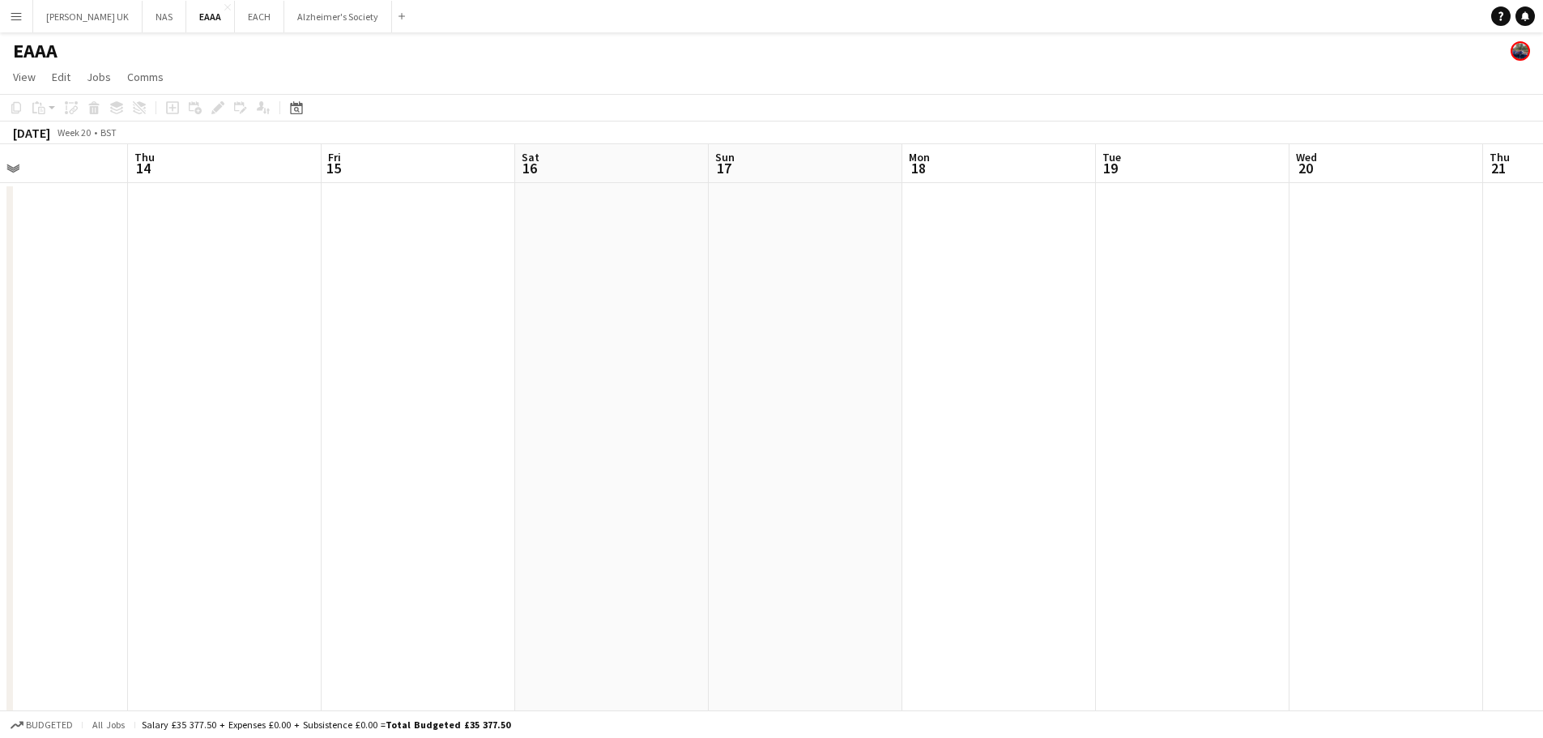
click at [42, 418] on app-calendar-viewport "Mon 11 Tue 12 Wed 13 Thu 14 Fri 15 Sat 16 Sun 17 Mon 18 Tue 19 Wed 20 Thu 21 Fr…" at bounding box center [771, 606] width 1543 height 925
drag, startPoint x: 1151, startPoint y: 332, endPoint x: 364, endPoint y: 373, distance: 787.5
click at [46, 378] on app-calendar-viewport "Mon 11 Tue 12 Wed 13 Thu 14 Fri 15 Sat 16 Sun 17 Mon 18 Tue 19 Wed 20 Thu 21 Fr…" at bounding box center [771, 606] width 1543 height 925
drag, startPoint x: 944, startPoint y: 351, endPoint x: 23, endPoint y: 404, distance: 923.3
click at [19, 406] on app-calendar-viewport "Sun 17 Mon 18 Tue 19 Wed 20 Thu 21 Fri 22 Sat 23 Sun 24 Mon 25 Tue 26 Wed 27 Th…" at bounding box center [771, 606] width 1543 height 925
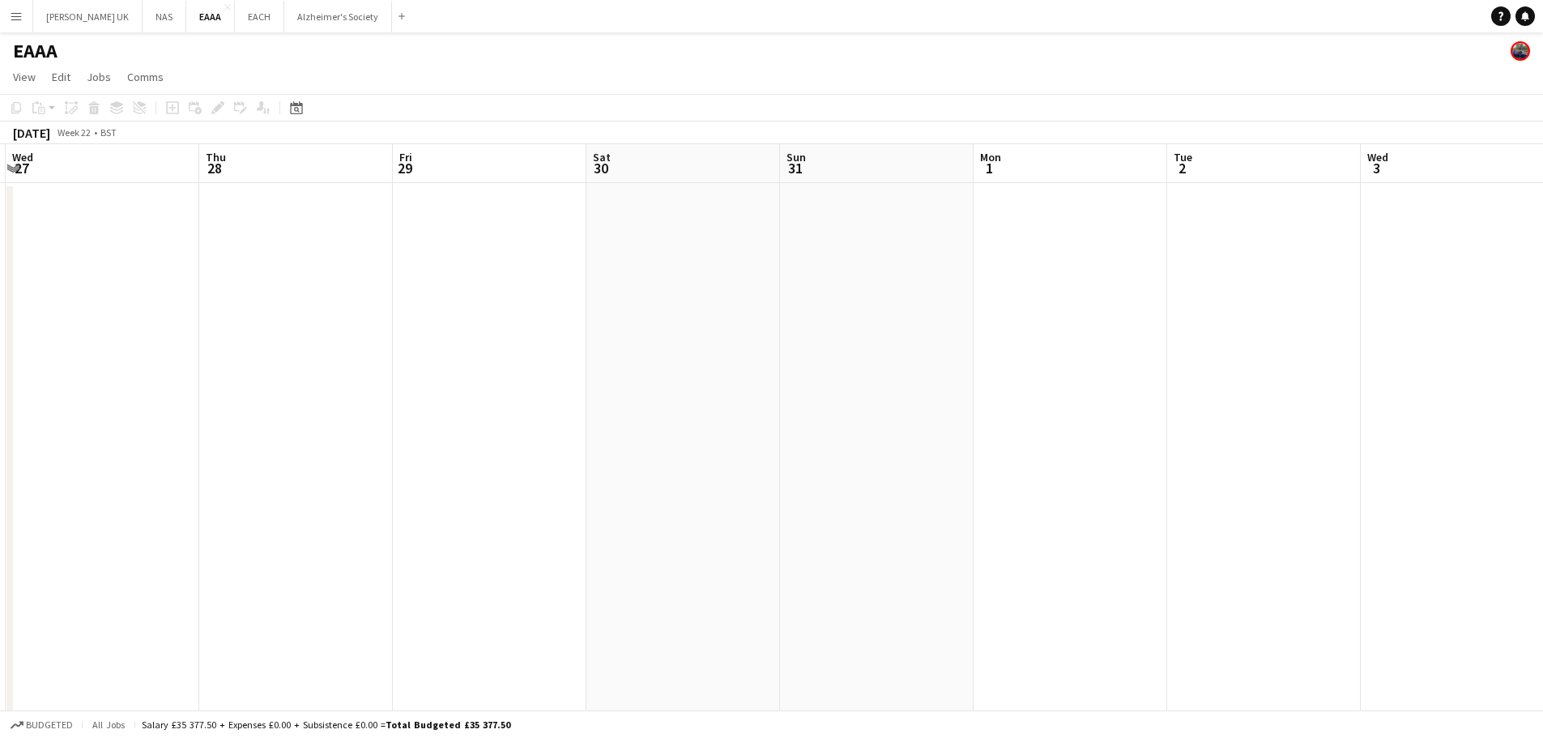
drag, startPoint x: 594, startPoint y: 373, endPoint x: 226, endPoint y: 384, distance: 368.7
click at [232, 377] on app-calendar-viewport "Sun 24 Mon 25 Tue 26 Wed 27 Thu 28 Fri 29 Sat 30 Sun 31 Mon 1 Tue 2 Wed 3 Thu 4…" at bounding box center [771, 606] width 1543 height 925
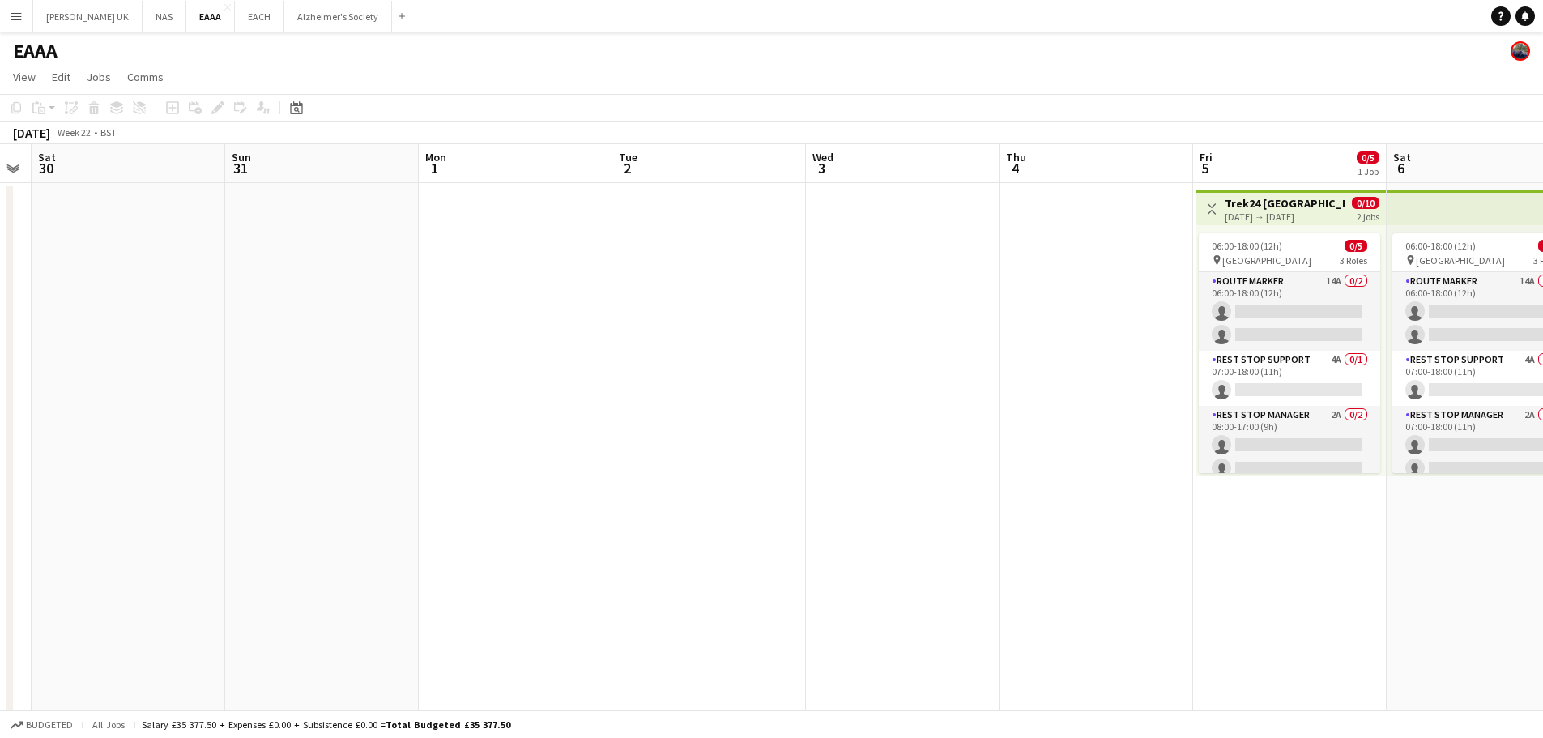
drag, startPoint x: 1084, startPoint y: 344, endPoint x: 196, endPoint y: 367, distance: 888.0
click at [203, 366] on app-calendar-viewport "Wed 27 Thu 28 Fri 29 Sat 30 Sun 31 Mon 1 Tue 2 Wed 3 Thu 4 Fri 5 0/5 1 Job Sat …" at bounding box center [771, 606] width 1543 height 925
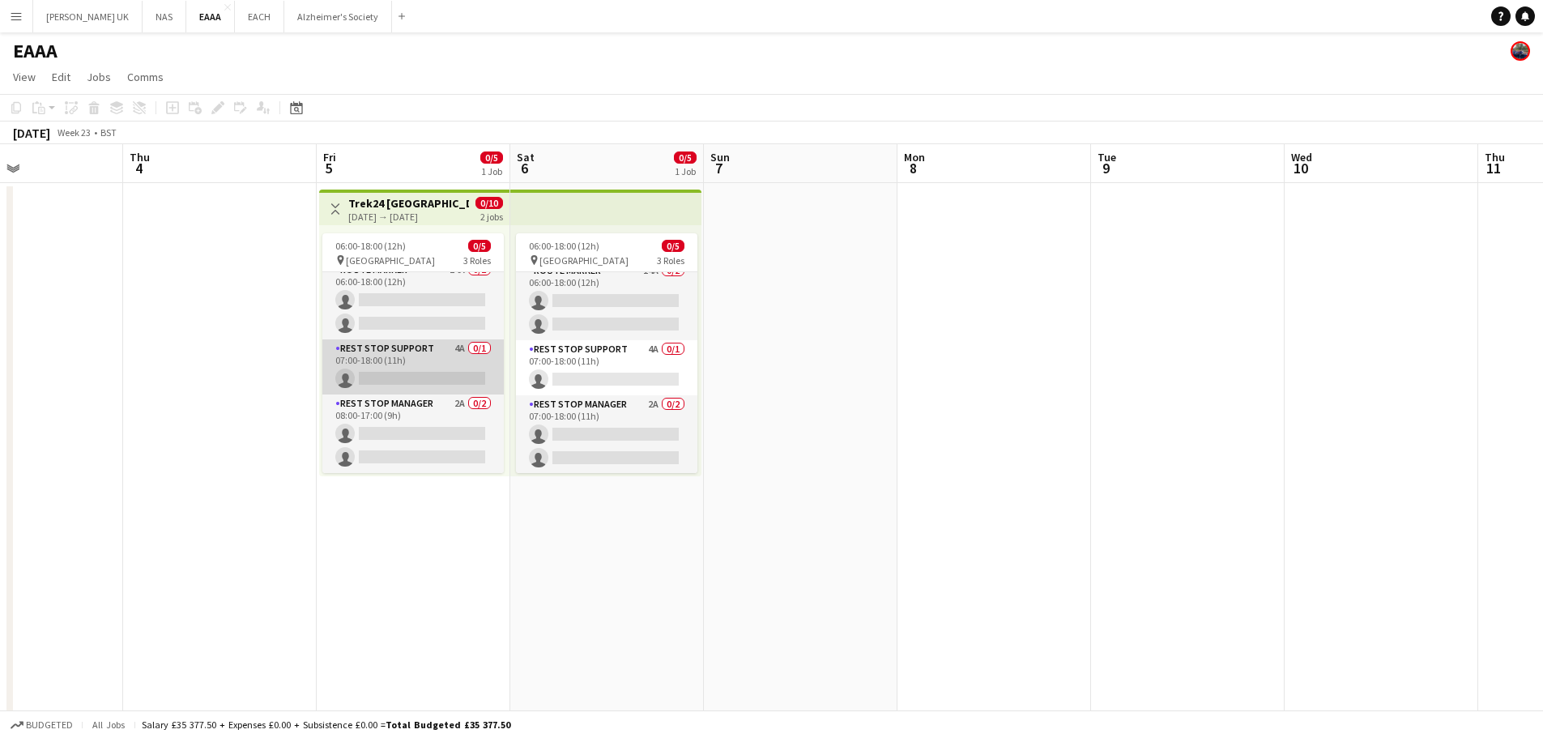
scroll to position [11, 0]
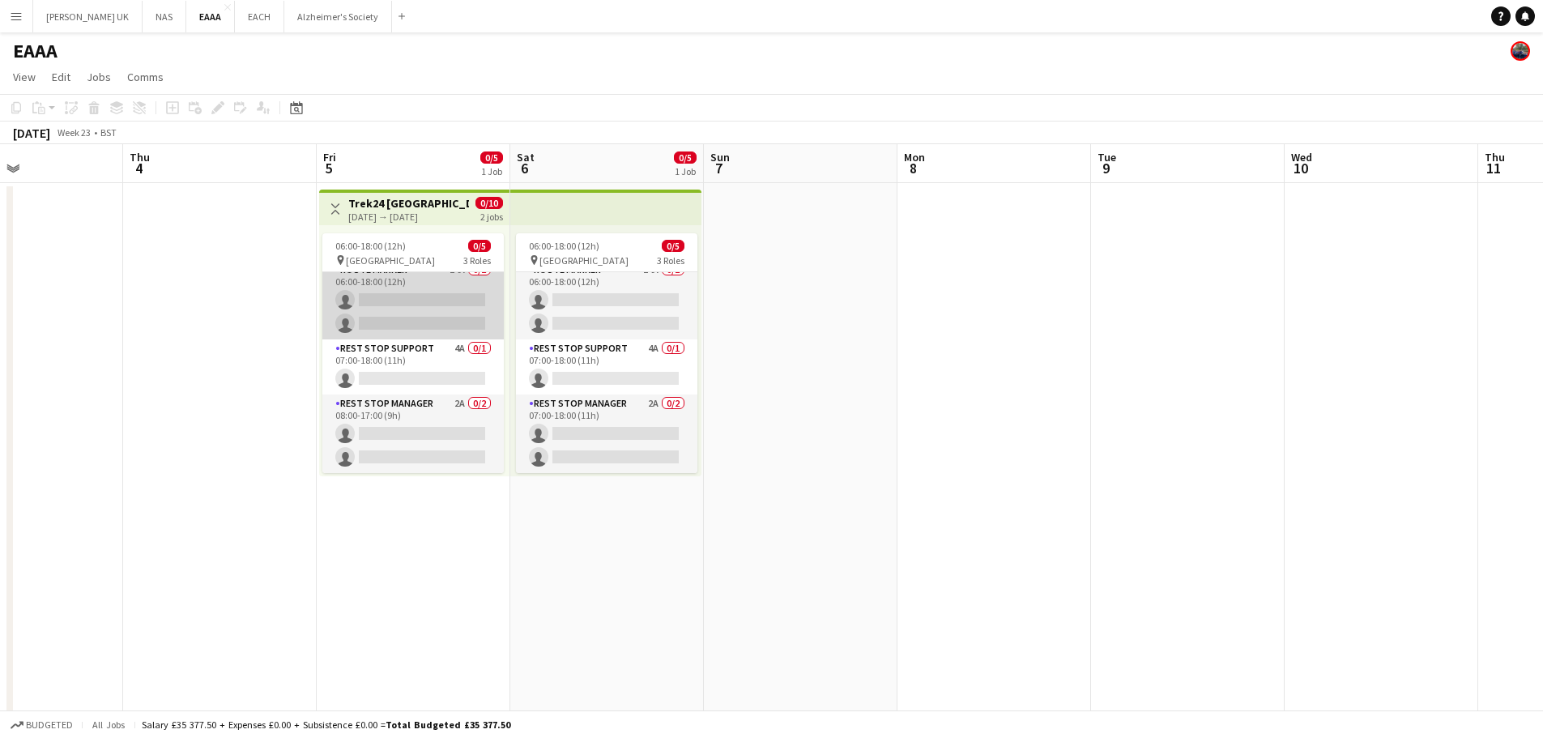
drag, startPoint x: 405, startPoint y: 411, endPoint x: 344, endPoint y: 293, distance: 132.2
click at [405, 411] on app-card-role "Rest Stop Manager 2A 0/2 08:00-17:00 (9h) single-neutral-actions single-neutral…" at bounding box center [412, 433] width 181 height 79
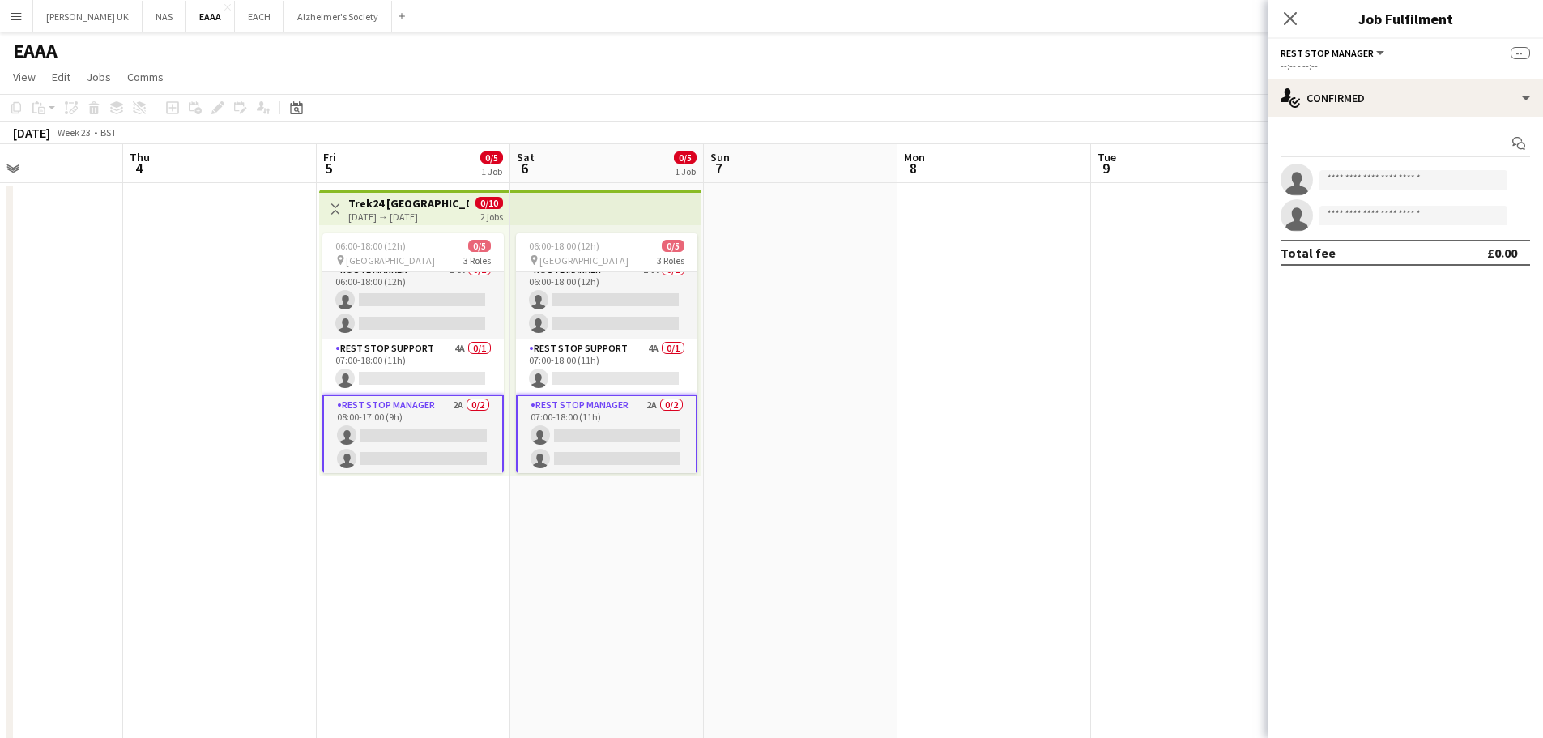
click at [400, 206] on h3 "Trek24 [GEOGRAPHIC_DATA]" at bounding box center [408, 203] width 121 height 15
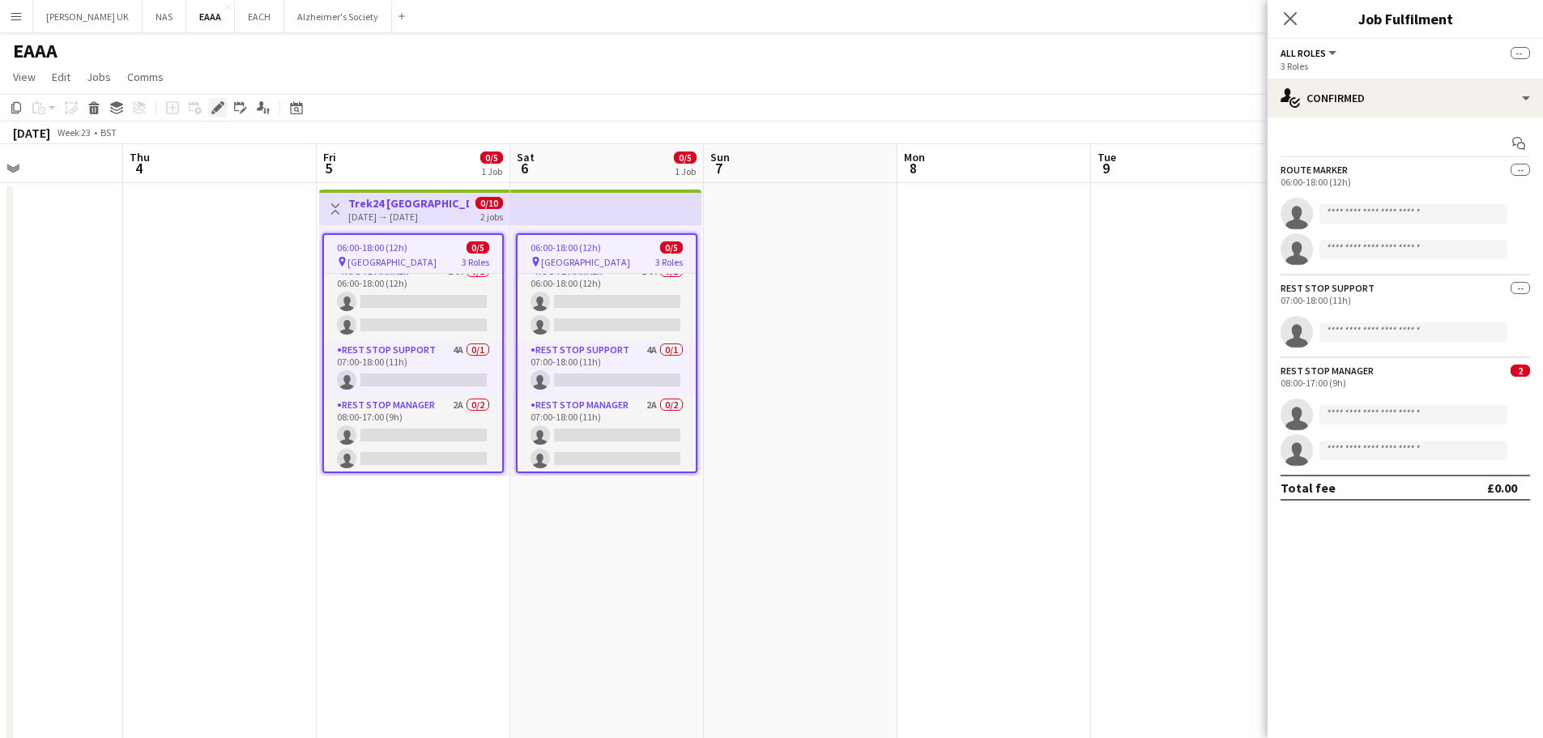
click at [218, 106] on icon at bounding box center [217, 108] width 9 height 9
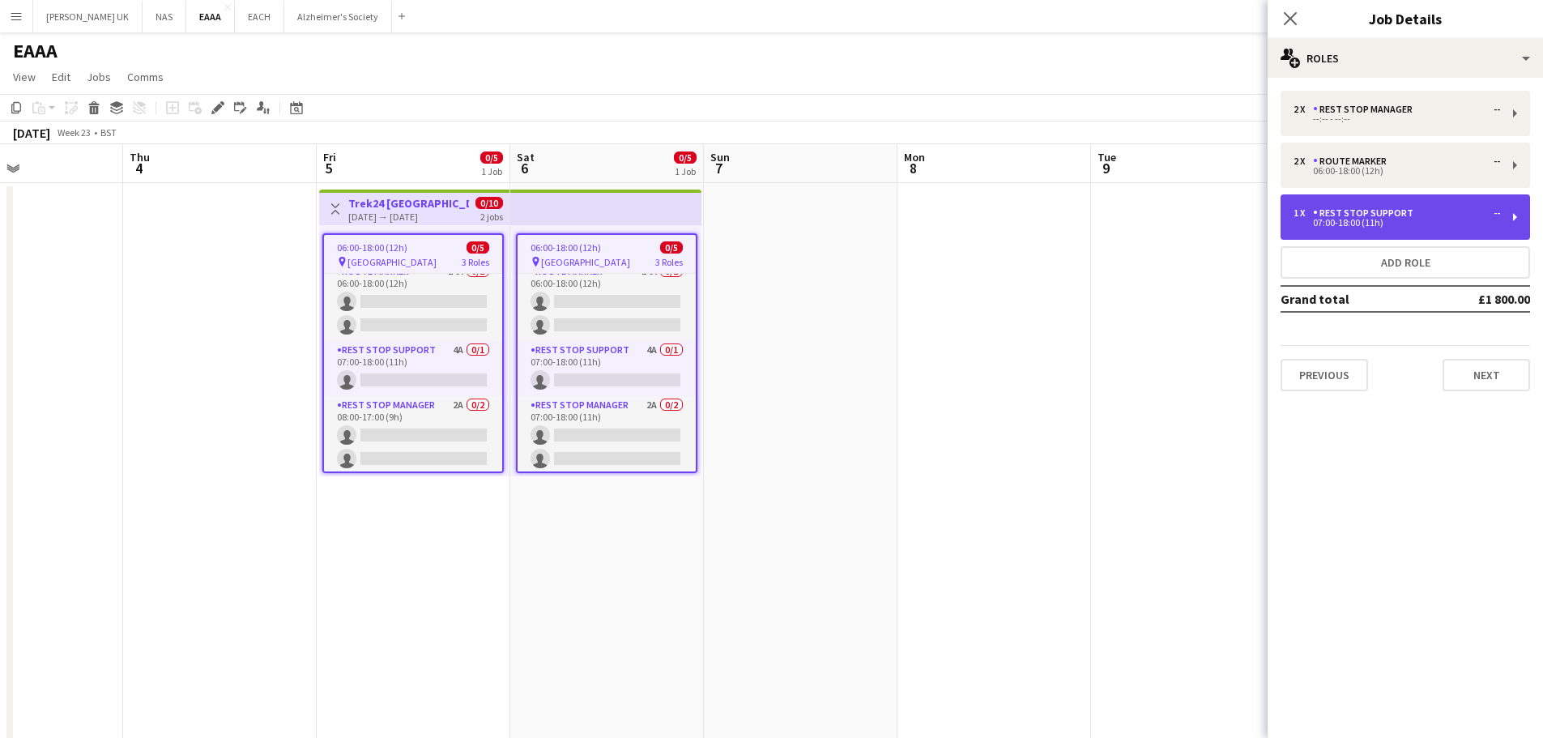
click at [1413, 225] on div "07:00-18:00 (11h)" at bounding box center [1396, 223] width 207 height 8
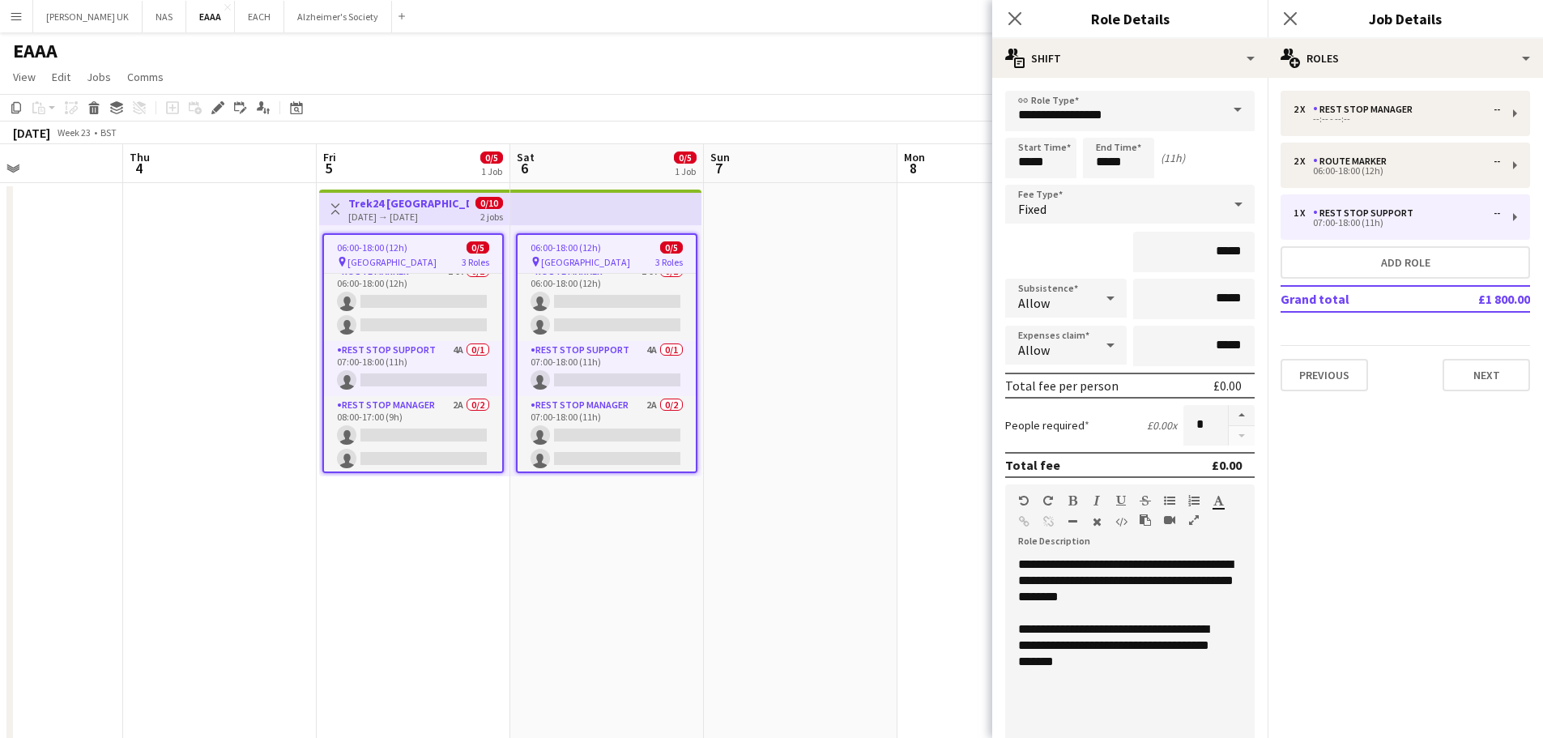
click at [419, 241] on app-job-card "06:00-18:00 (12h) 0/5 pin Norwich 3 Roles Route Marker 14A 0/2 06:00-18:00 (12h…" at bounding box center [412, 353] width 181 height 240
type input "*******"
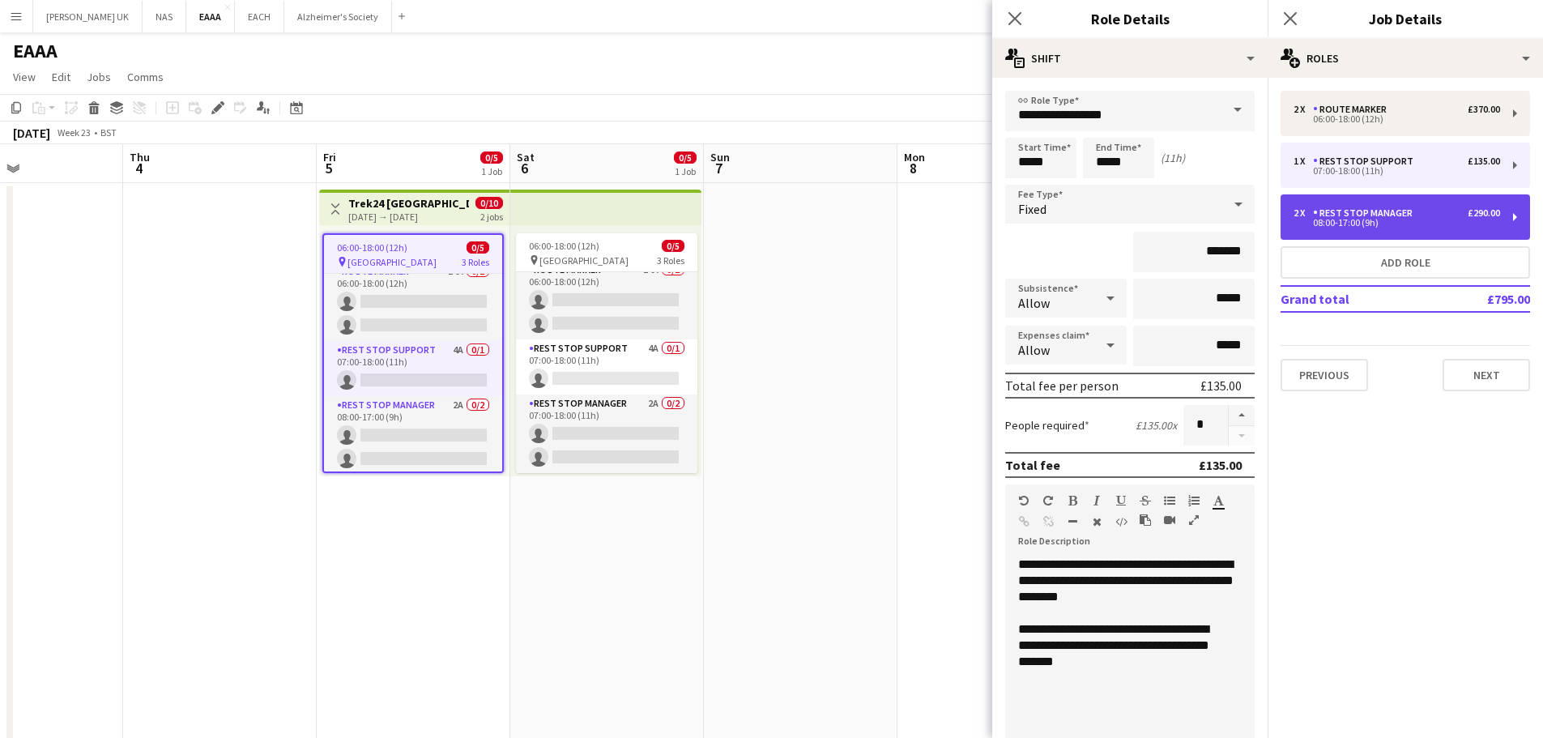
click at [1390, 215] on div "Rest Stop Manager" at bounding box center [1366, 212] width 106 height 11
type input "**********"
type input "*****"
type input "*******"
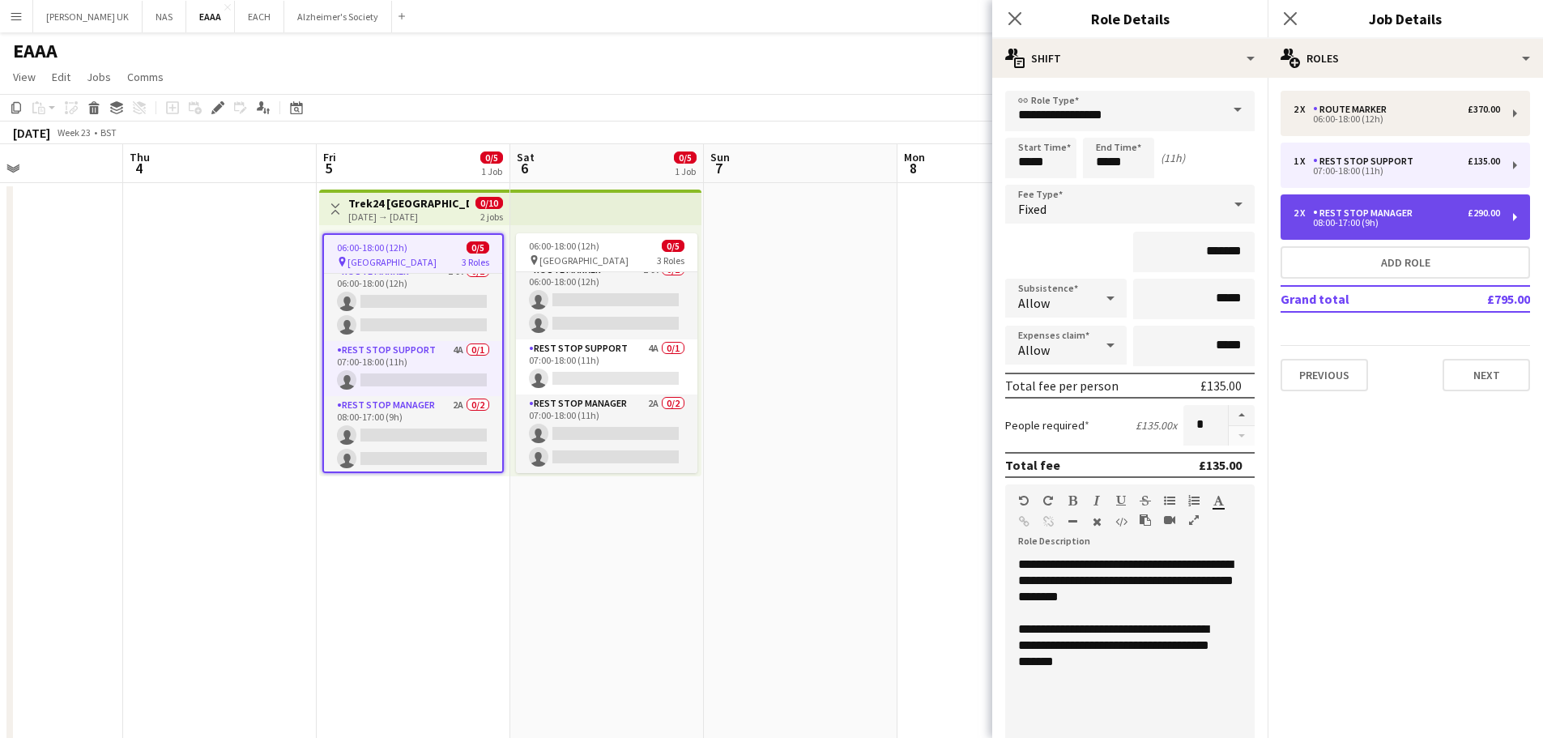
type input "*"
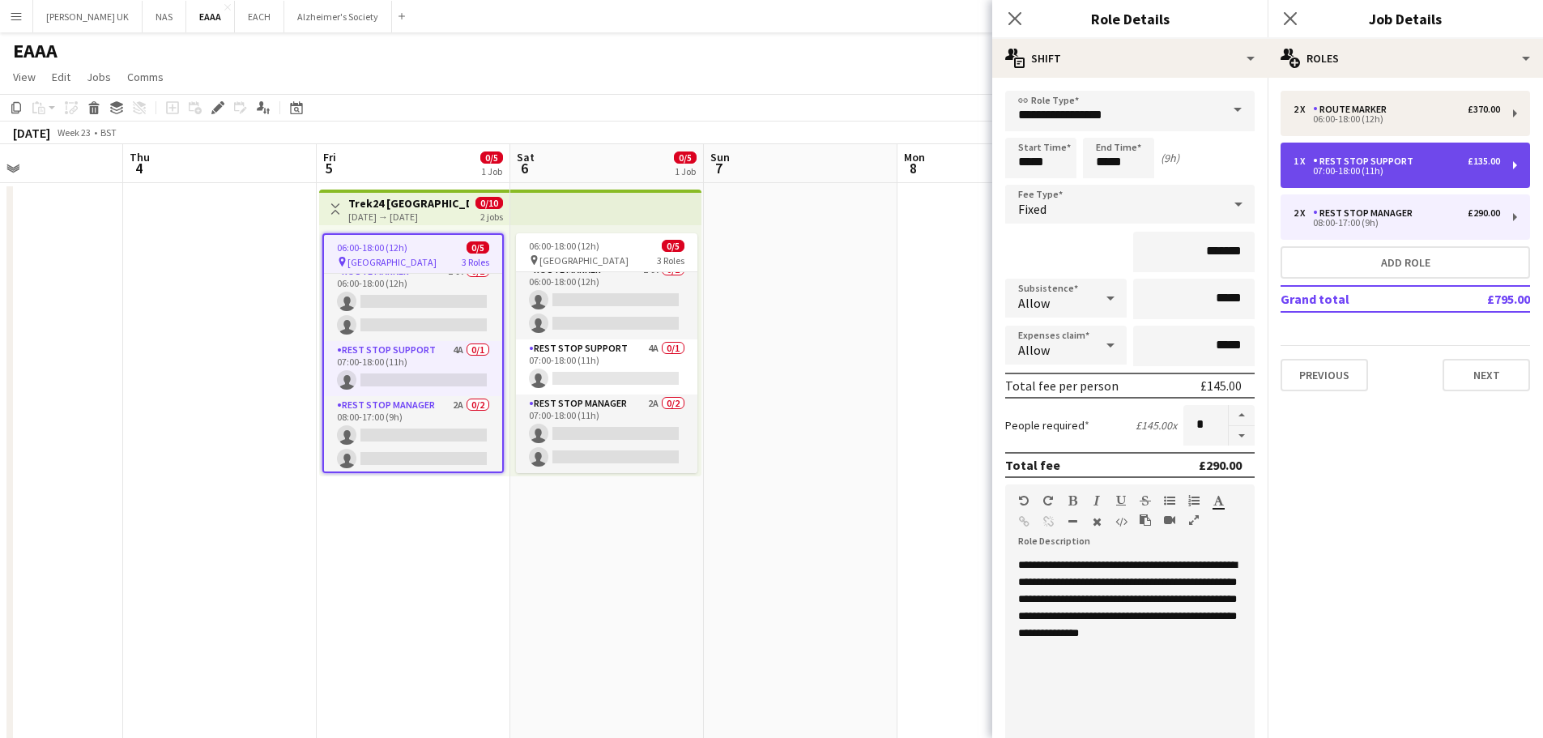
click at [1413, 157] on div "Rest Stop Support" at bounding box center [1366, 161] width 107 height 11
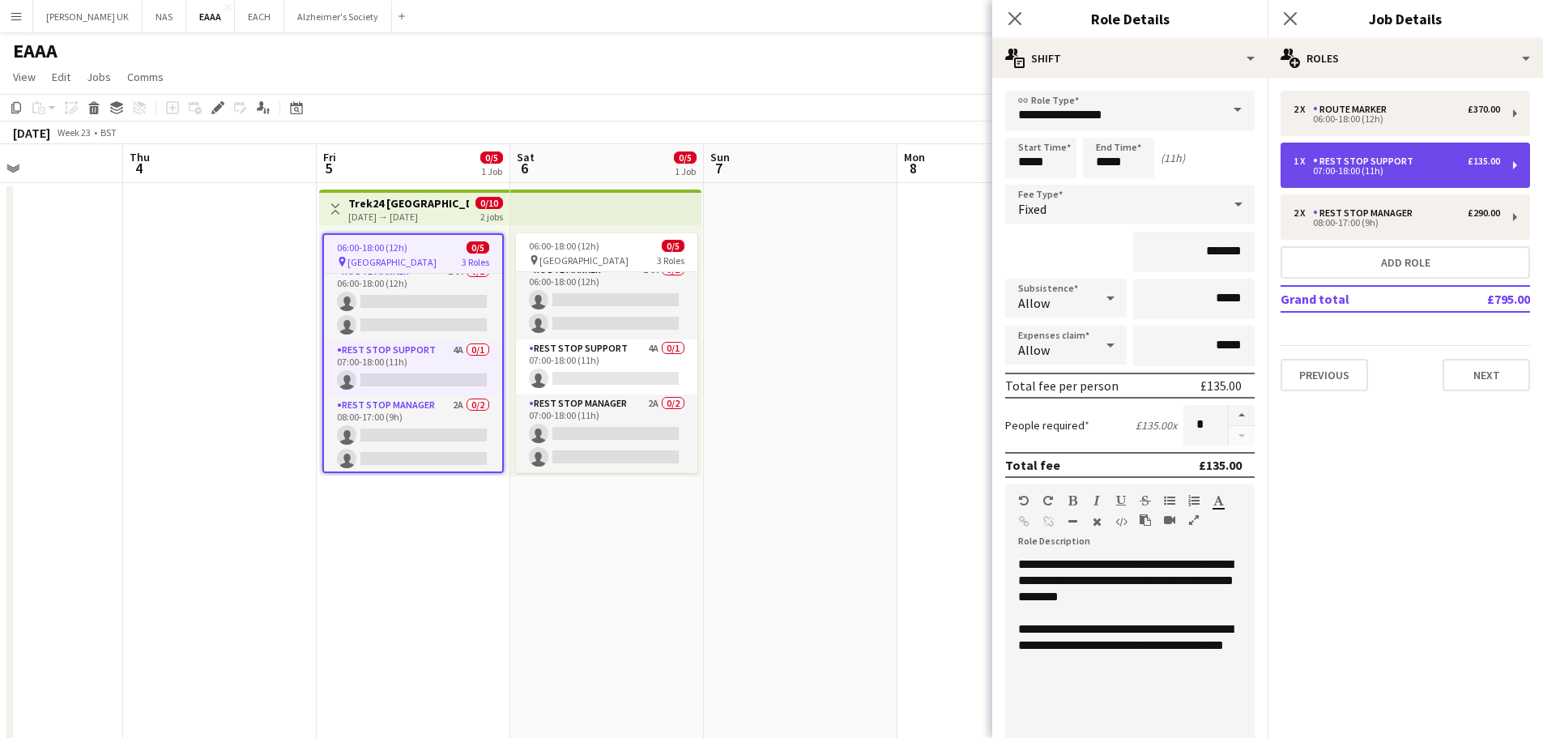
type input "**********"
type input "*****"
type input "*******"
type input "*"
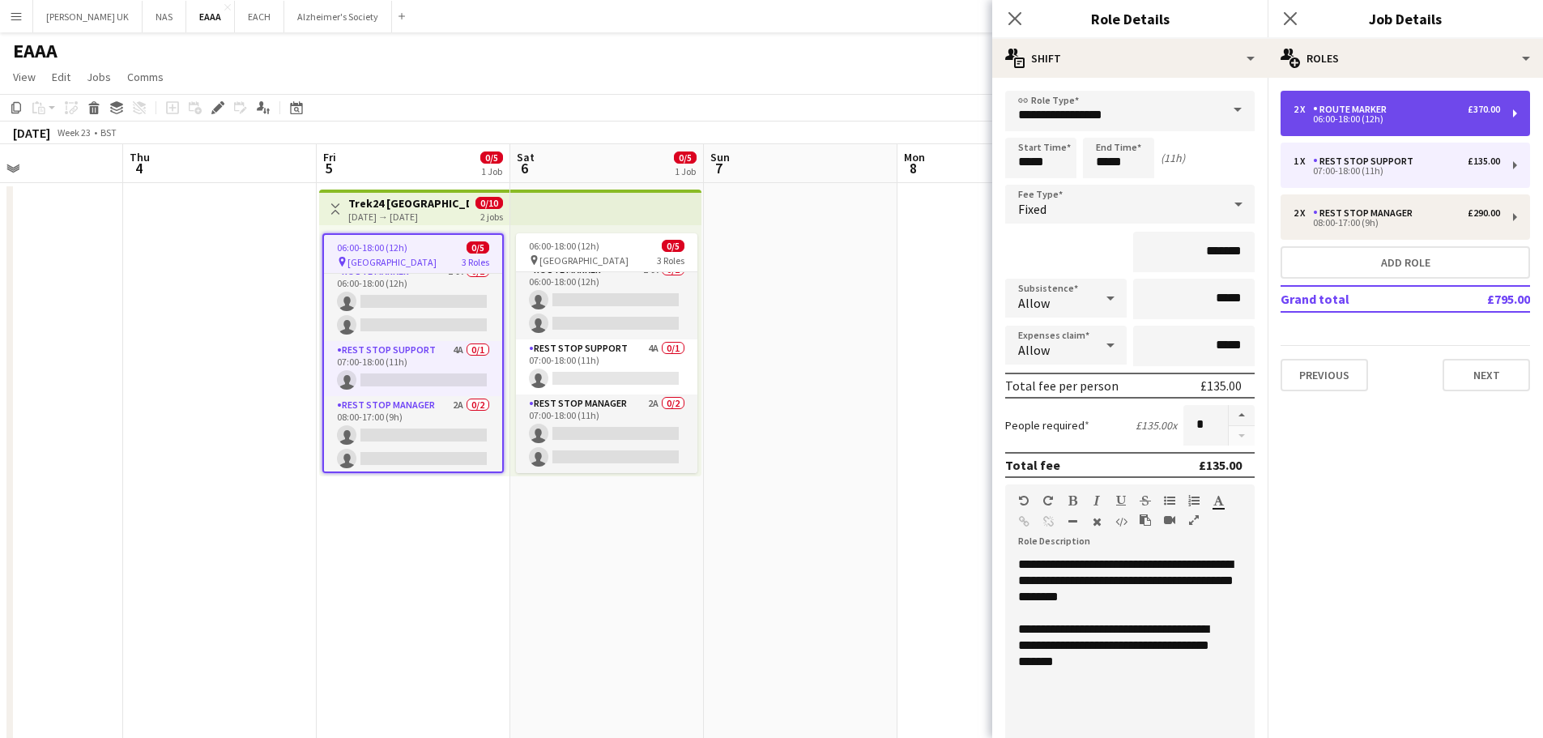
click at [1408, 116] on div "06:00-18:00 (12h)" at bounding box center [1396, 119] width 207 height 8
type input "**********"
type input "*****"
type input "*******"
type input "*"
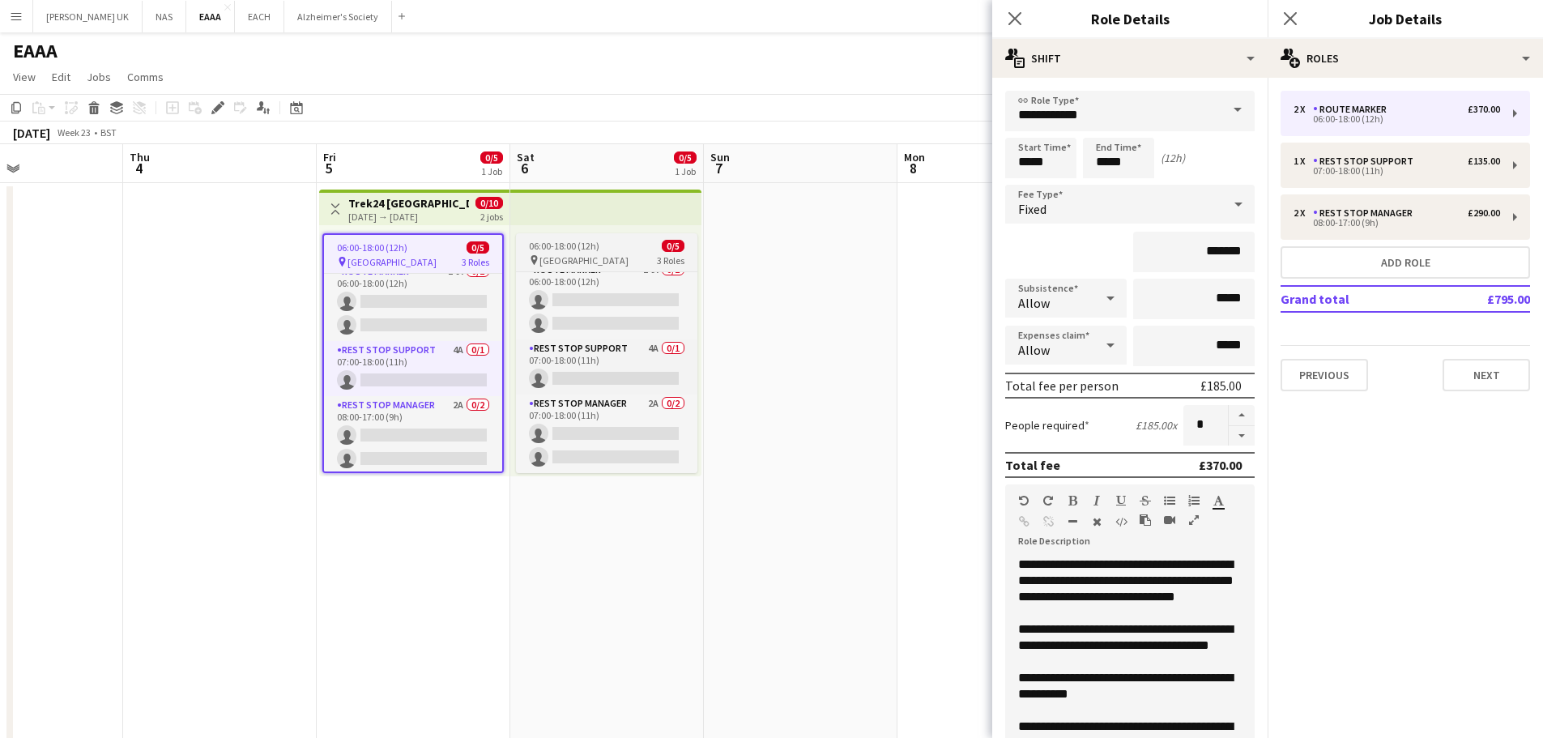
click at [570, 245] on span "06:00-18:00 (12h)" at bounding box center [564, 246] width 70 height 12
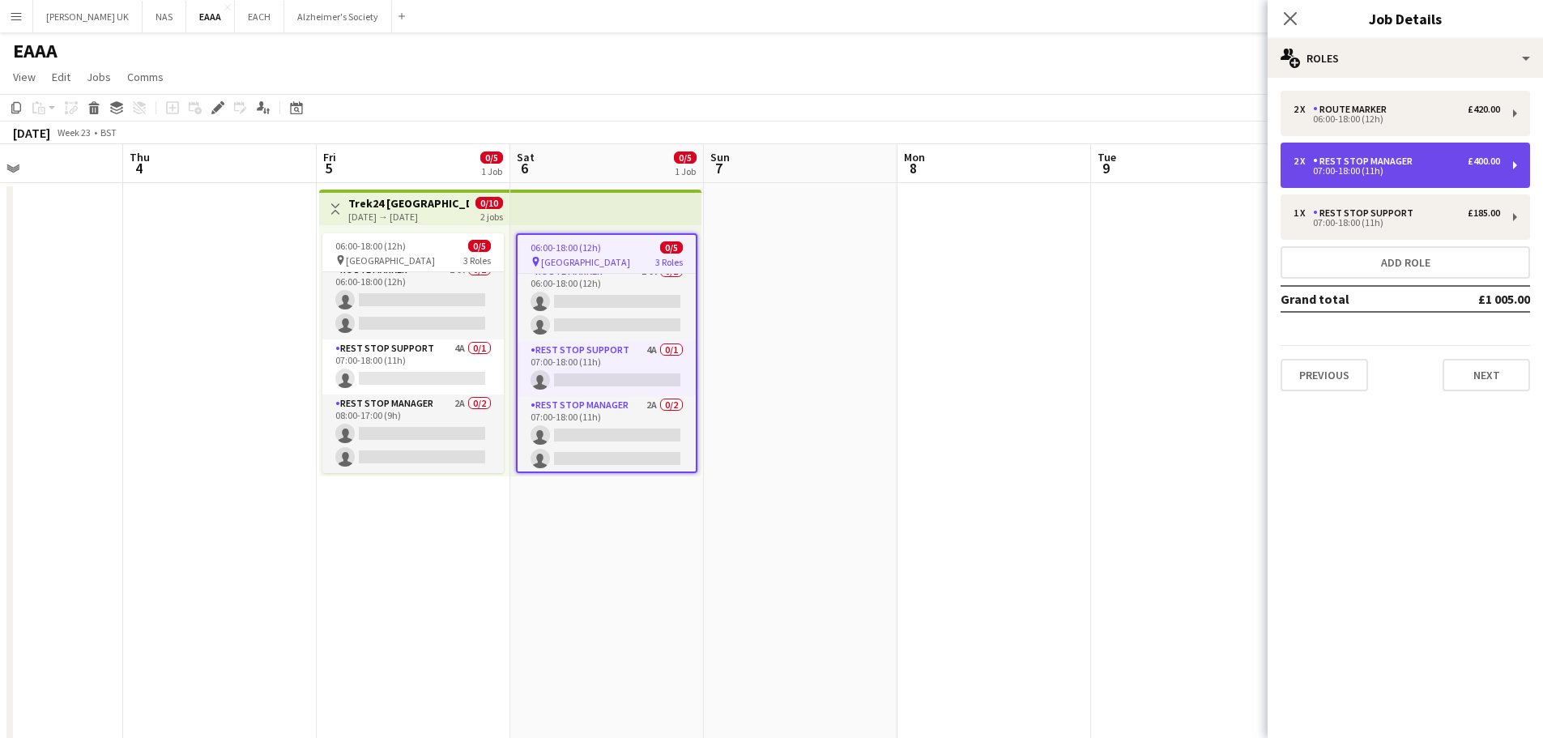
click at [1413, 170] on div "07:00-18:00 (11h)" at bounding box center [1396, 171] width 207 height 8
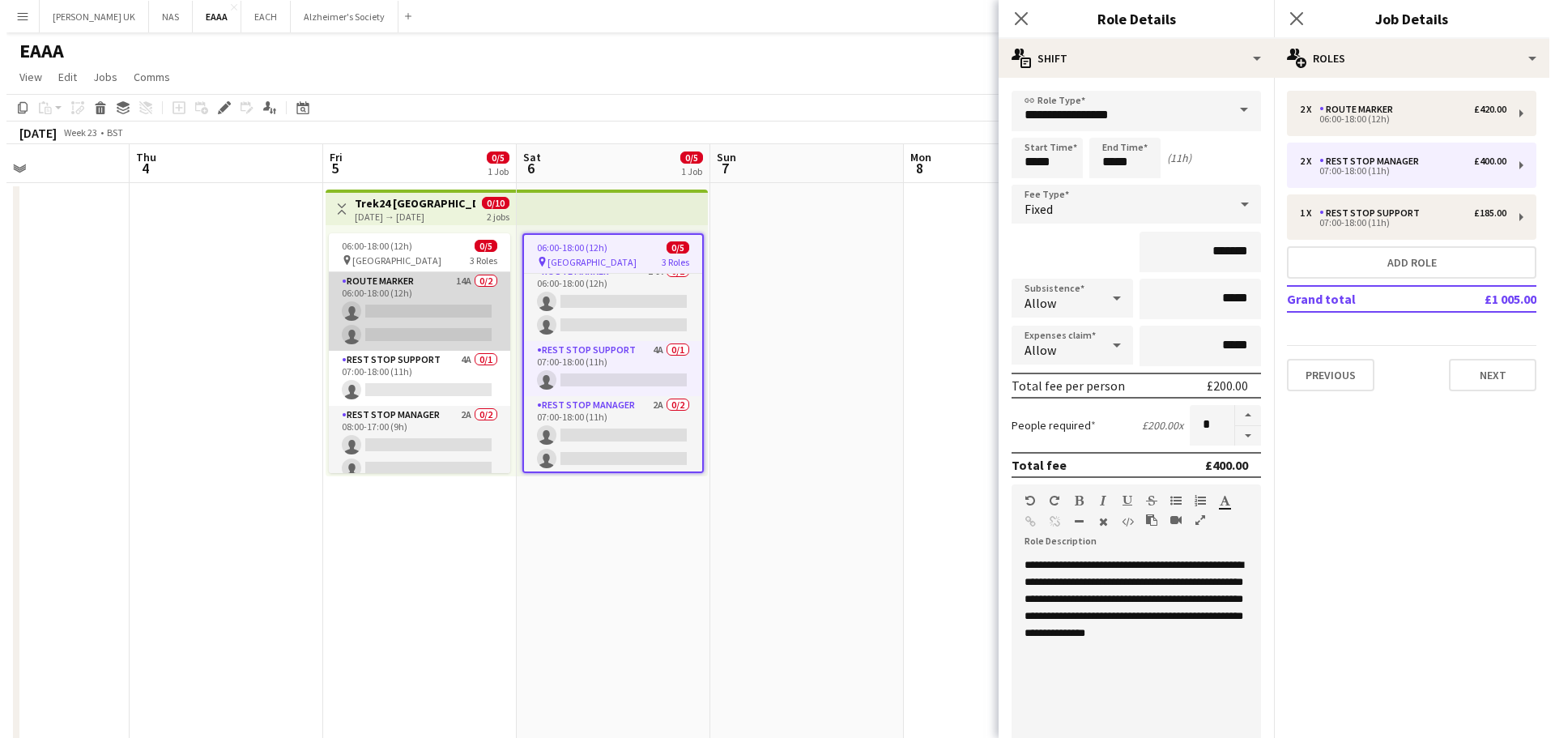
scroll to position [0, 0]
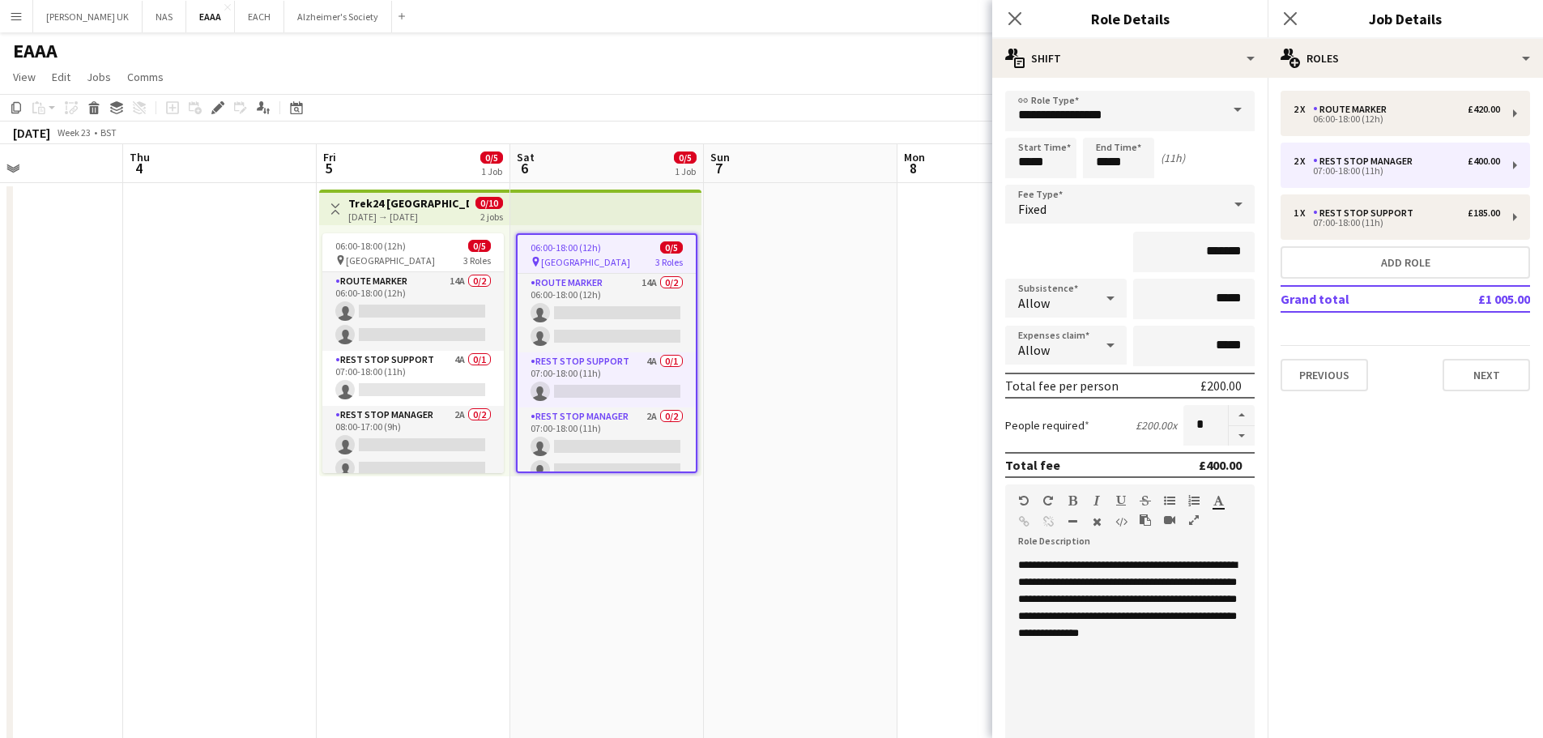
click at [16, 17] on app-icon "Menu" at bounding box center [16, 16] width 13 height 13
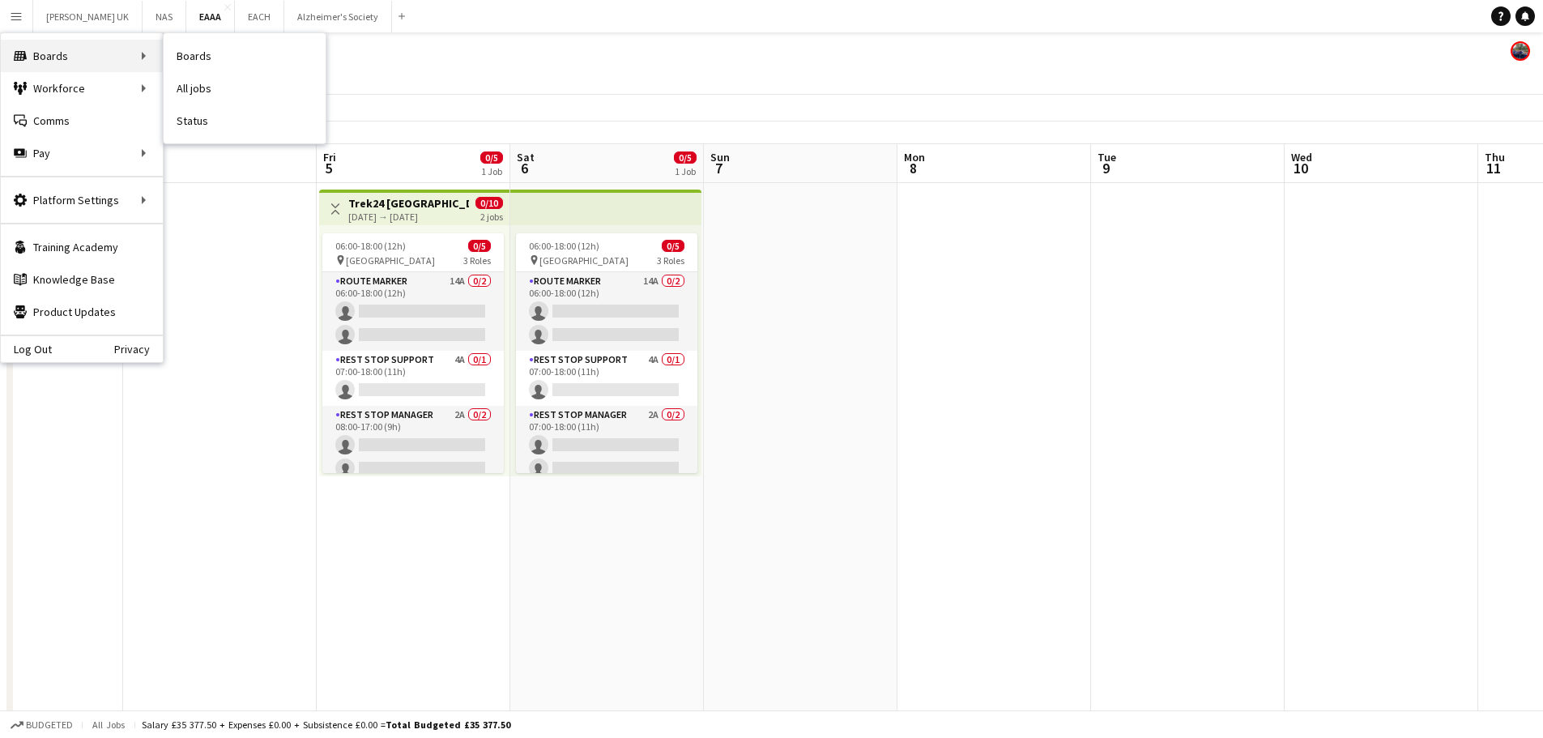
click at [89, 60] on div "Boards Boards" at bounding box center [82, 56] width 162 height 32
click at [202, 53] on link "Boards" at bounding box center [245, 56] width 162 height 32
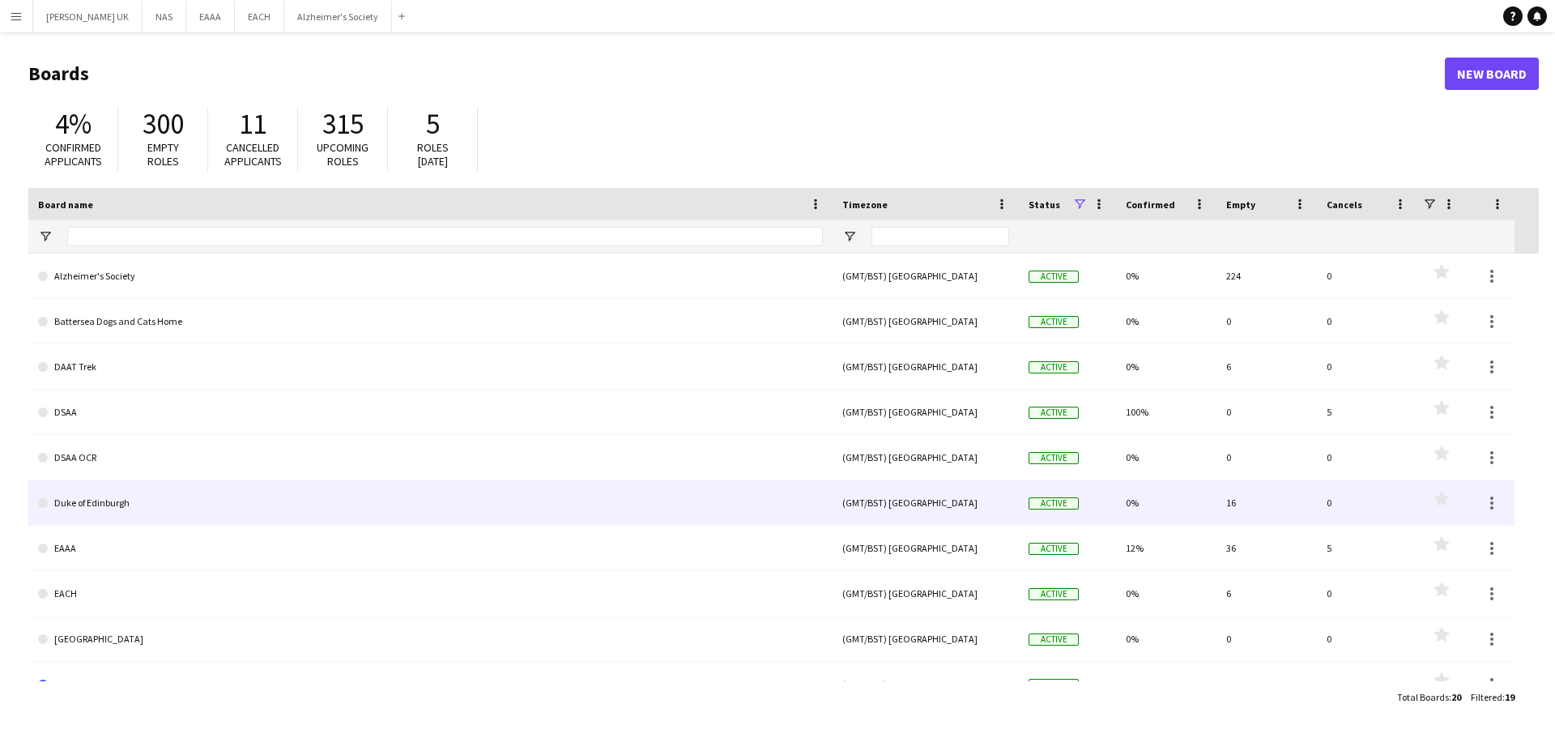
click at [110, 498] on link "Duke of Edinburgh" at bounding box center [430, 502] width 785 height 45
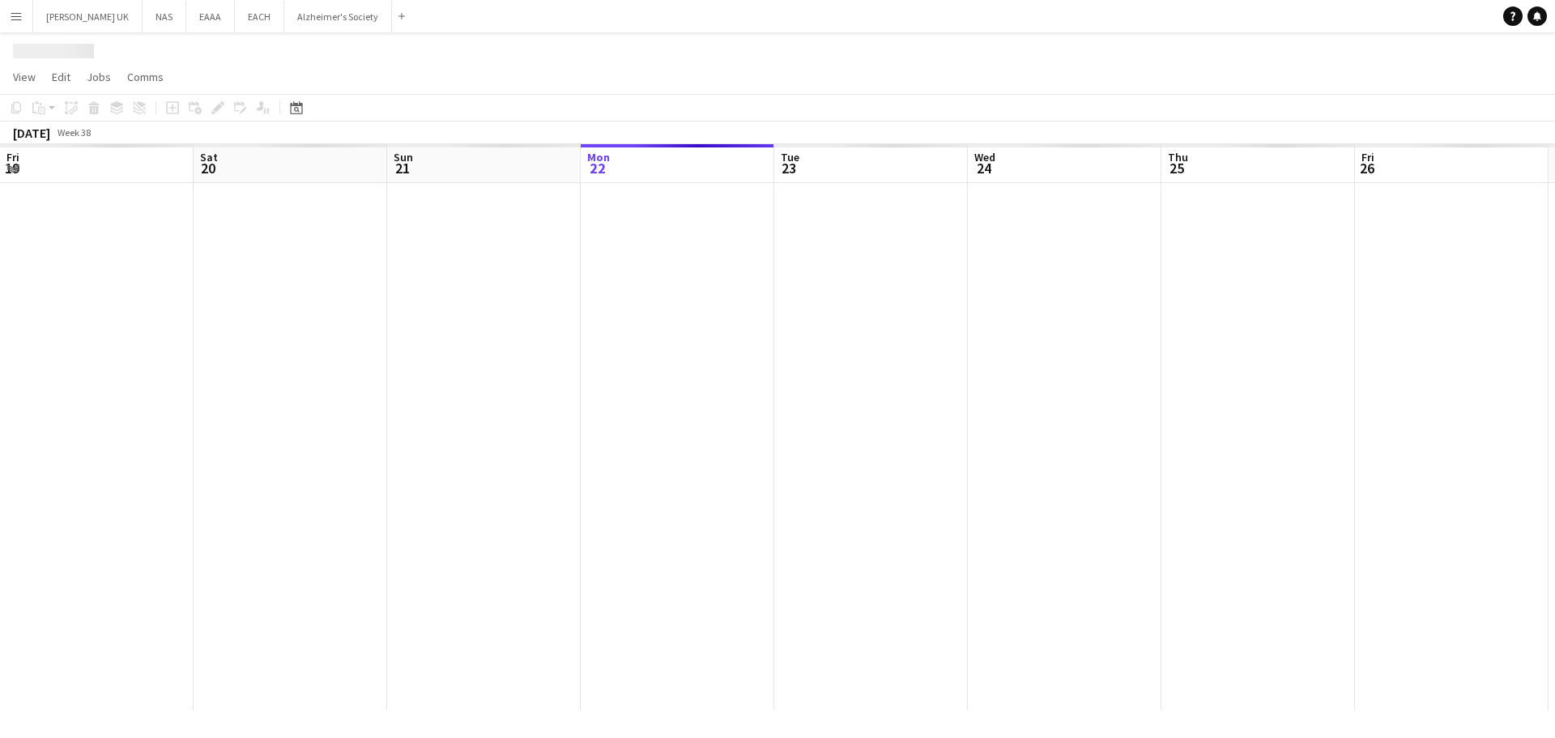
scroll to position [0, 387]
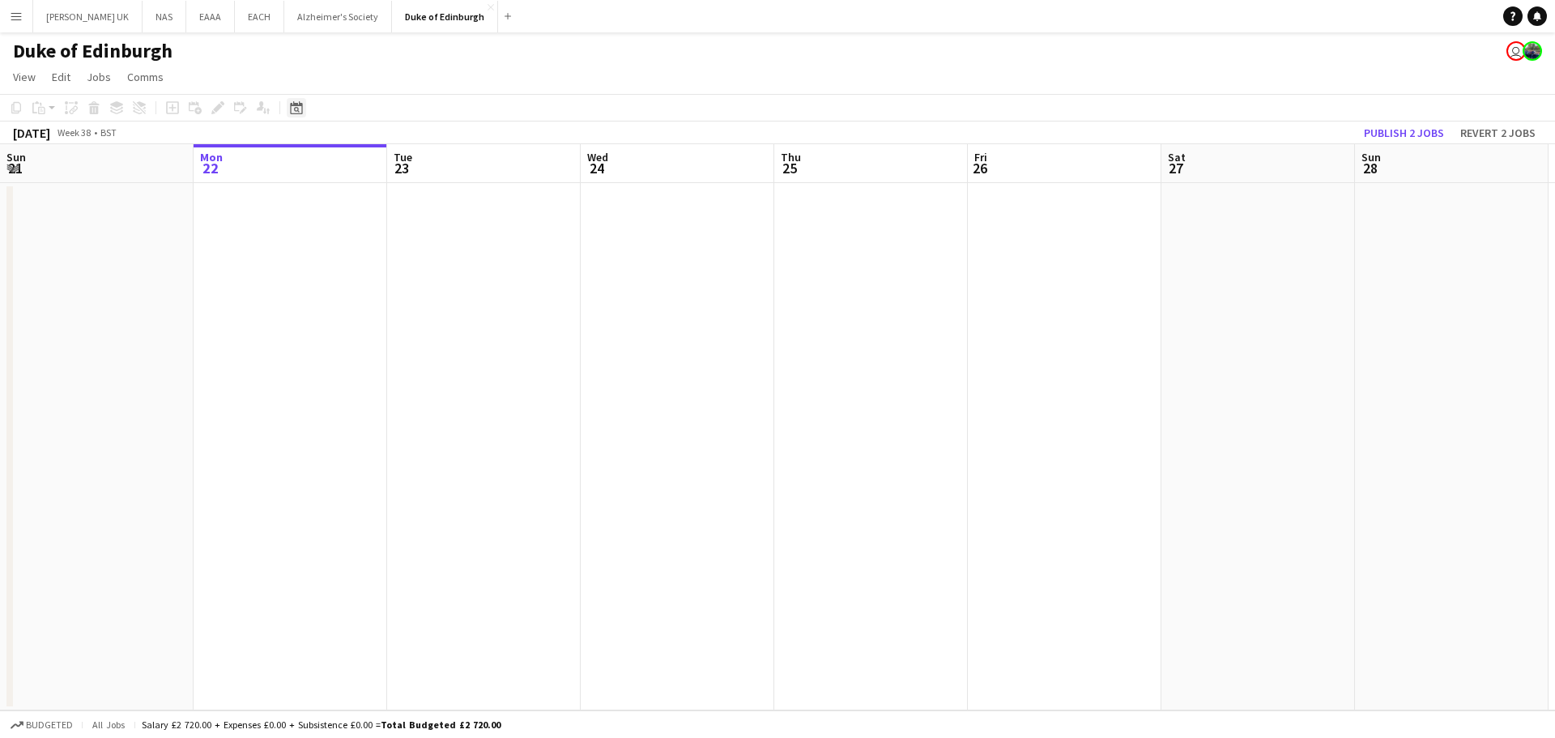
click at [300, 104] on icon at bounding box center [296, 107] width 12 height 13
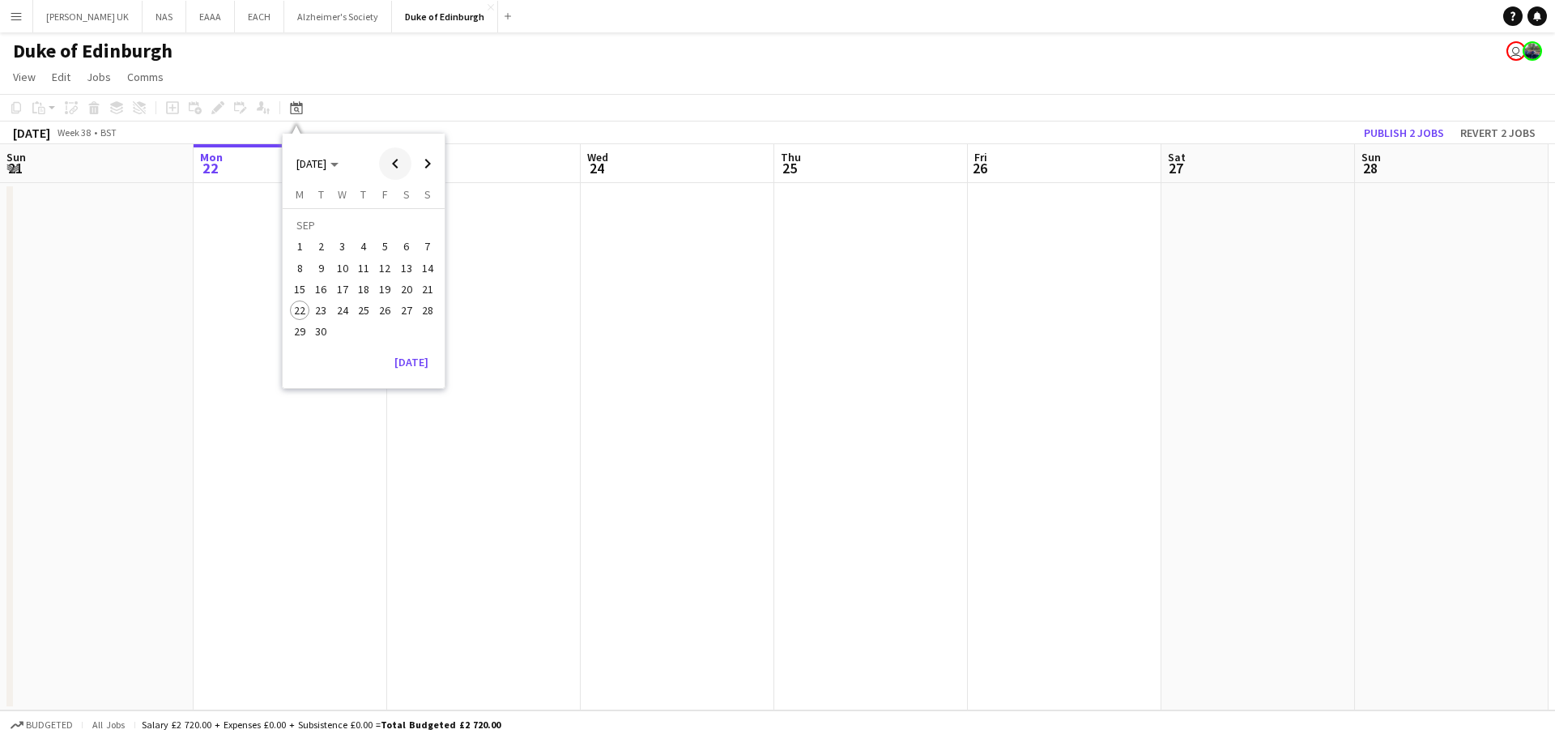
click at [399, 161] on span "Previous month" at bounding box center [395, 163] width 32 height 32
click at [382, 271] on span "13" at bounding box center [384, 271] width 19 height 19
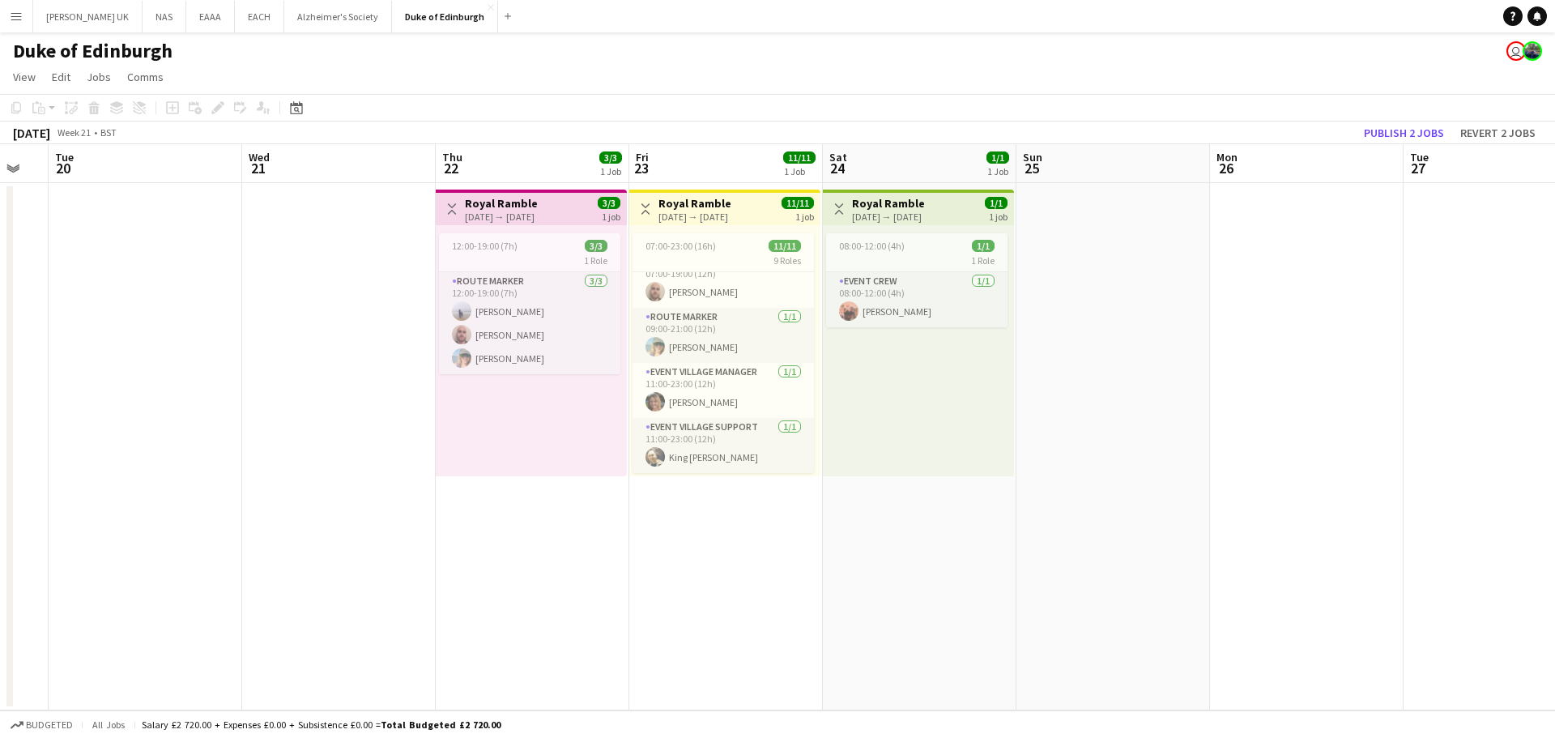
scroll to position [0, 0]
click at [757, 557] on app-date-cell "Toggle View Royal Ramble [DATE] → [DATE] 11/11 1 job 07:00-23:00 (16h) 11/11 9 …" at bounding box center [726, 446] width 194 height 527
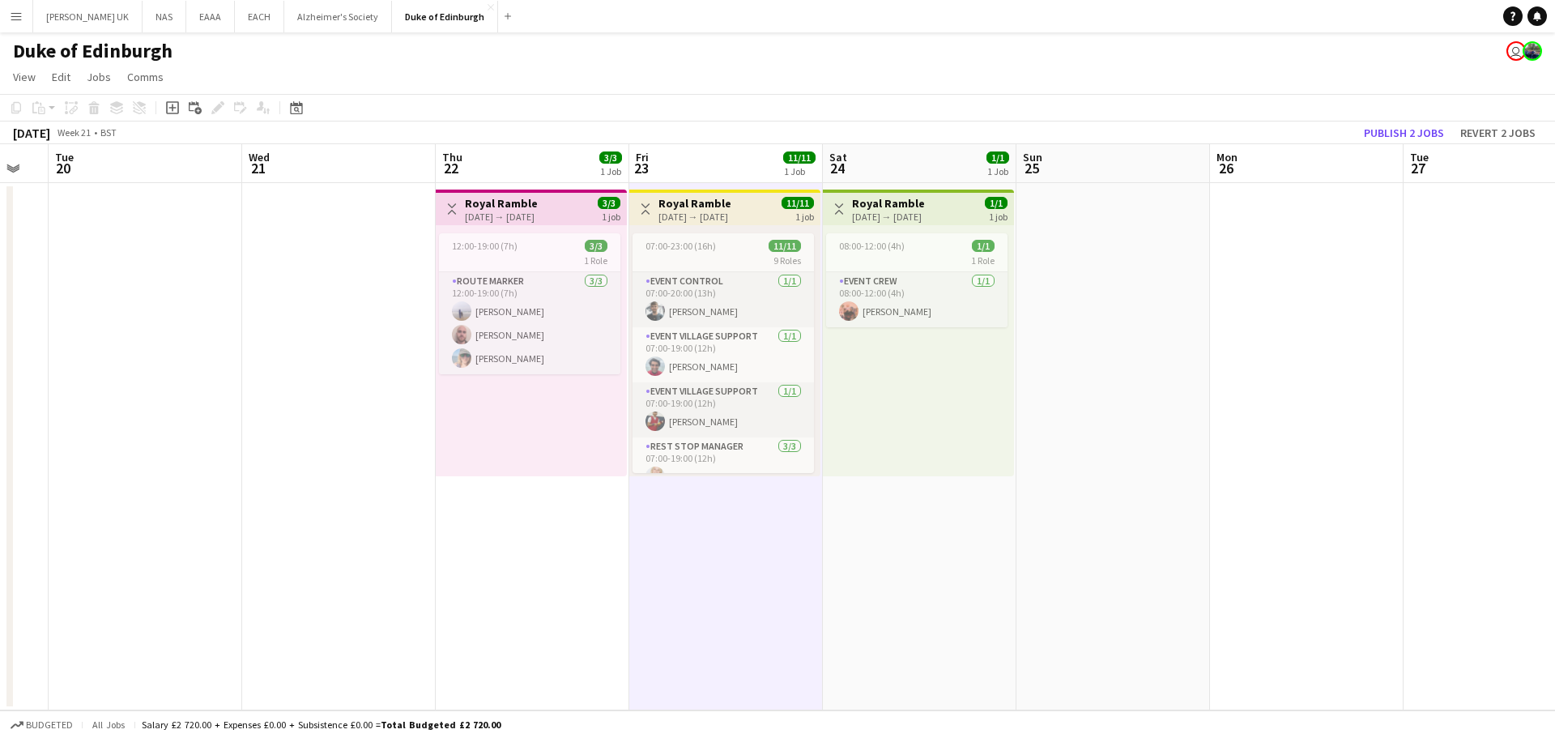
click at [934, 594] on app-date-cell "Toggle View Royal Ramble [DATE] → [DATE] 1/1 1 job 08:00-12:00 (4h) 1/1 1 Role …" at bounding box center [920, 446] width 194 height 527
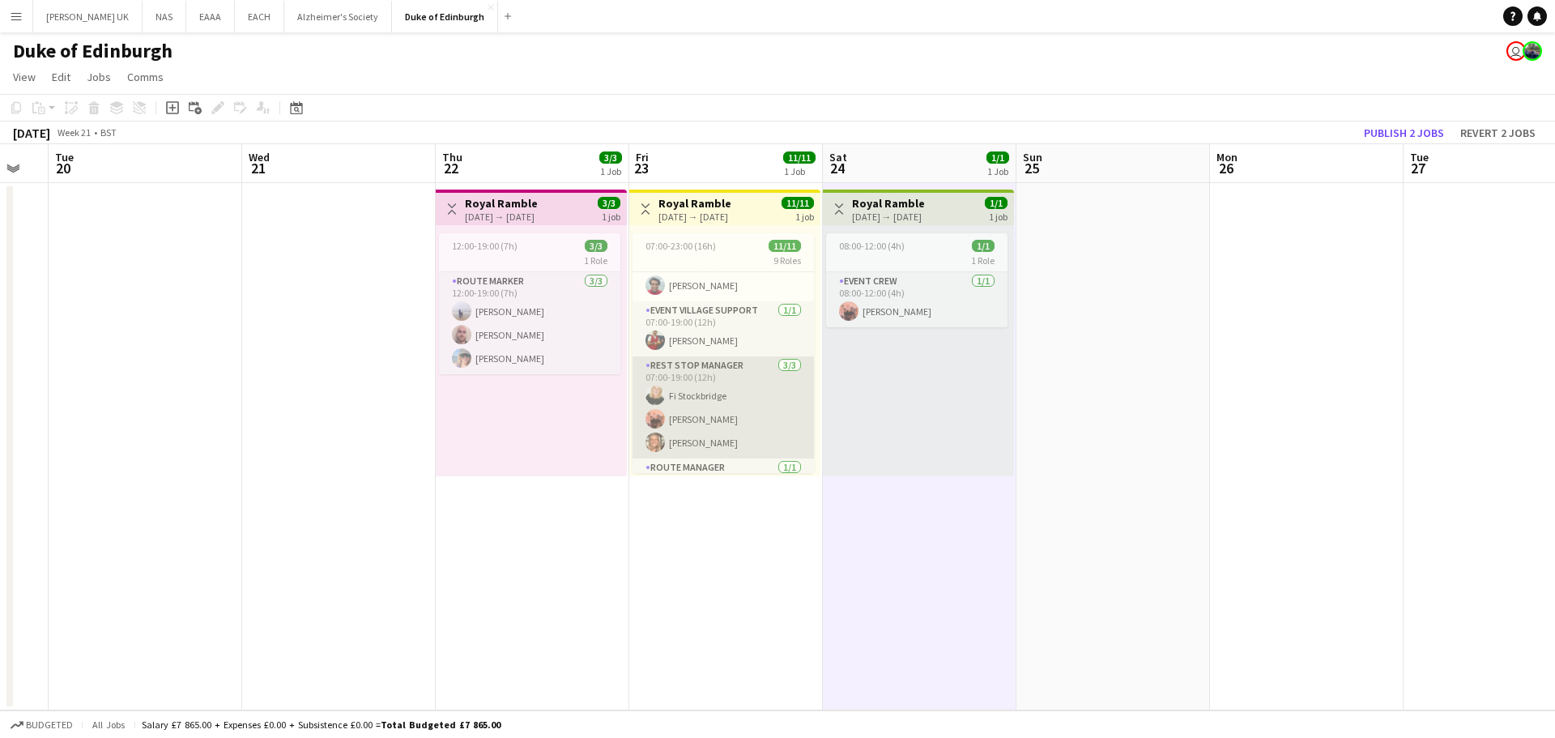
scroll to position [162, 0]
